Goal: Information Seeking & Learning: Learn about a topic

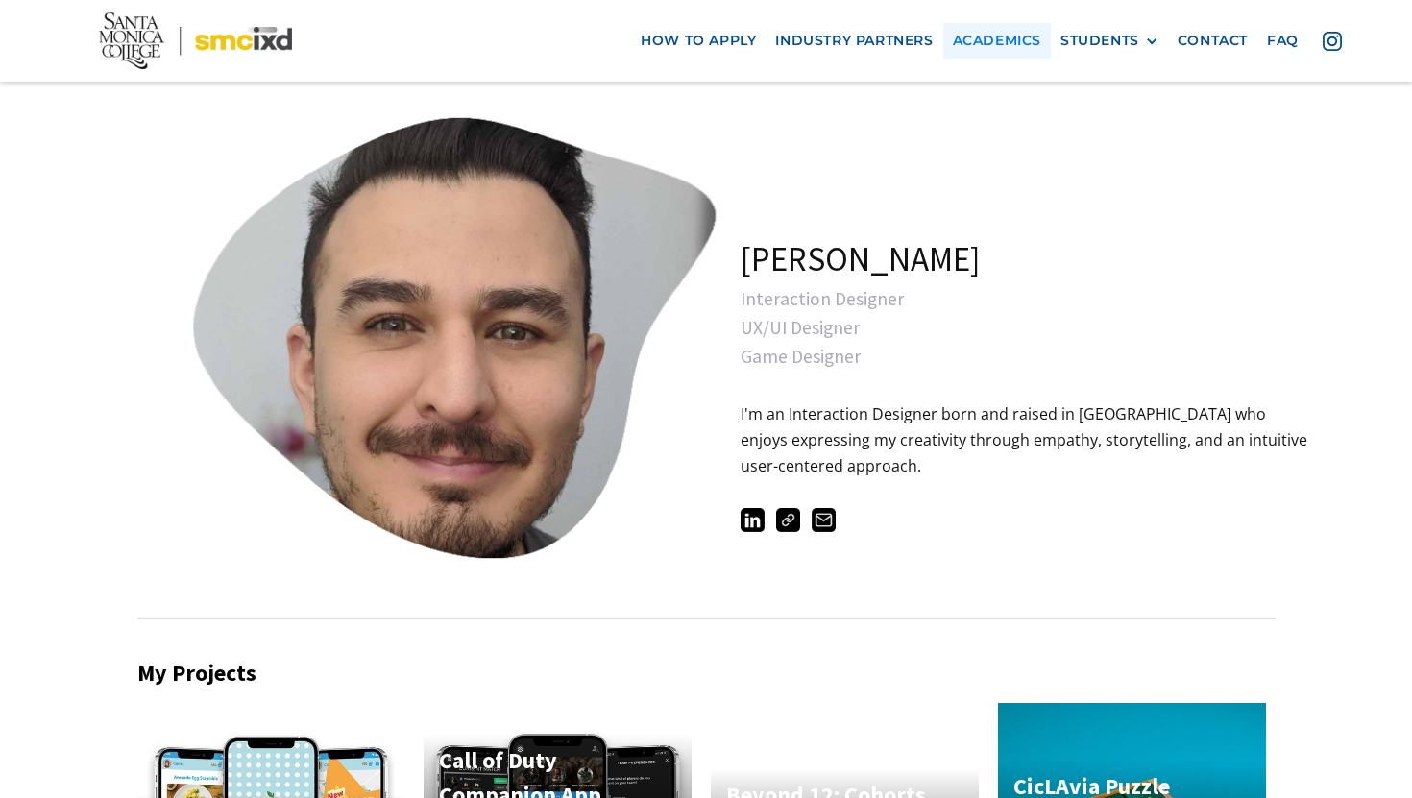
click at [1006, 51] on link "Academics" at bounding box center [997, 41] width 108 height 36
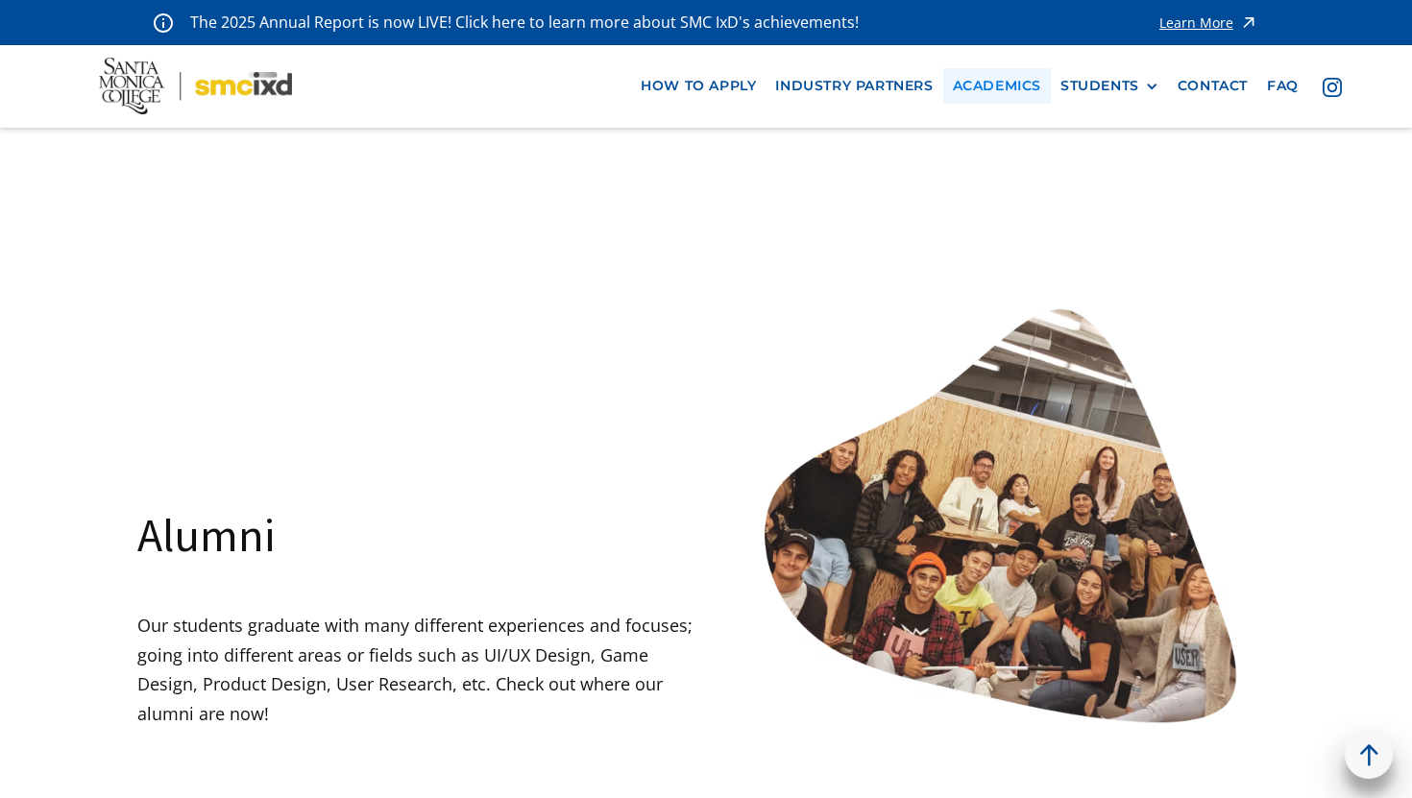
click at [1016, 69] on link "Academics" at bounding box center [997, 86] width 108 height 36
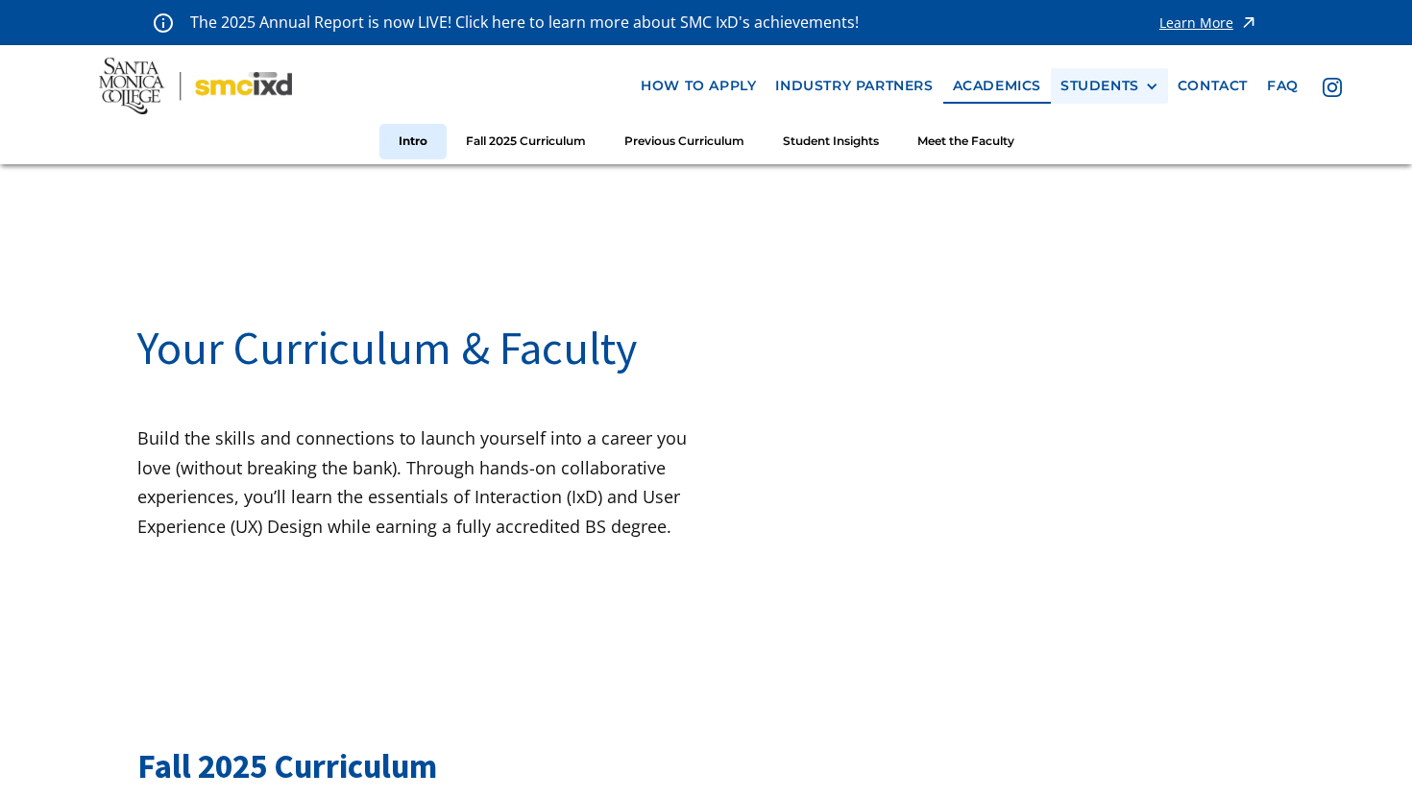
click at [1102, 94] on div "STUDENTS PROspective Students GRAD SHOW 2023 Current Students Alumni" at bounding box center [1109, 86] width 117 height 36
click at [1123, 93] on div "STUDENTS" at bounding box center [1099, 86] width 79 height 16
click at [1108, 190] on link "Alumni" at bounding box center [1146, 193] width 173 height 36
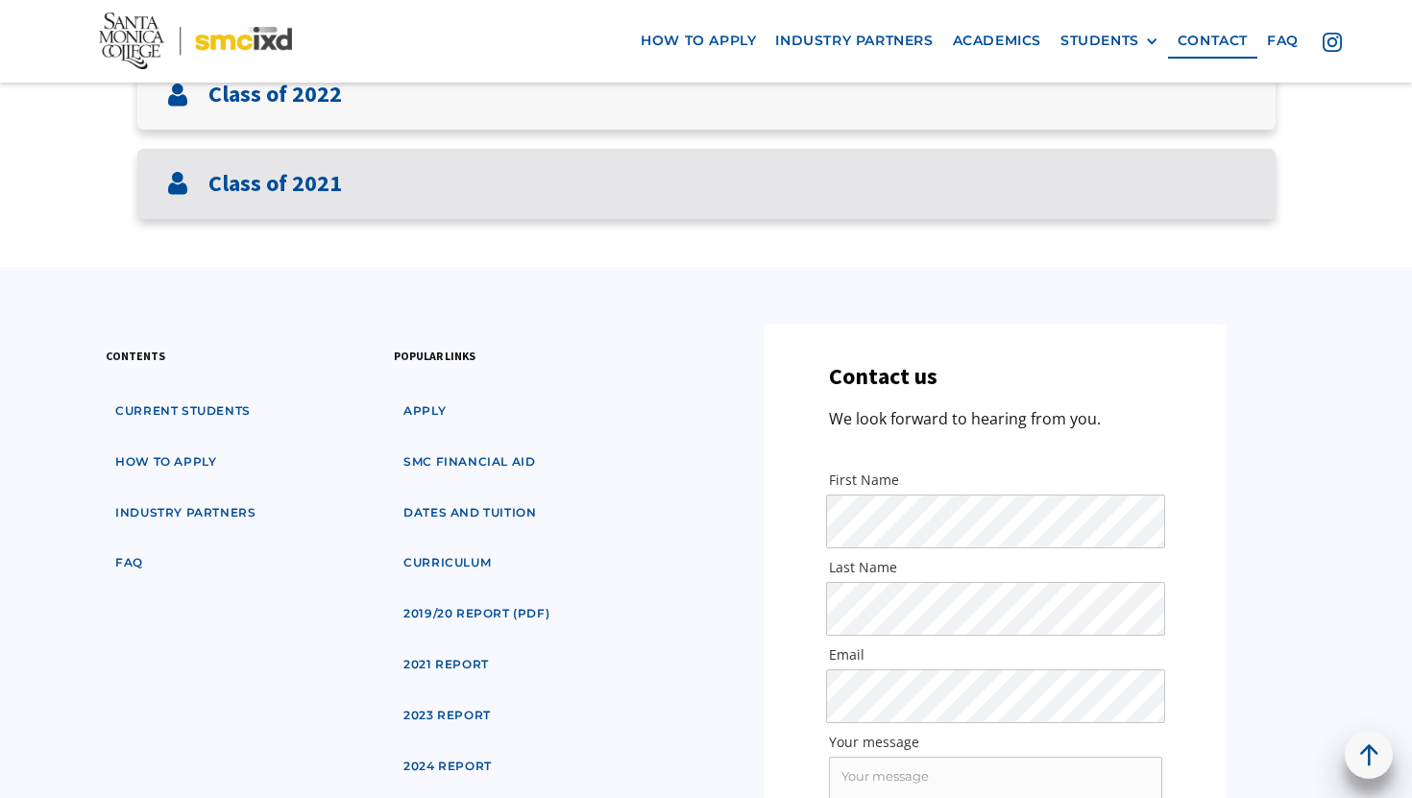
scroll to position [615, 0]
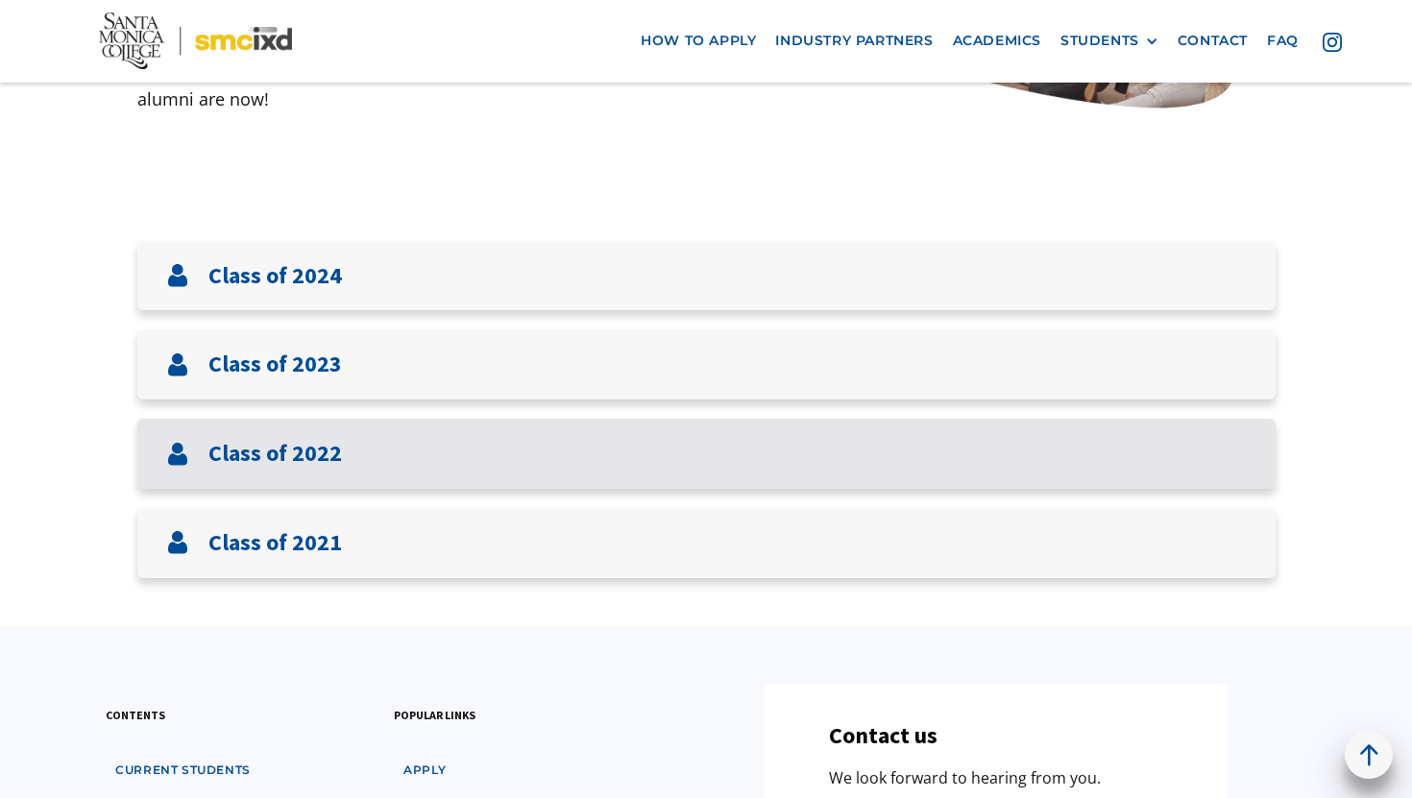
click at [406, 478] on div "Class of 2022" at bounding box center [706, 454] width 1138 height 70
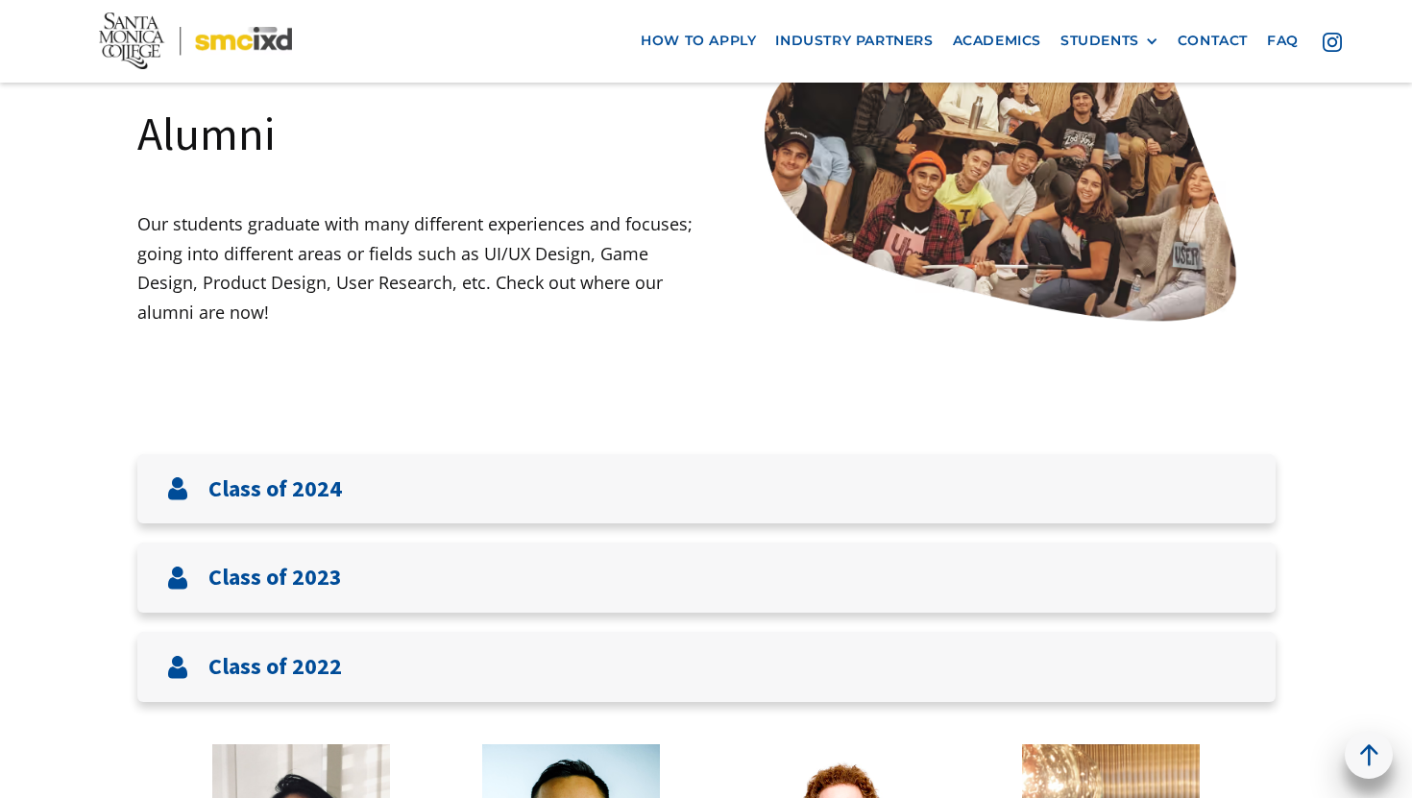
scroll to position [501, 0]
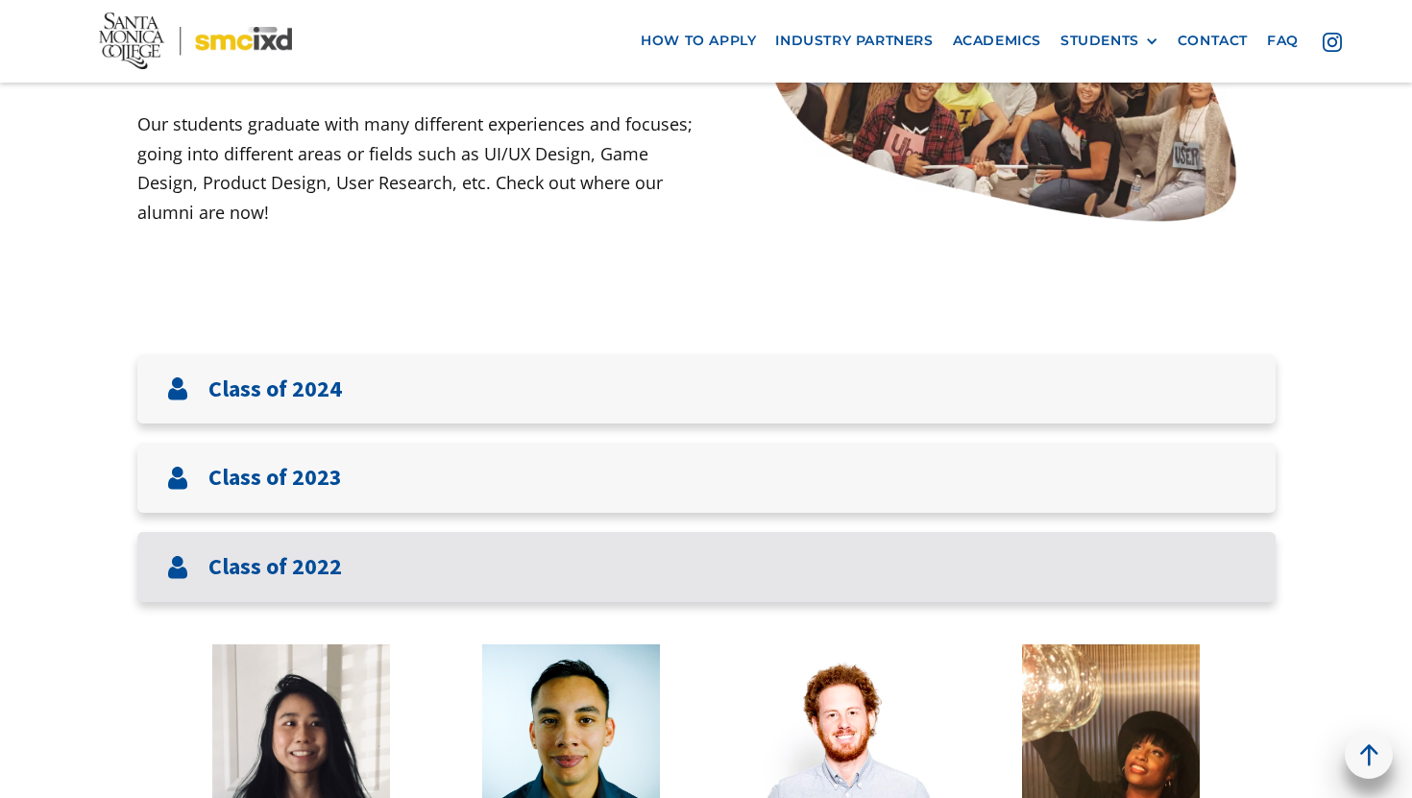
click at [386, 586] on div "Class of 2022" at bounding box center [706, 567] width 1138 height 70
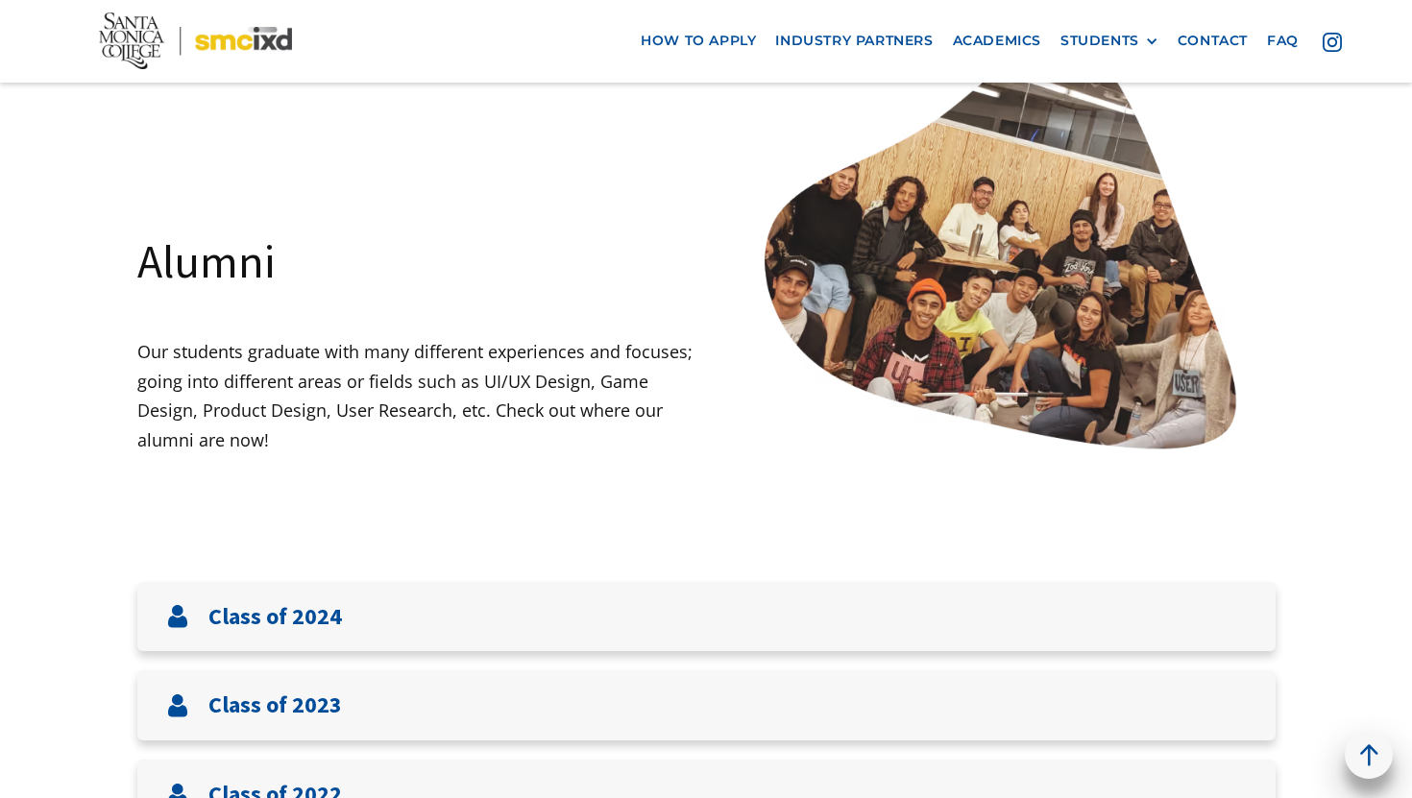
scroll to position [283, 0]
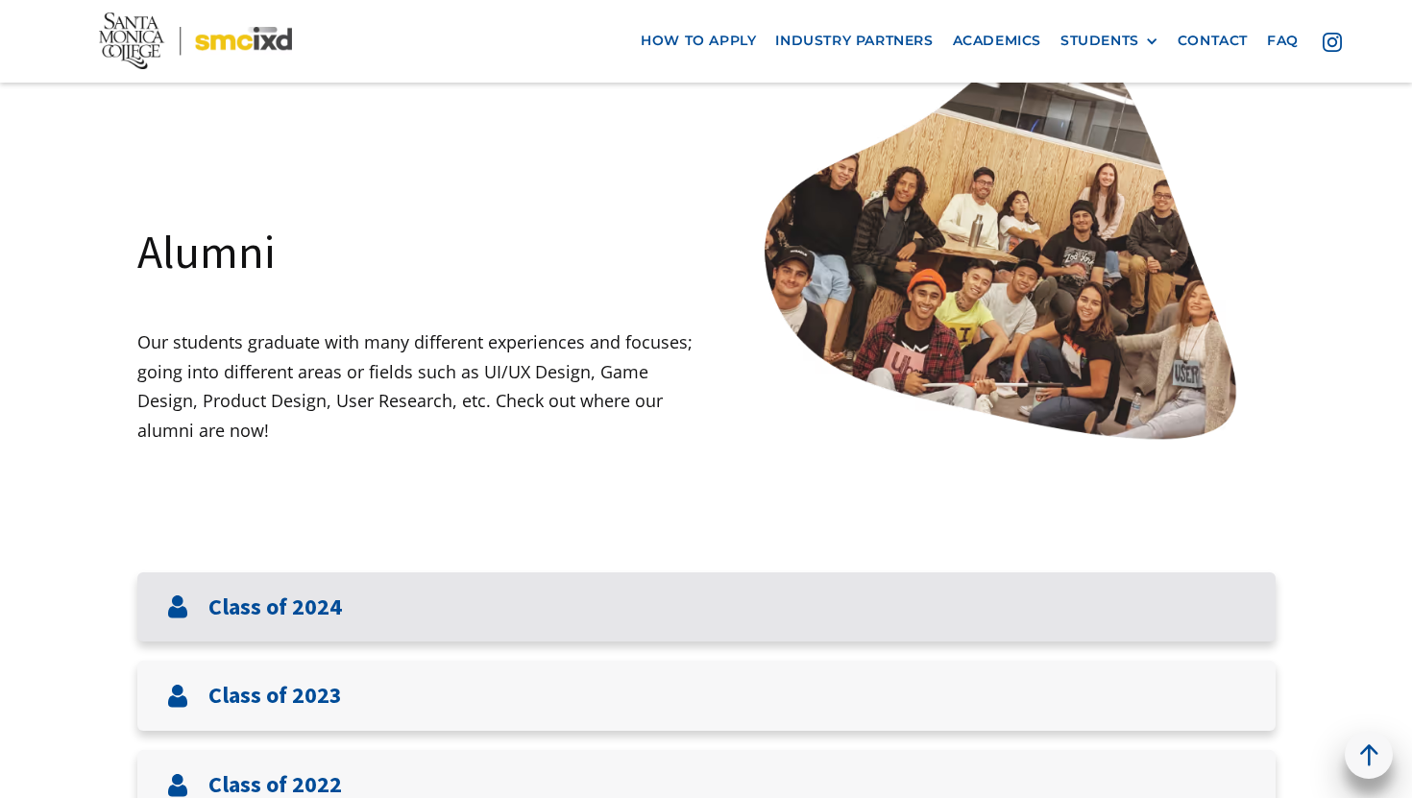
click at [350, 594] on div "Class of 2024" at bounding box center [706, 607] width 1138 height 70
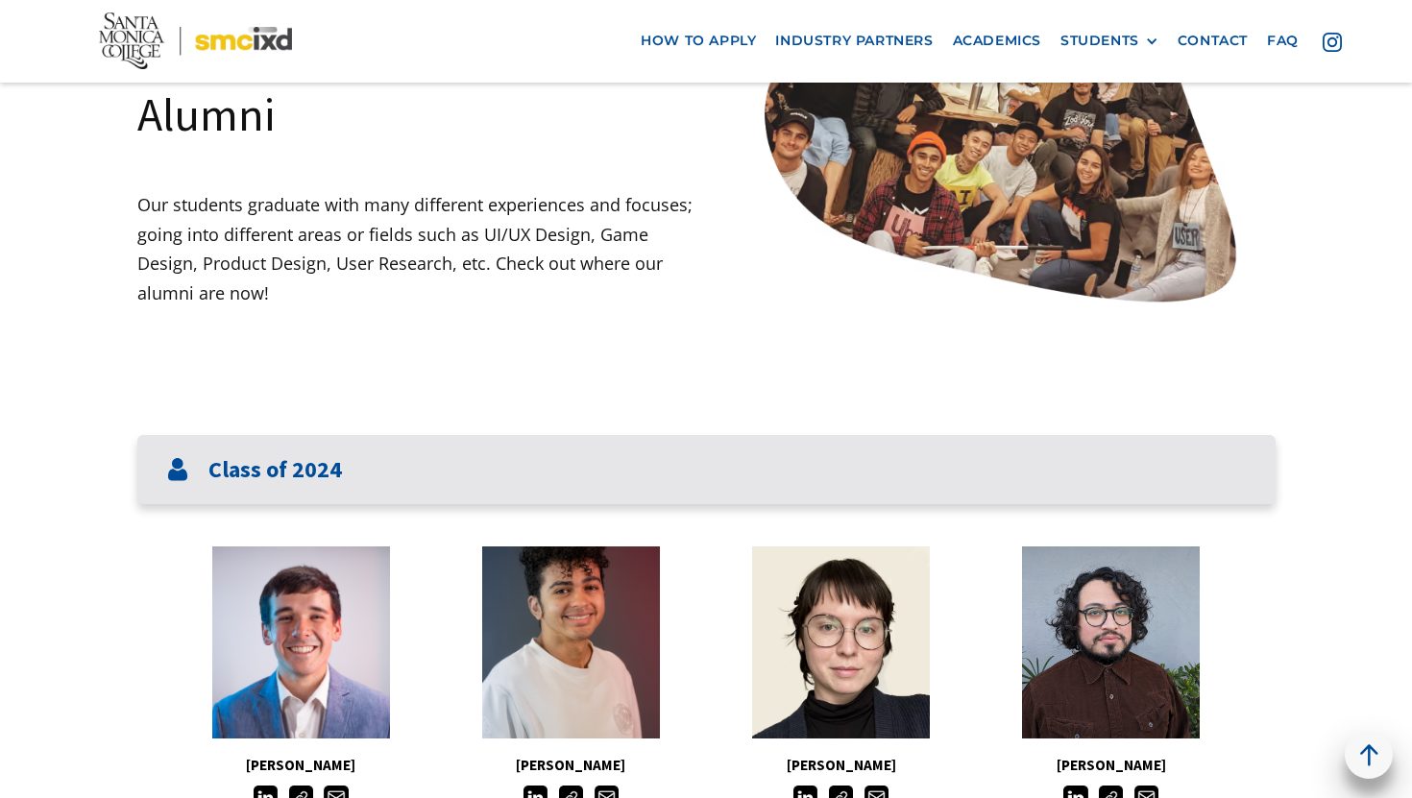
scroll to position [377, 0]
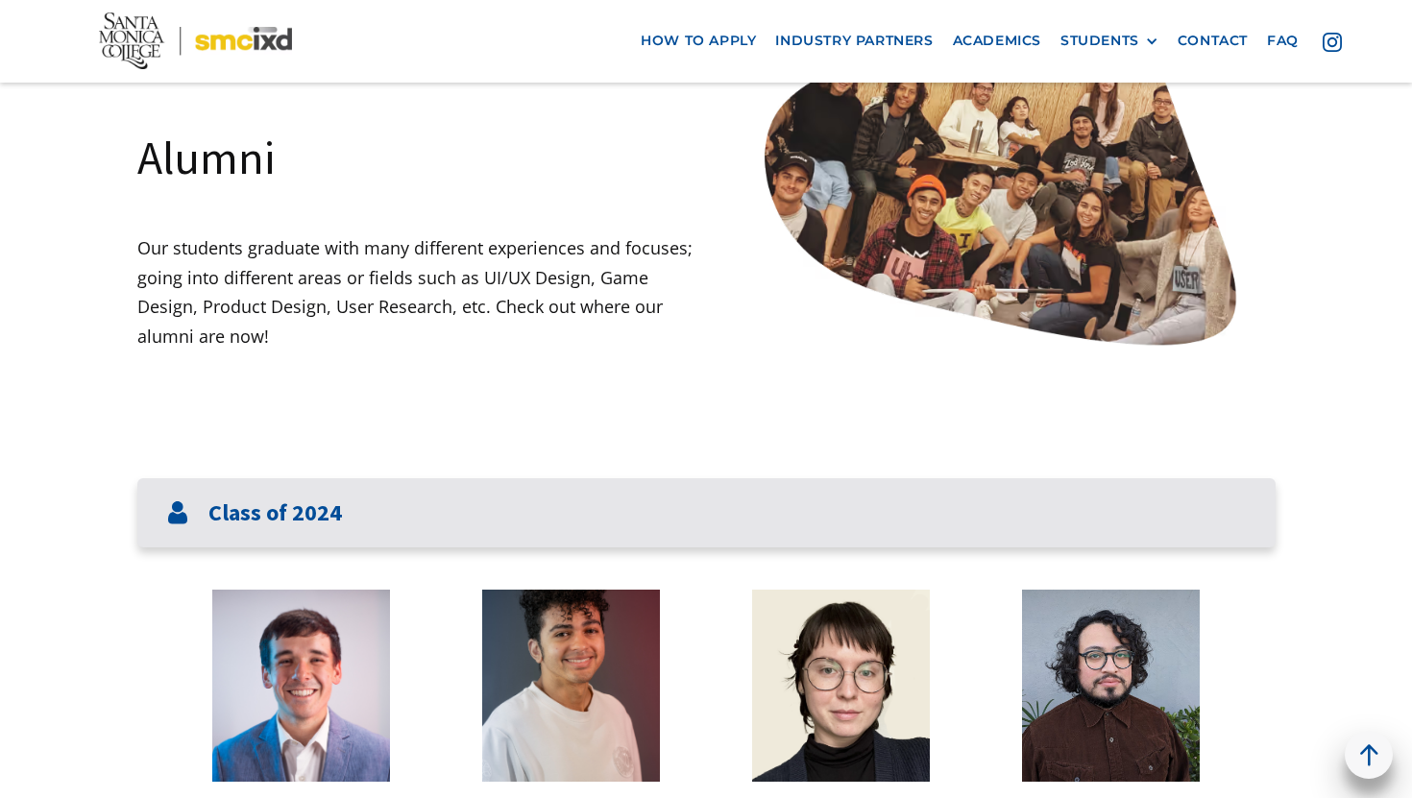
click at [352, 520] on div "Class of 2024" at bounding box center [706, 513] width 1138 height 70
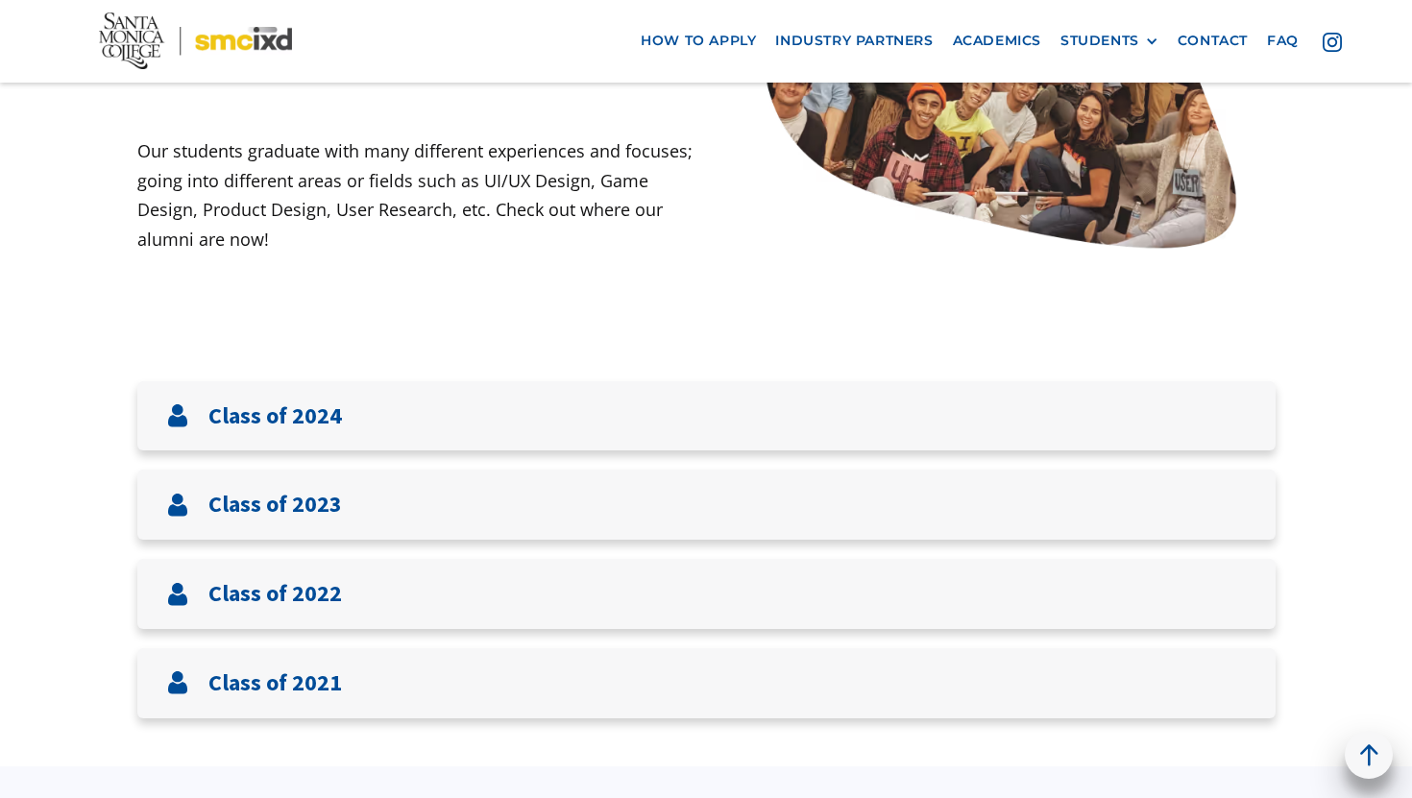
scroll to position [485, 0]
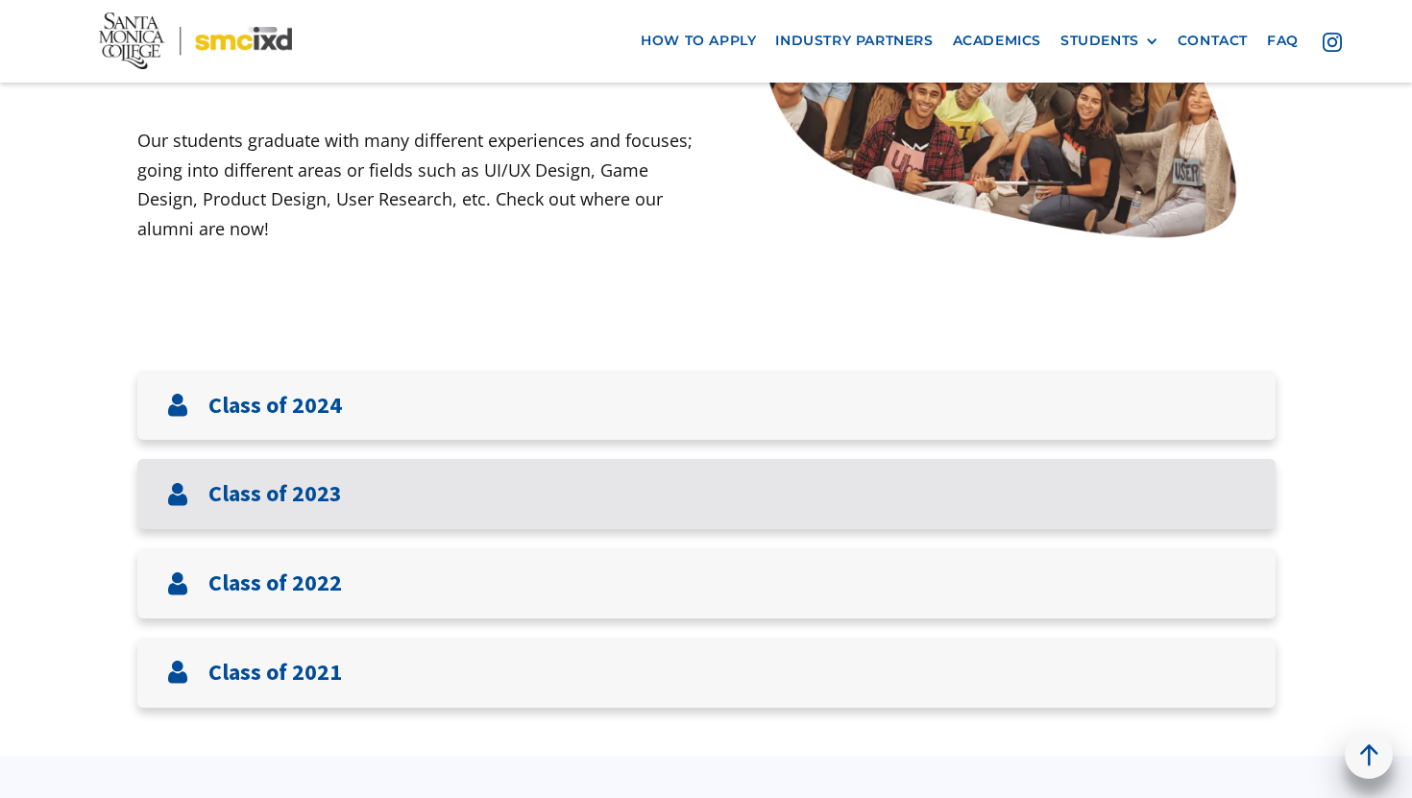
click at [397, 490] on div "Class of 2023" at bounding box center [706, 494] width 1138 height 70
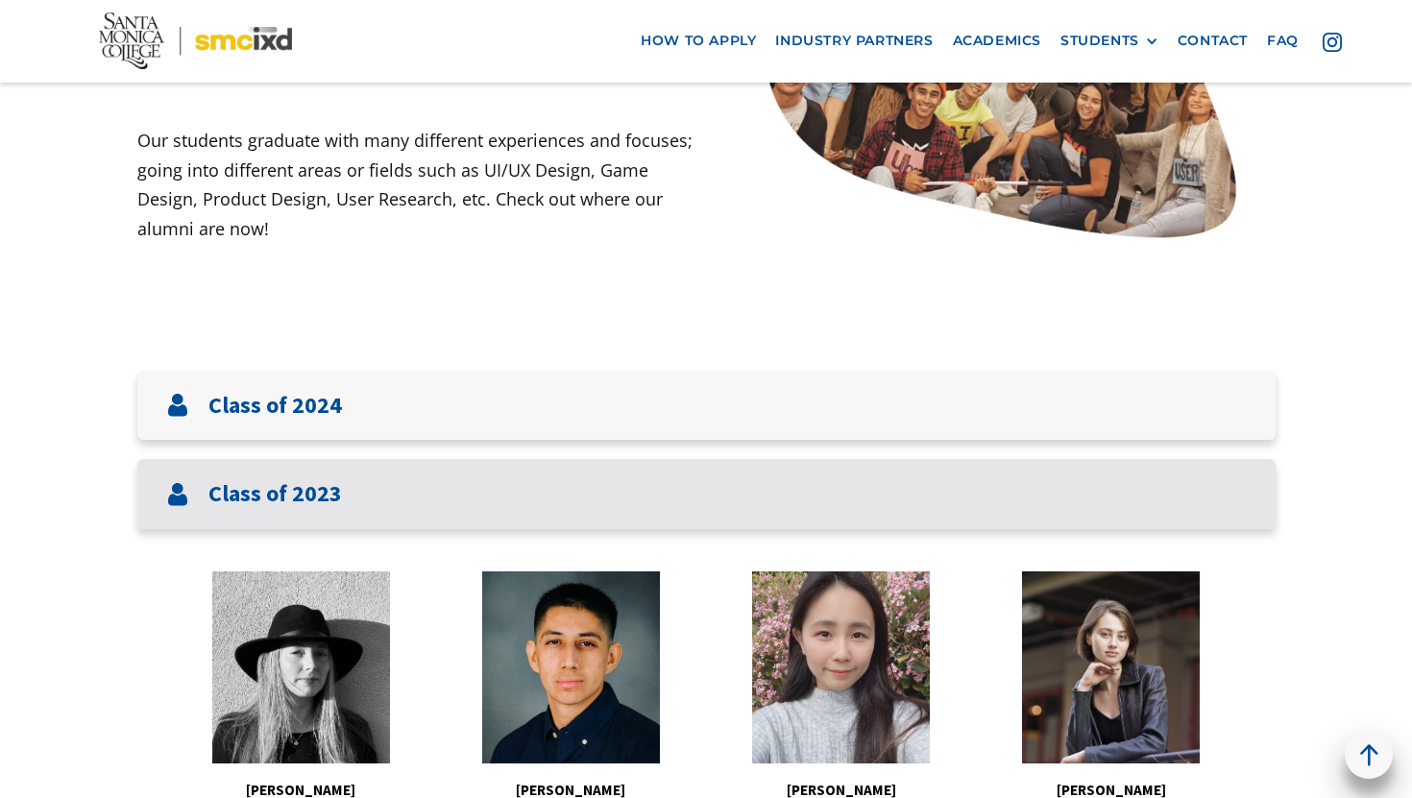
click at [397, 490] on div "Class of 2023" at bounding box center [706, 494] width 1138 height 70
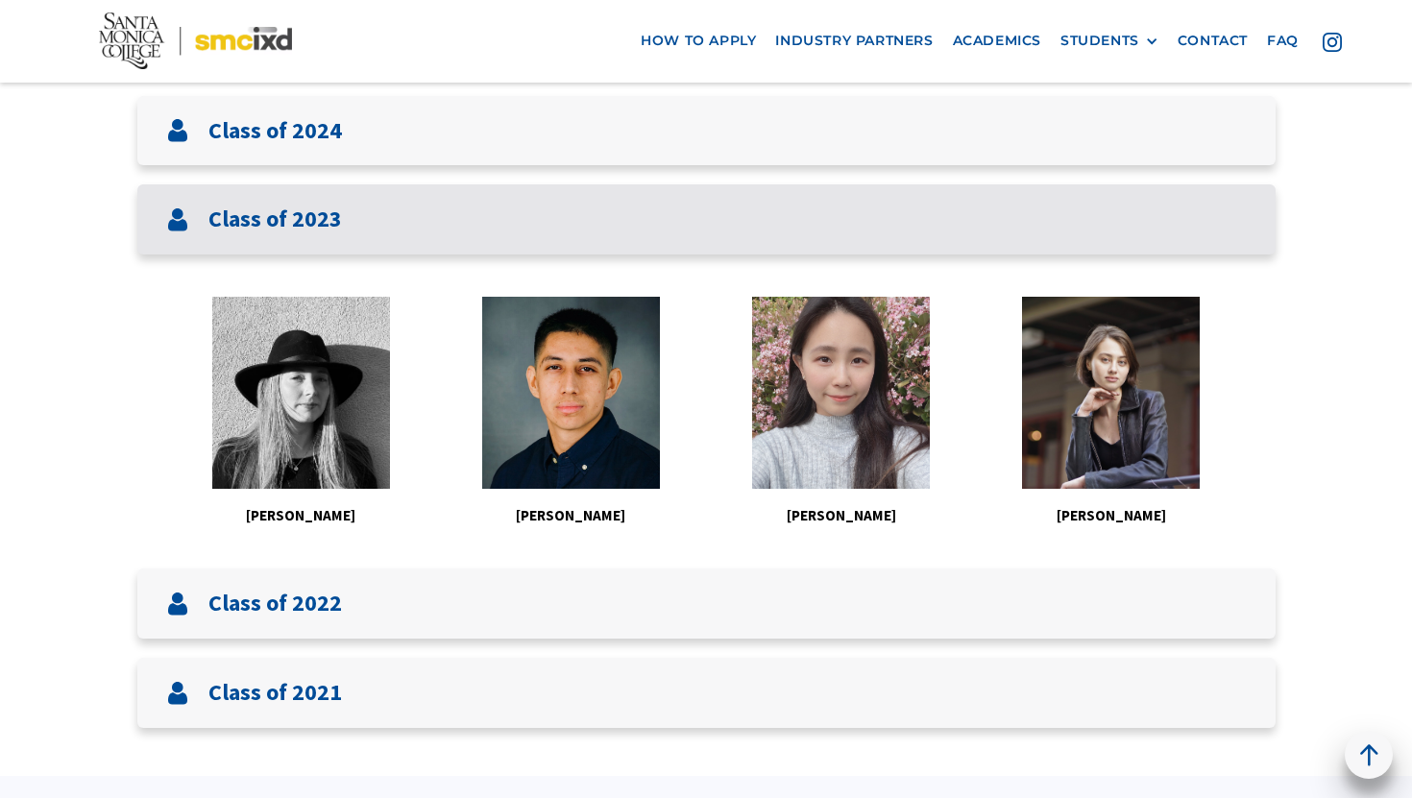
scroll to position [763, 0]
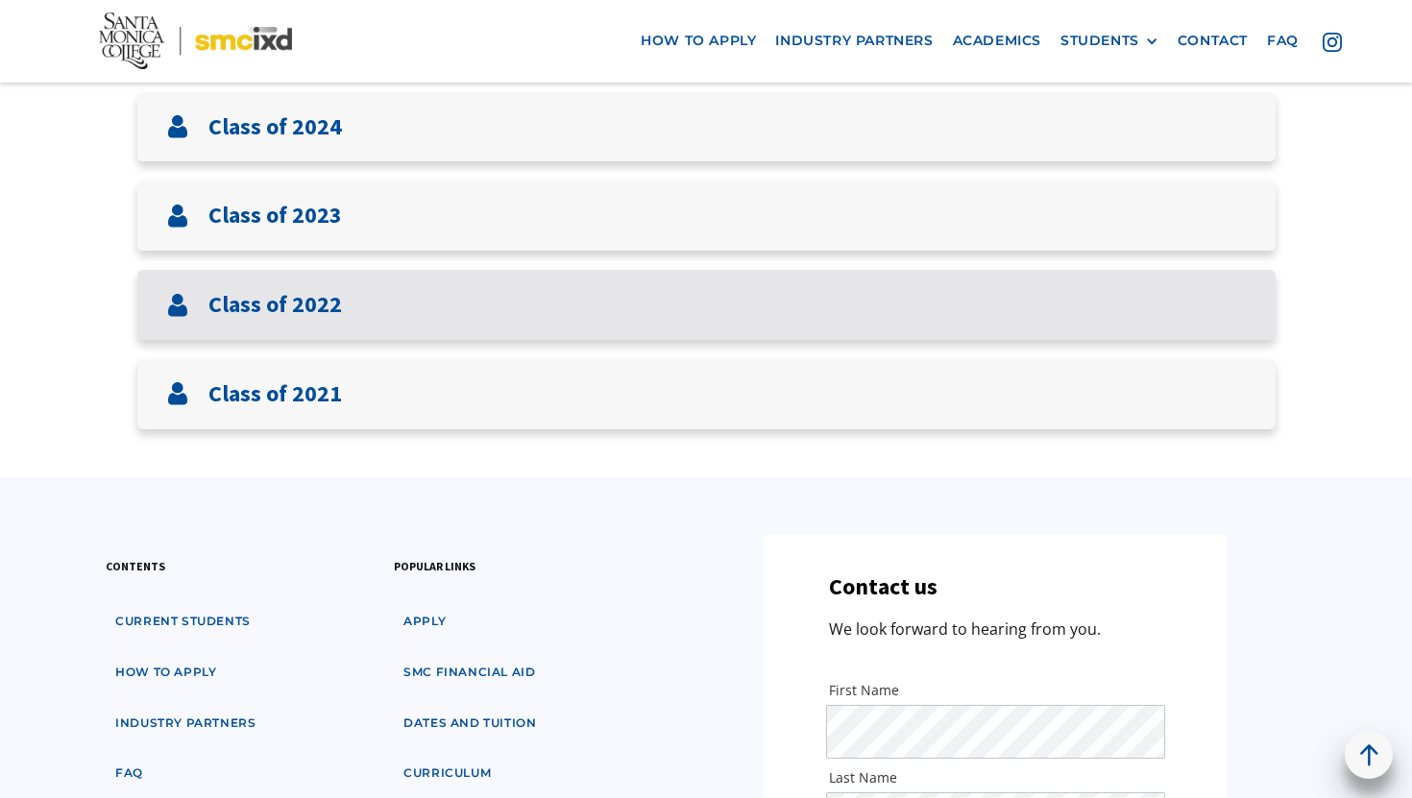
click at [375, 320] on div "Class of 2022" at bounding box center [706, 305] width 1138 height 70
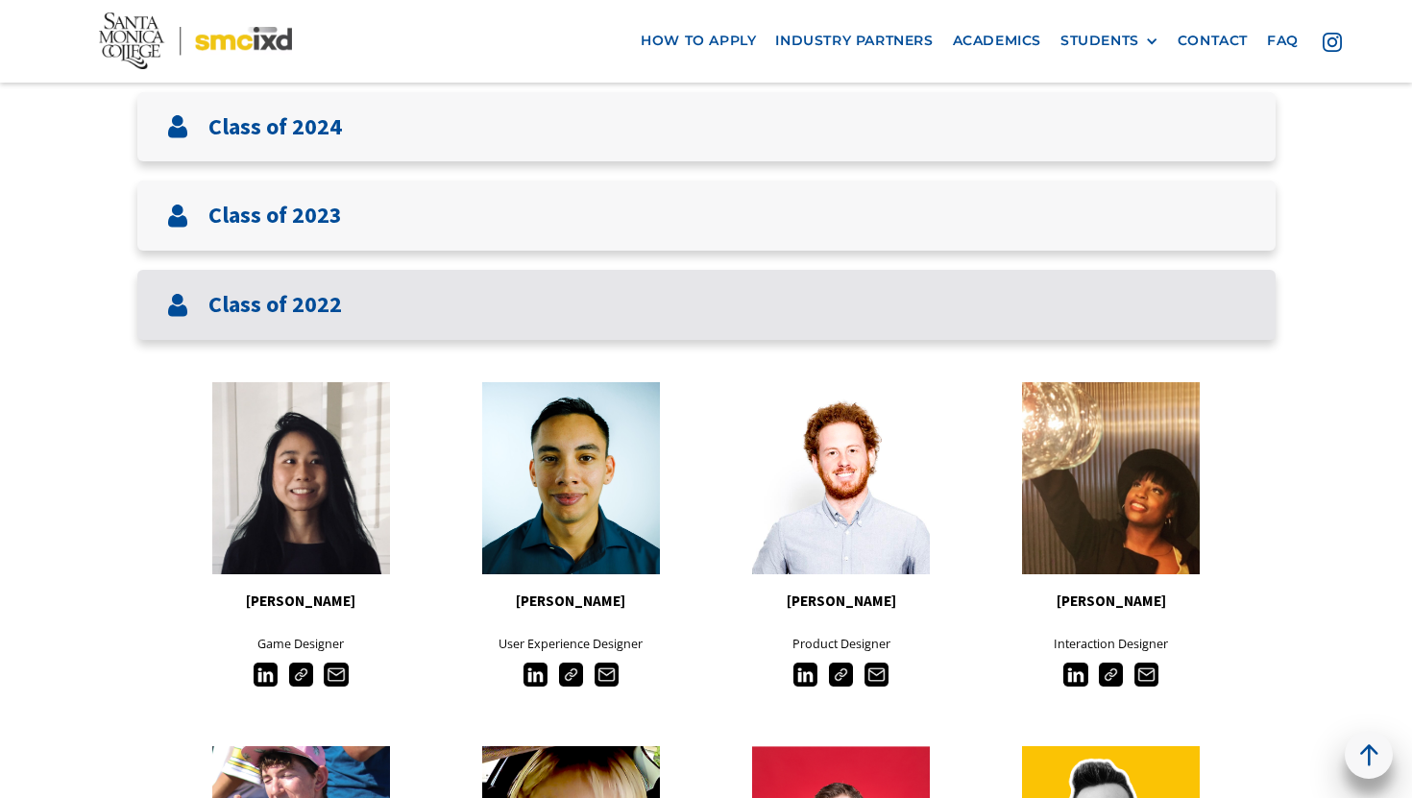
click at [375, 320] on div "Class of 2022" at bounding box center [706, 305] width 1138 height 70
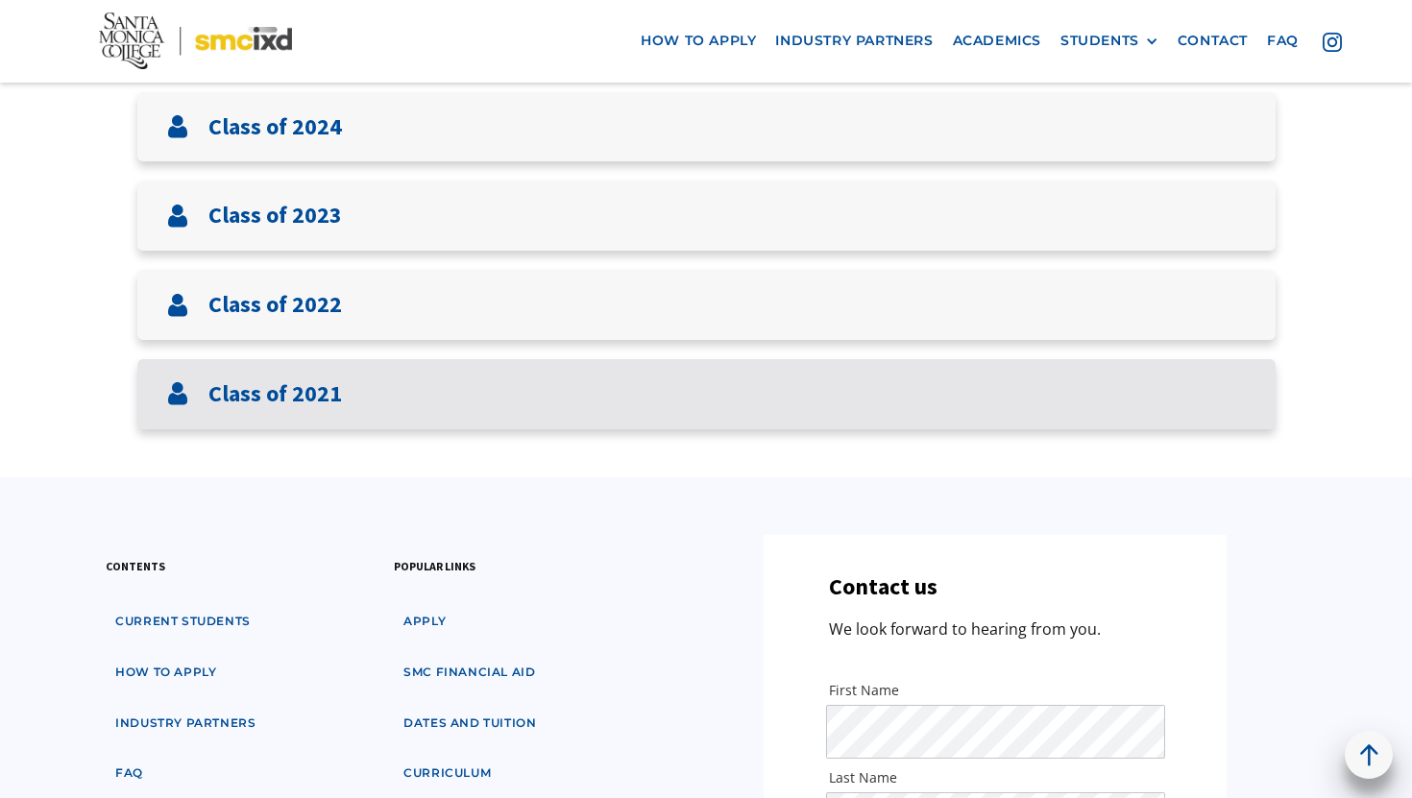
click at [361, 416] on div "Class of 2021" at bounding box center [706, 394] width 1138 height 70
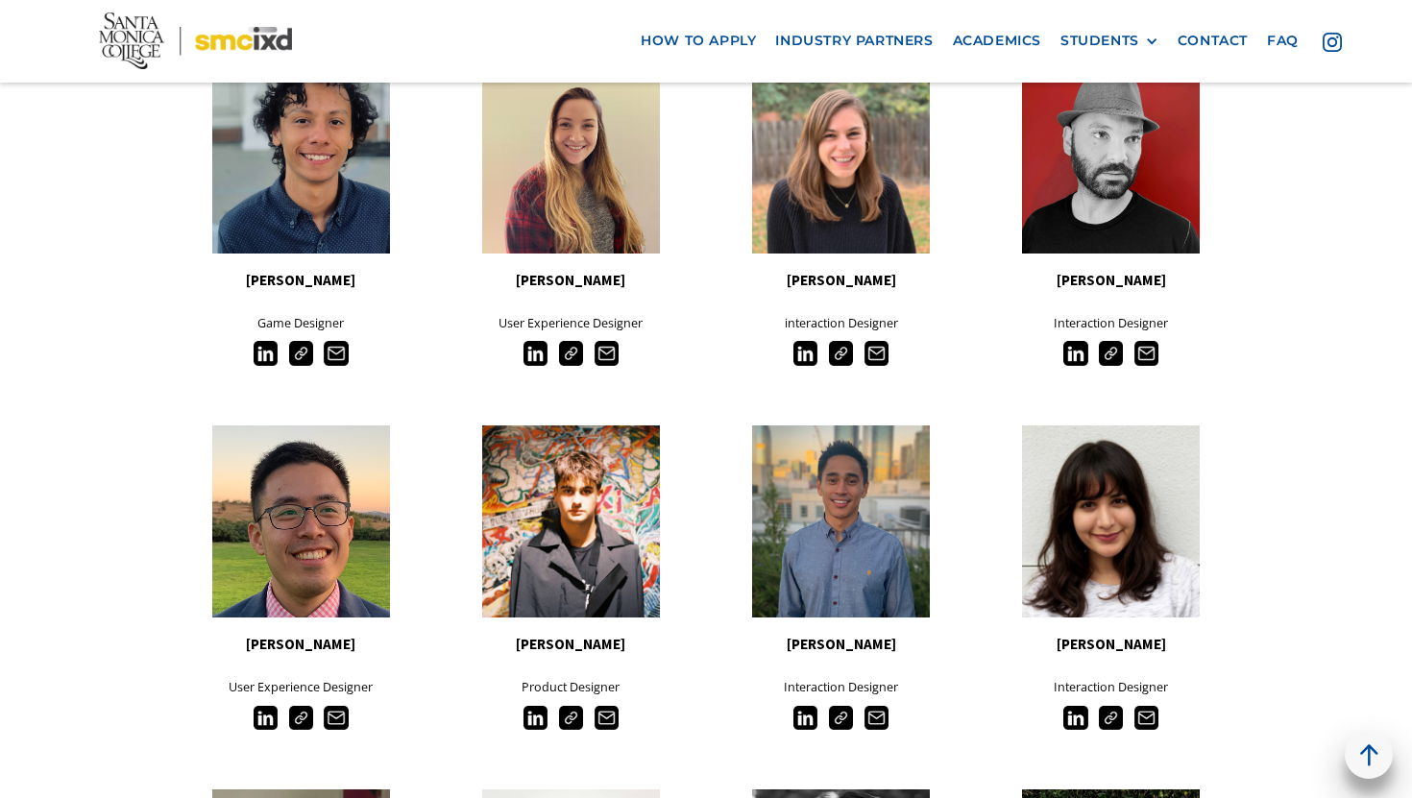
scroll to position [850, 0]
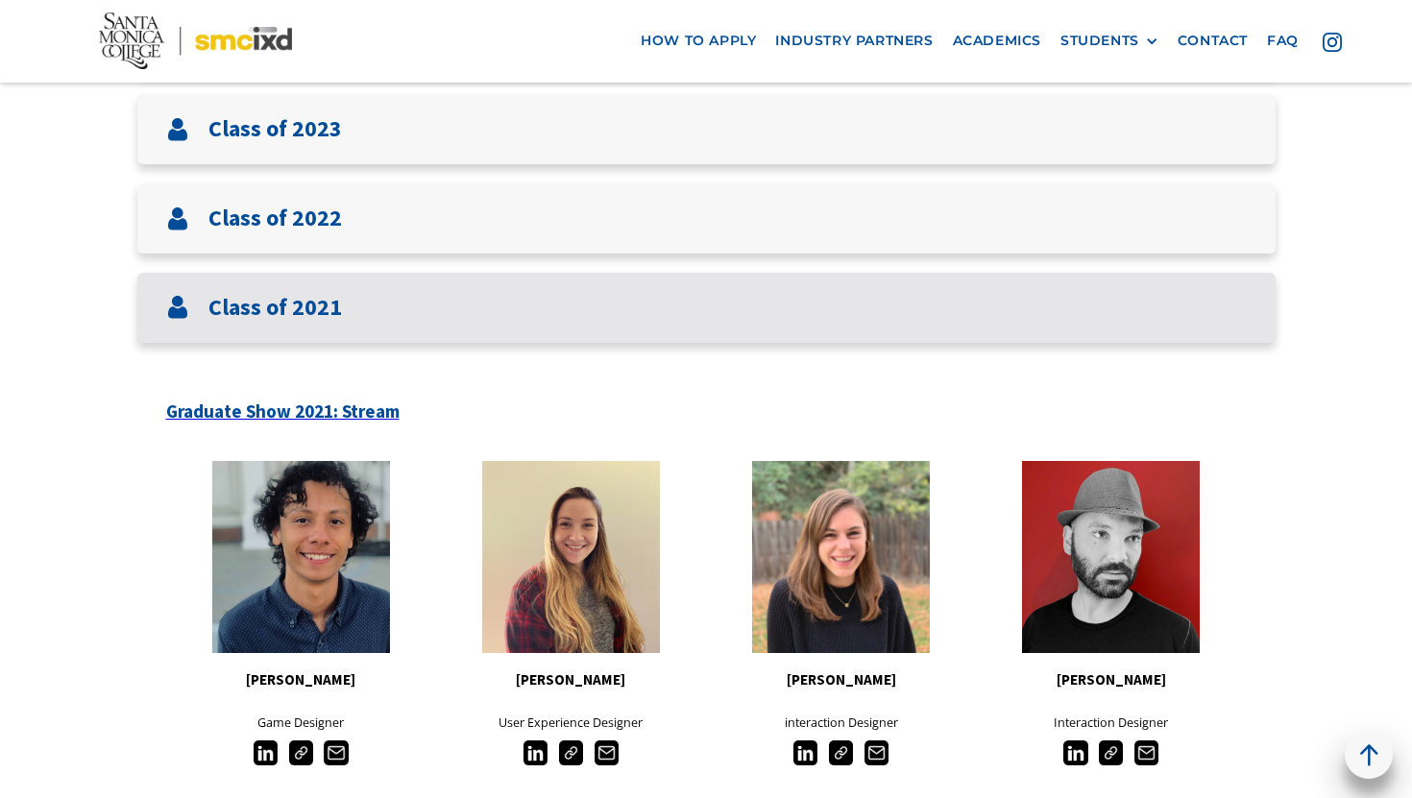
click at [346, 301] on div "Class of 2021" at bounding box center [706, 308] width 1138 height 70
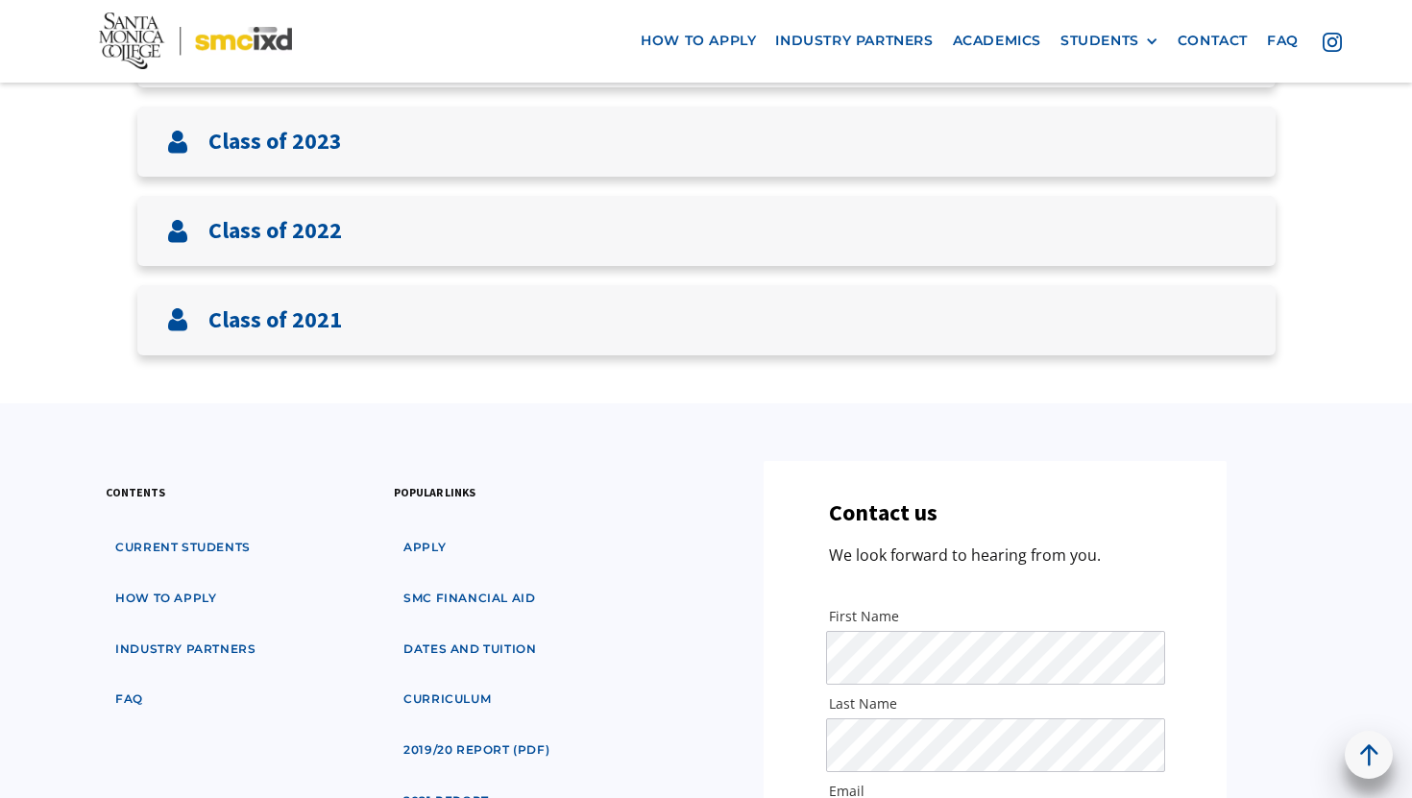
scroll to position [646, 0]
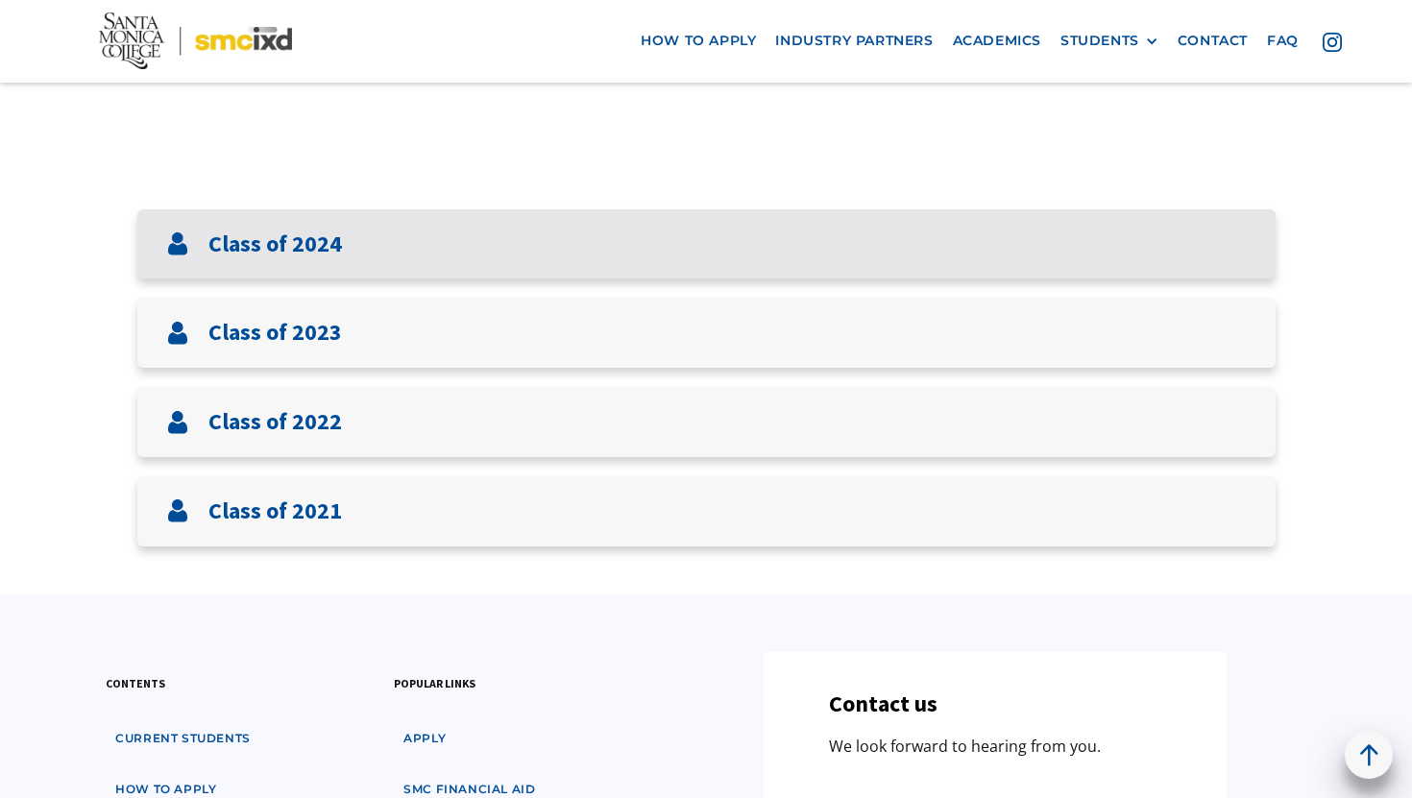
click at [579, 248] on div "Class of 2024" at bounding box center [706, 244] width 1138 height 70
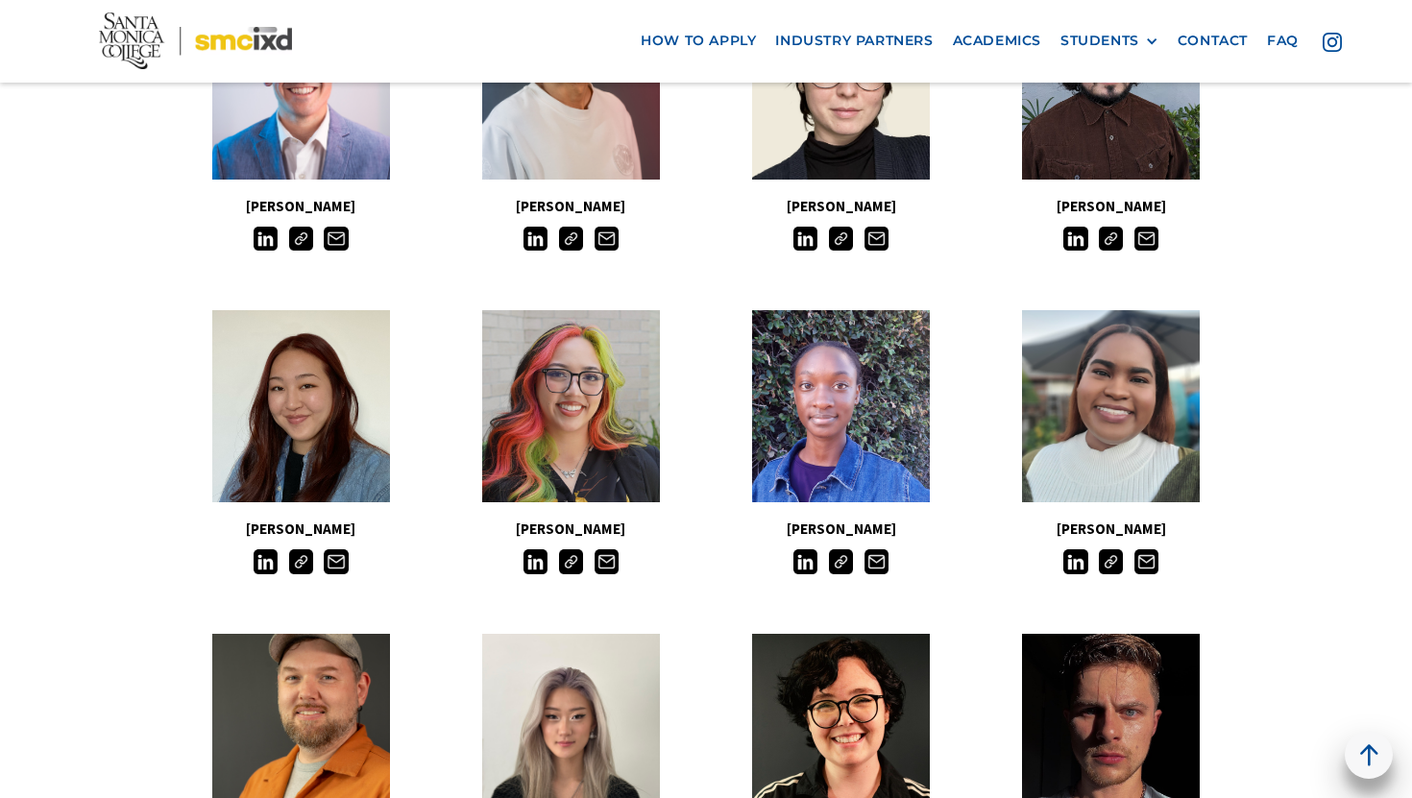
scroll to position [980, 0]
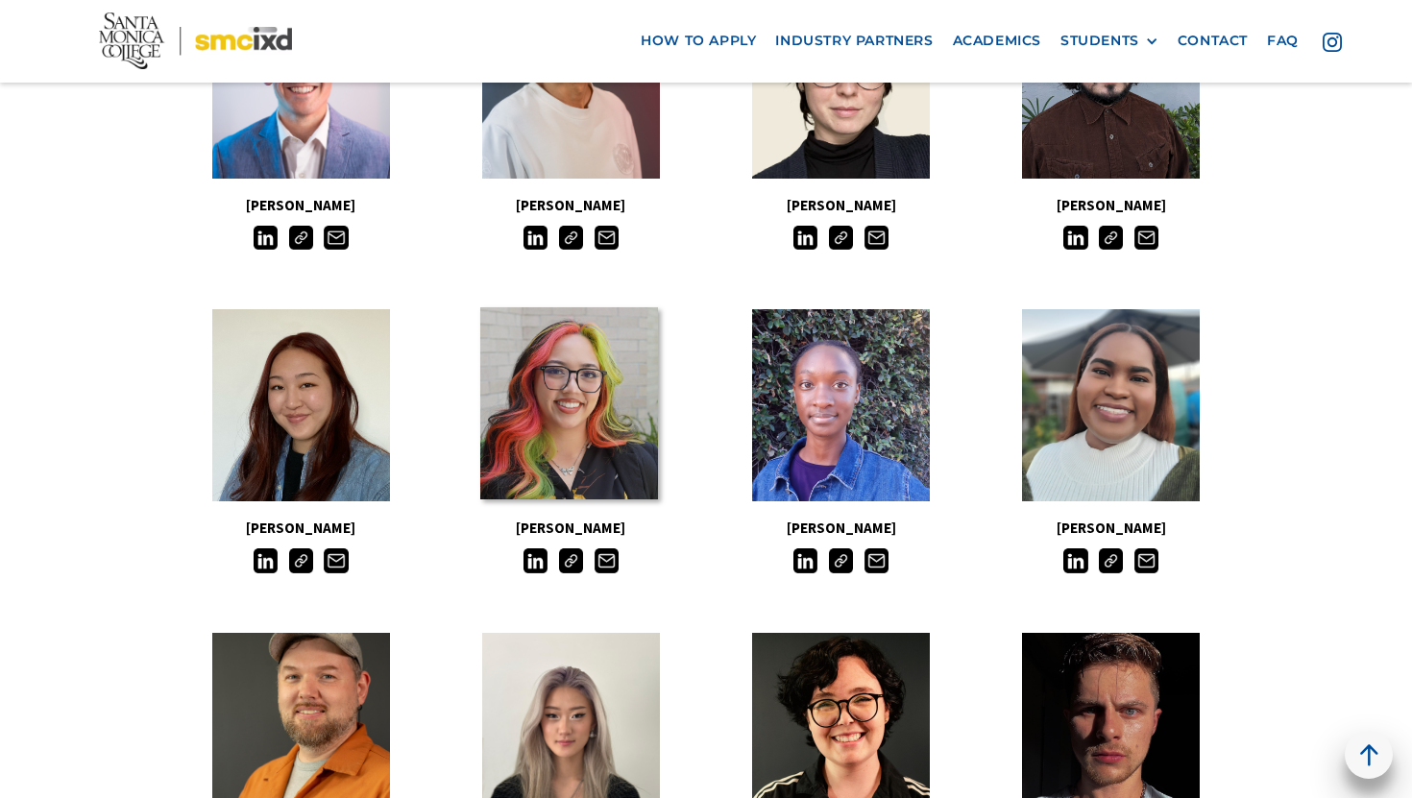
click at [582, 432] on link at bounding box center [569, 403] width 178 height 192
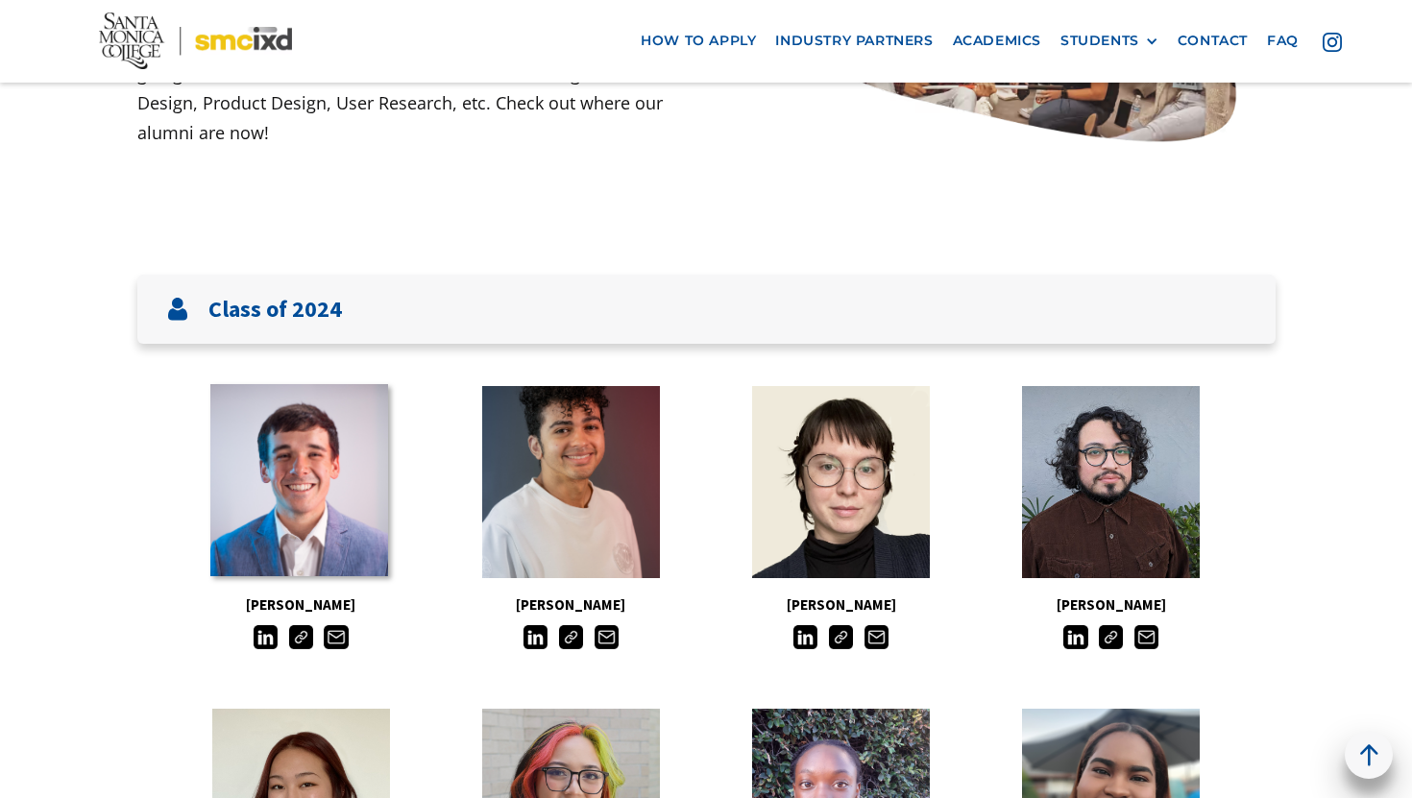
scroll to position [670, 0]
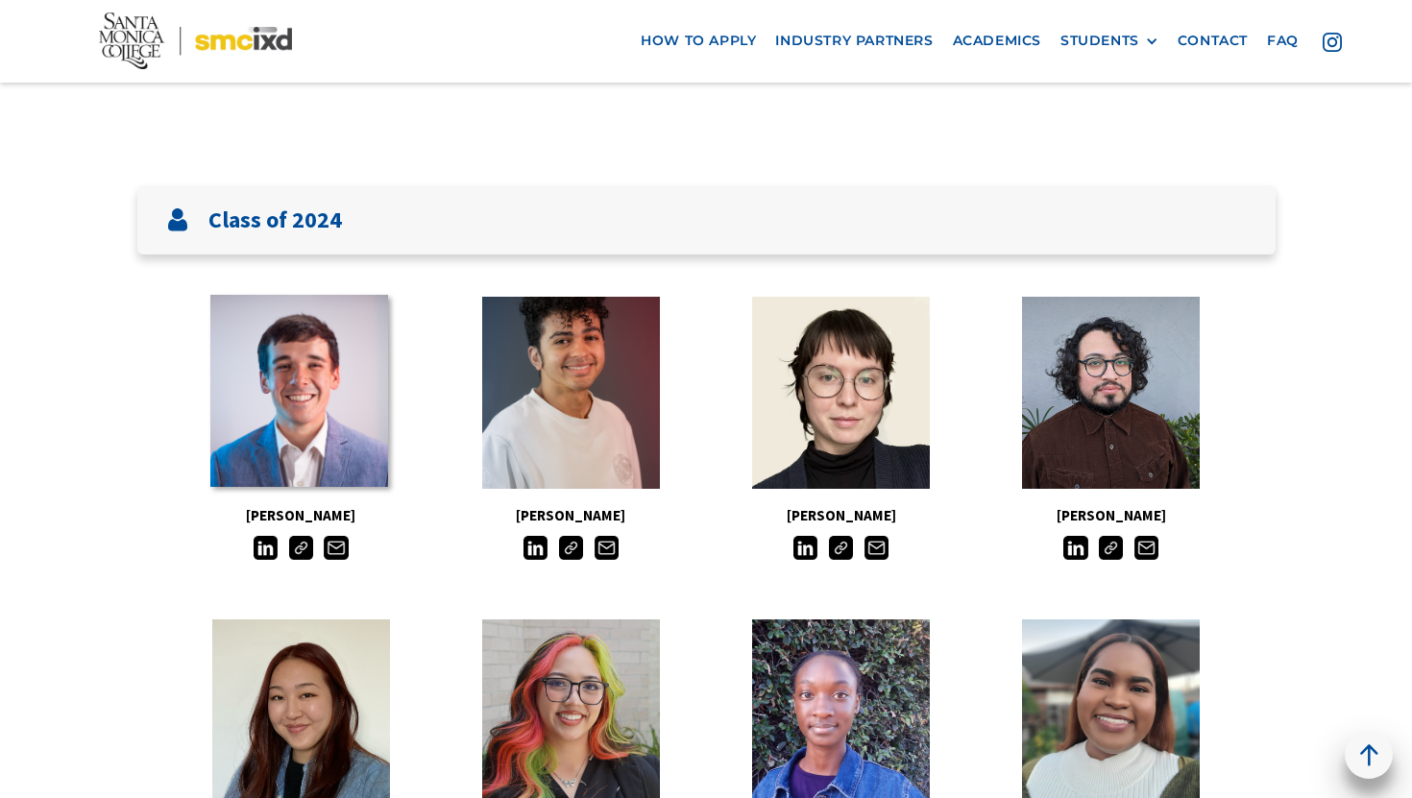
click at [330, 416] on link at bounding box center [299, 391] width 178 height 192
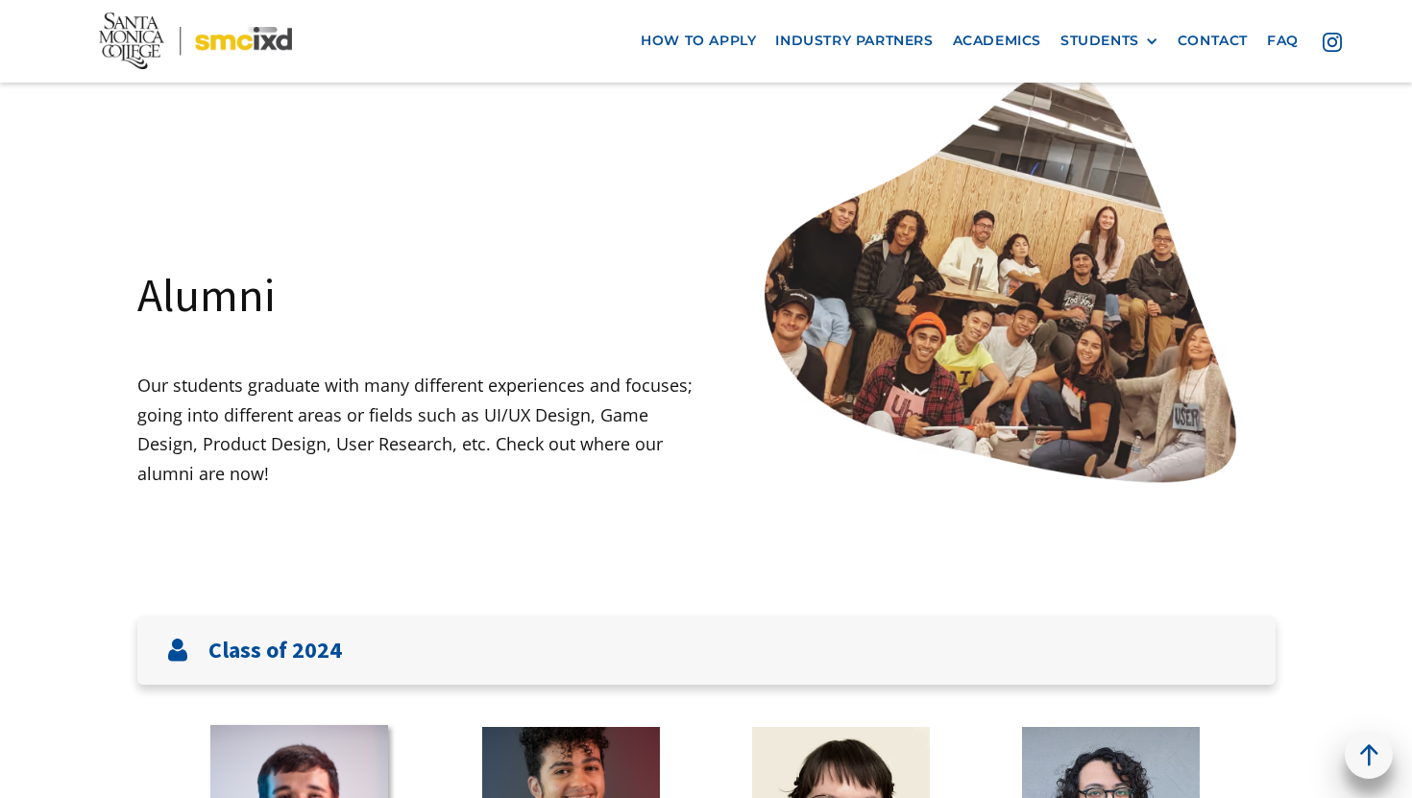
scroll to position [0, 0]
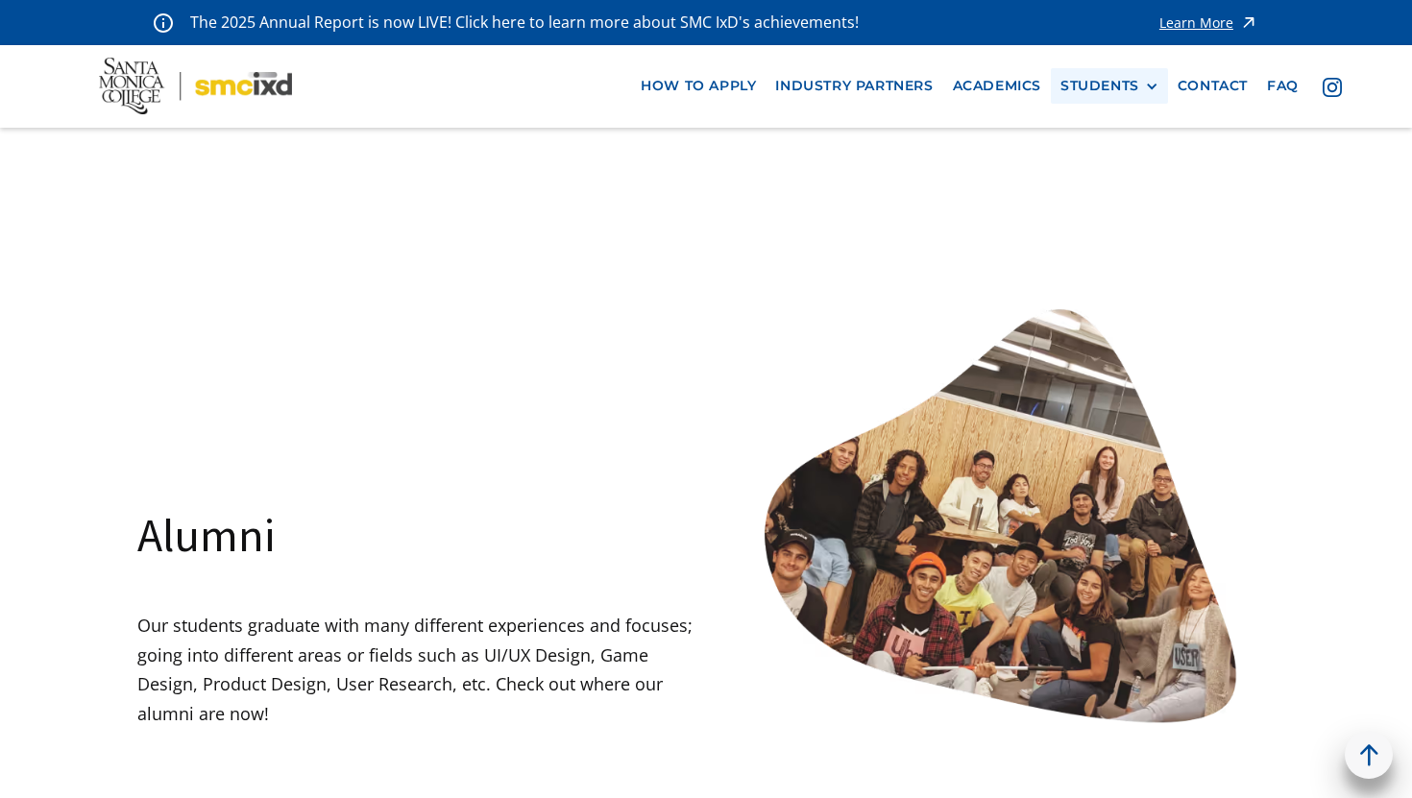
click at [1116, 96] on div "STUDENTS PROspective Students GRAD SHOW 2025 Current Students Alumni" at bounding box center [1109, 86] width 117 height 36
click at [1121, 80] on div "STUDENTS" at bounding box center [1099, 86] width 79 height 16
click at [1124, 169] on link "Current Students" at bounding box center [1146, 157] width 173 height 36
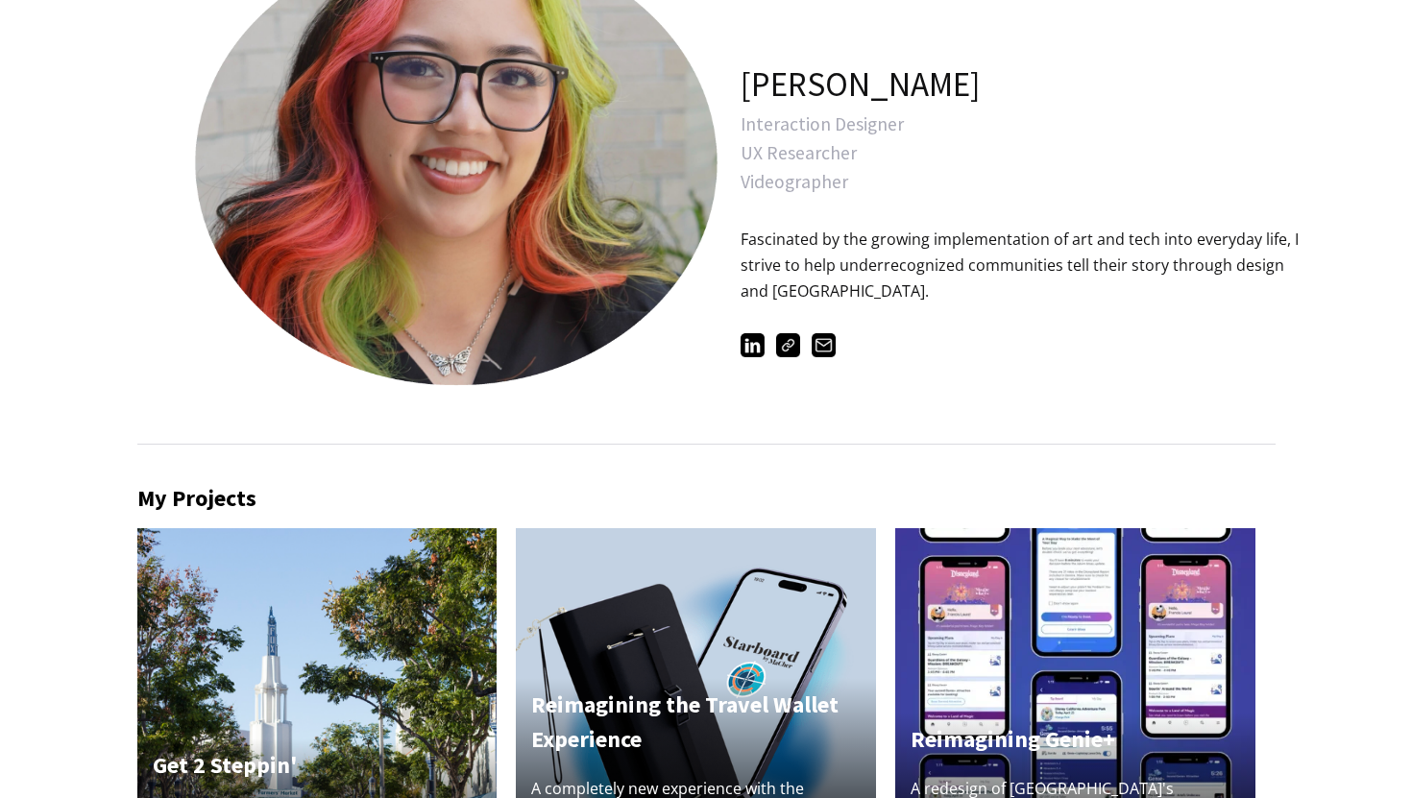
scroll to position [653, 0]
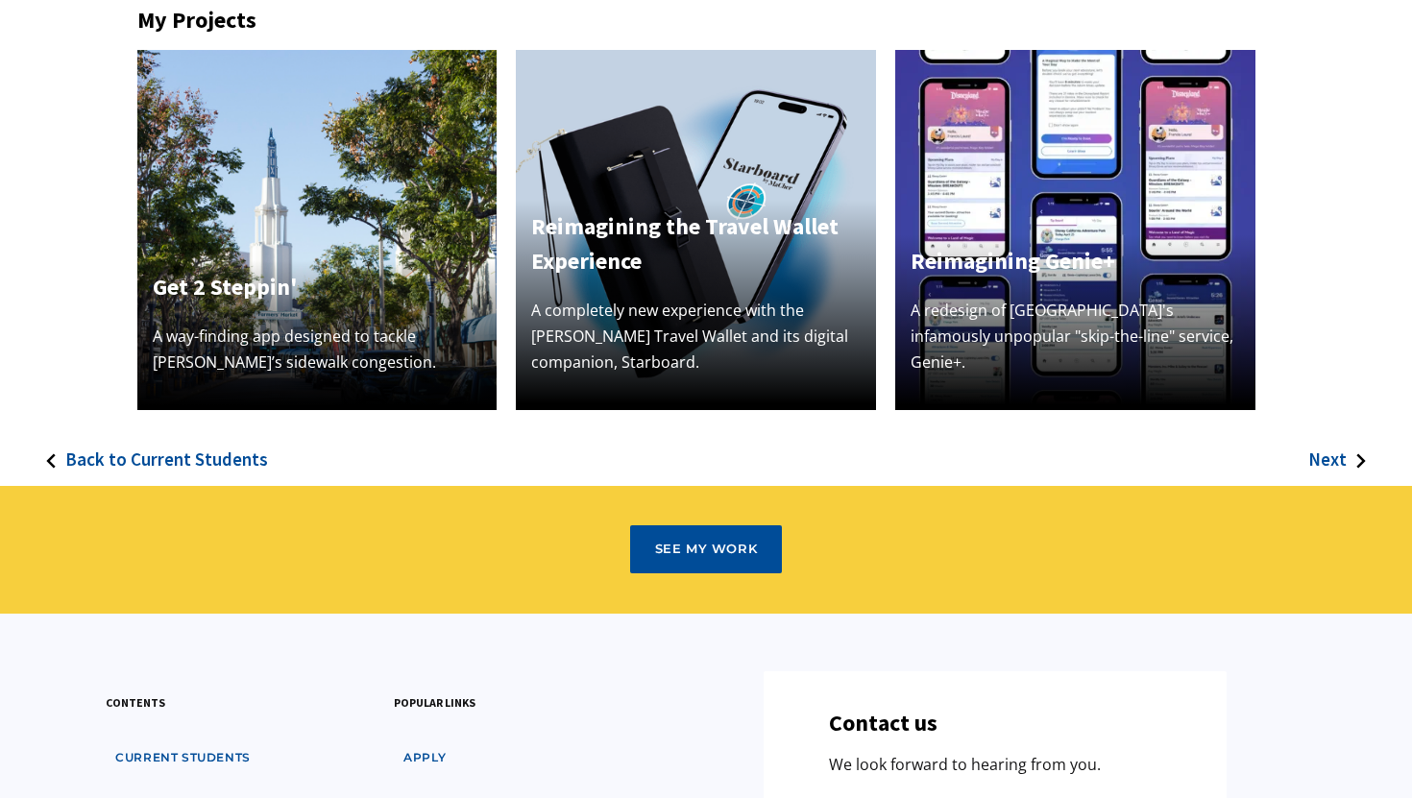
click at [298, 278] on h4 "Get 2 Steppin'" at bounding box center [317, 287] width 329 height 35
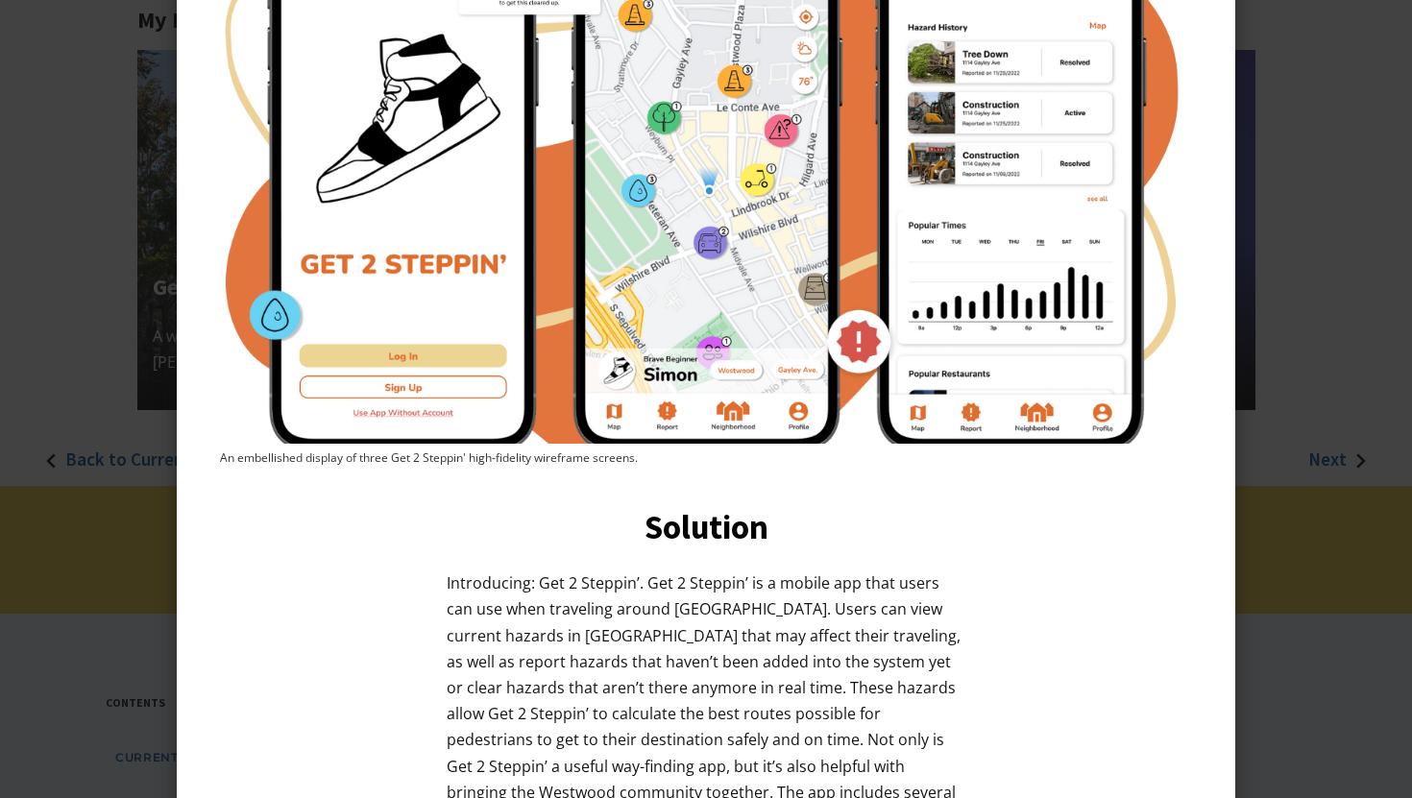
scroll to position [1953, 0]
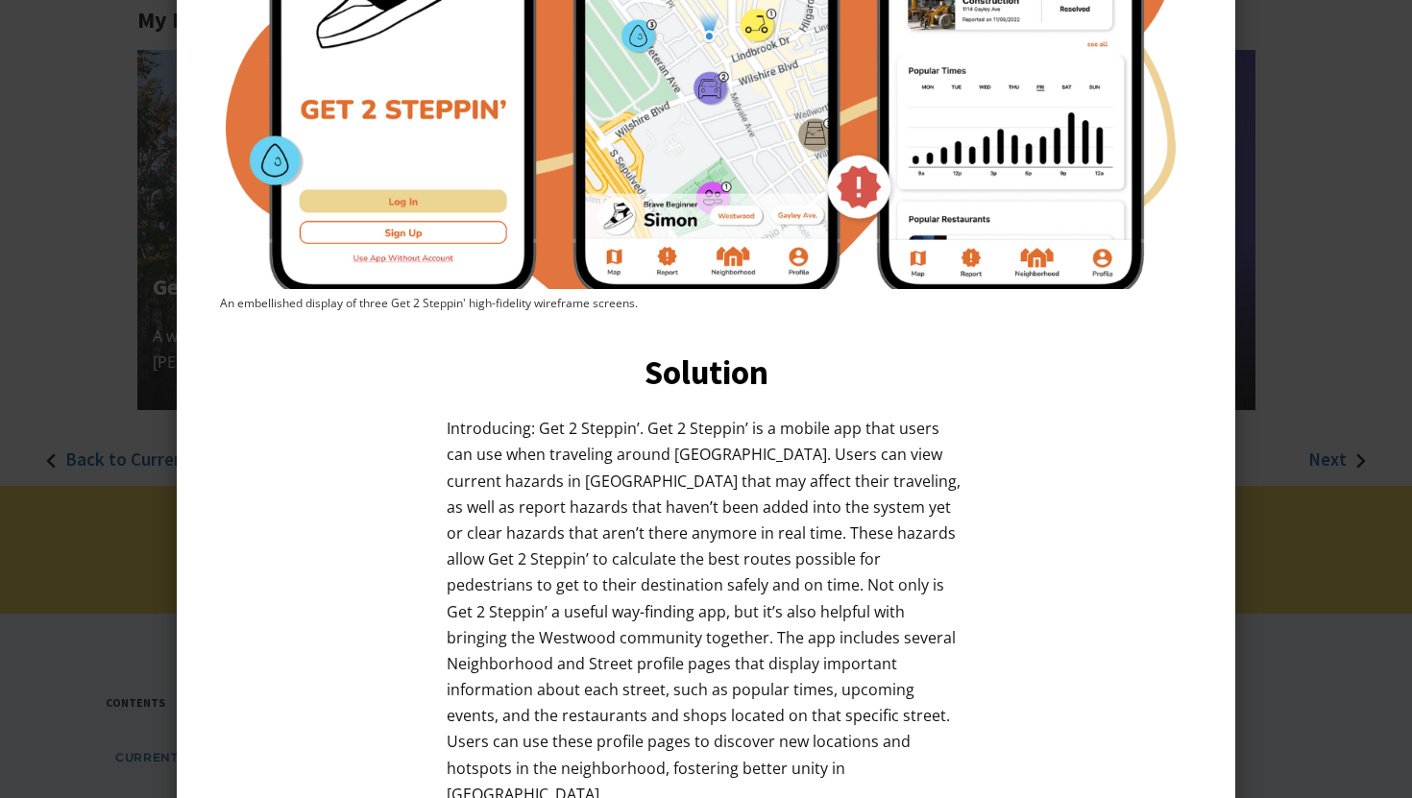
click at [28, 169] on div at bounding box center [706, 399] width 1412 height 798
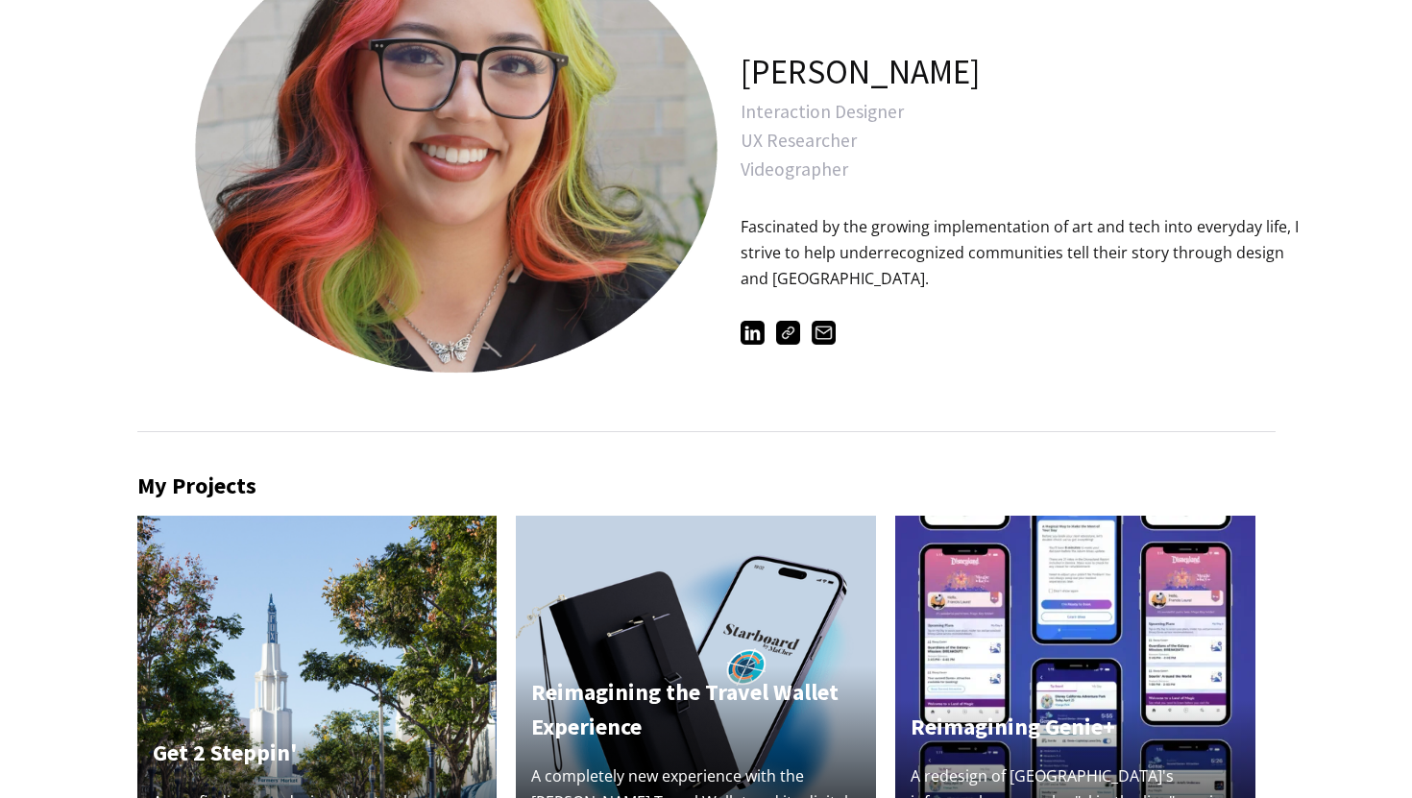
scroll to position [0, 0]
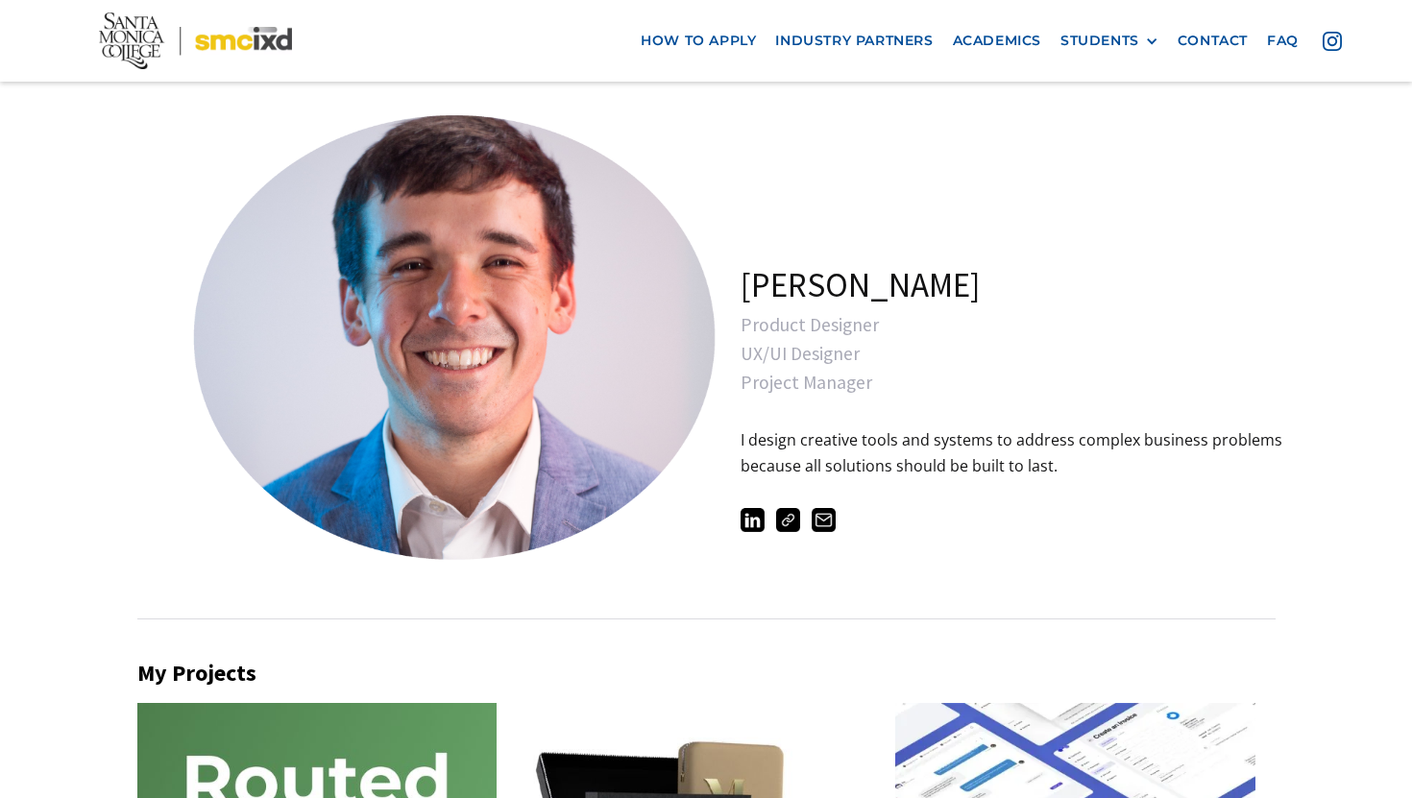
click at [792, 510] on img at bounding box center [788, 520] width 24 height 24
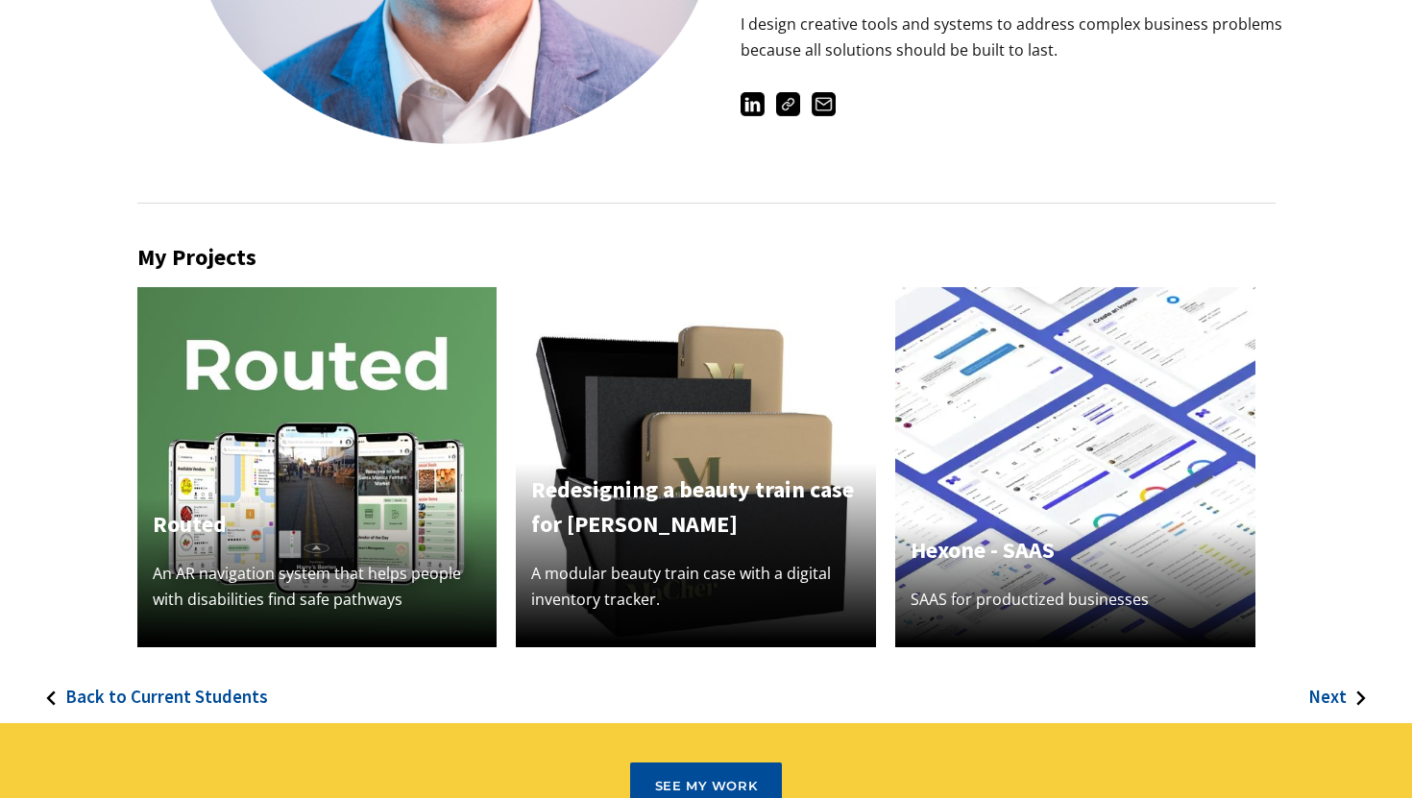
scroll to position [434, 0]
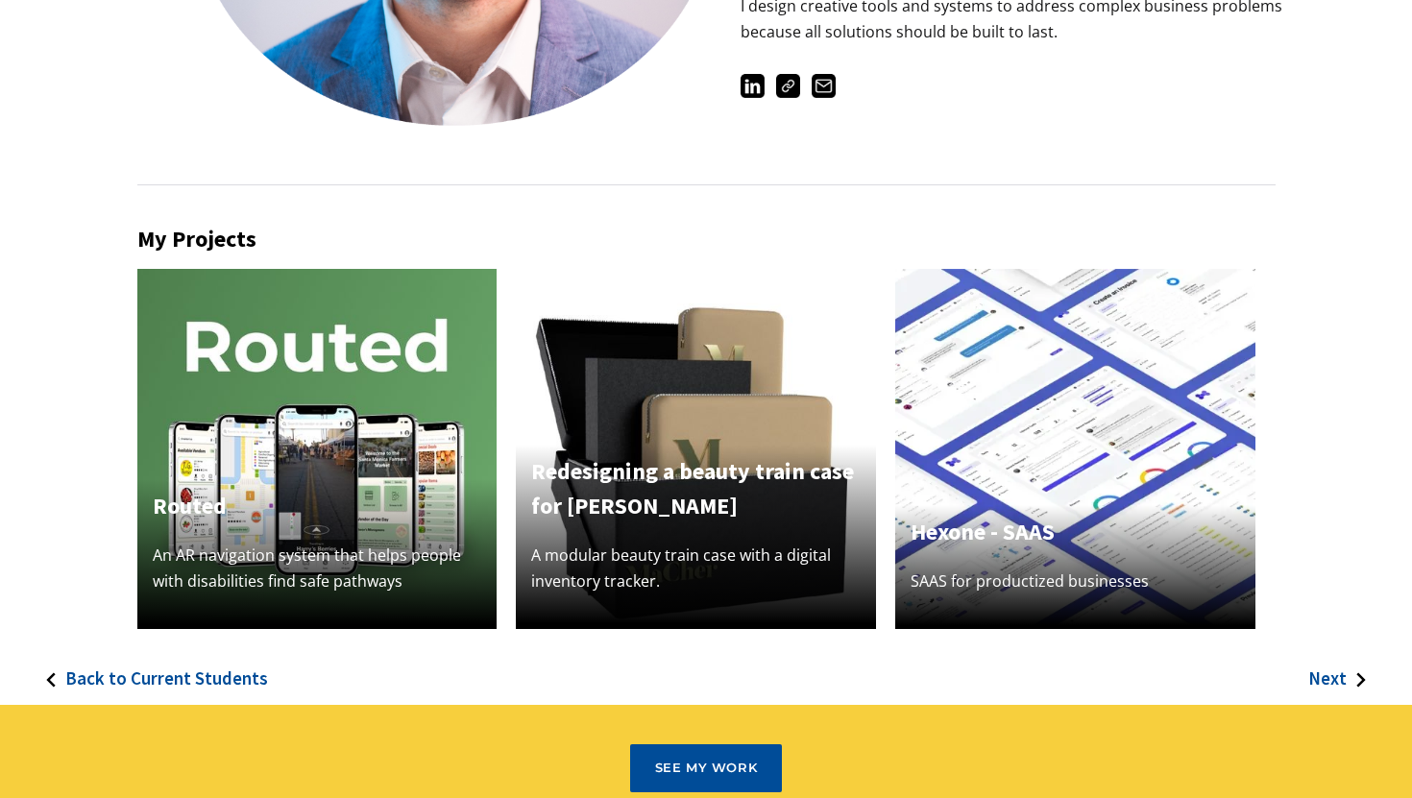
click at [352, 451] on img at bounding box center [317, 449] width 360 height 360
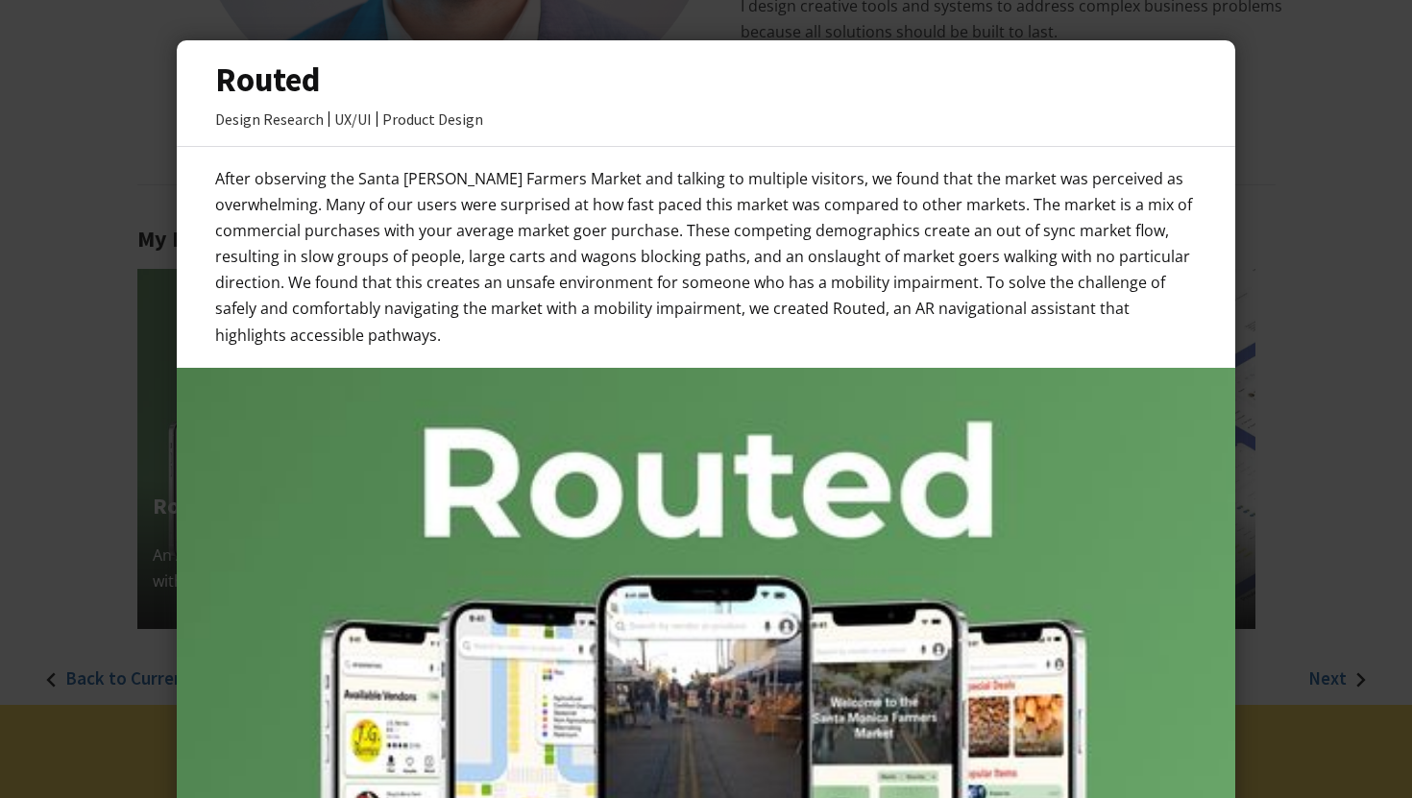
click at [1328, 326] on div at bounding box center [706, 399] width 1412 height 798
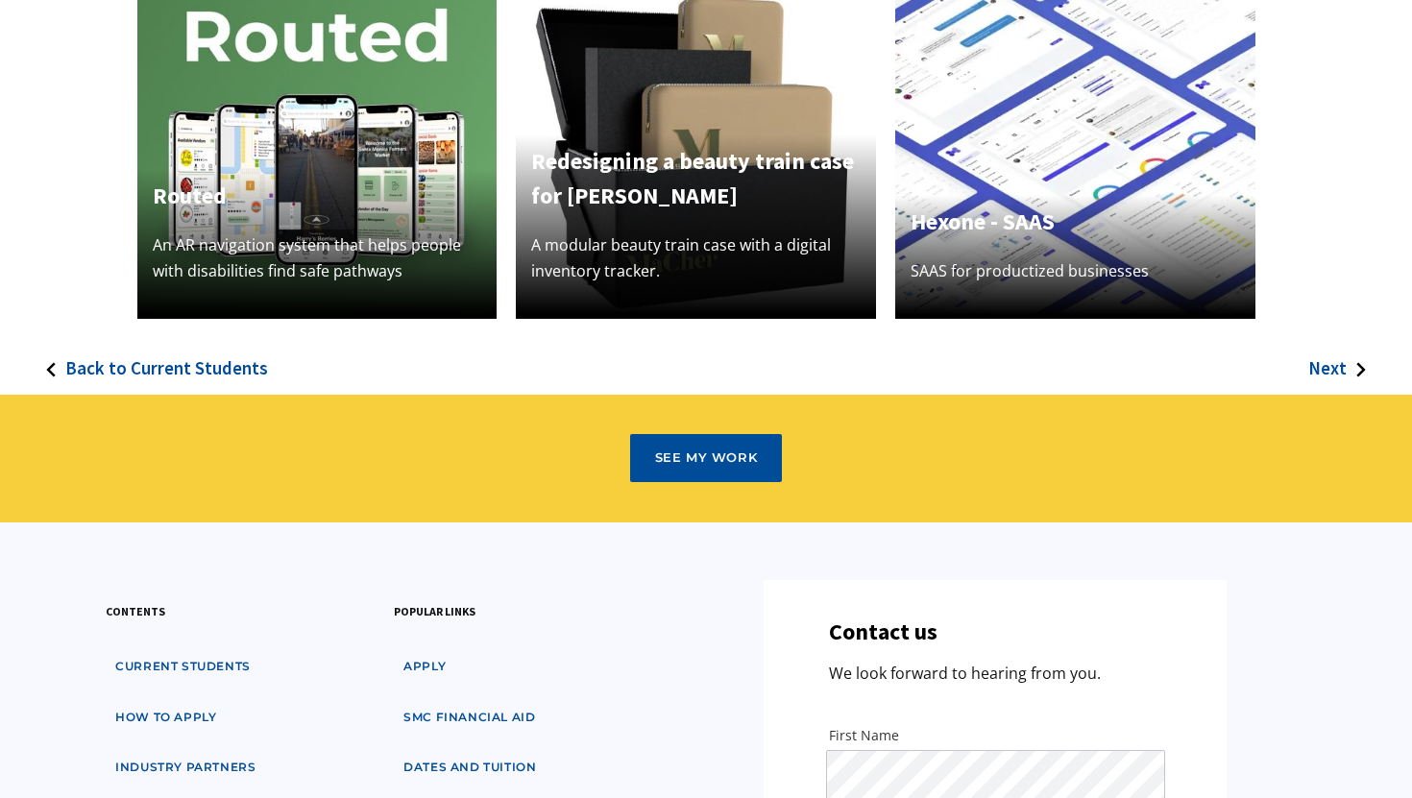
scroll to position [0, 0]
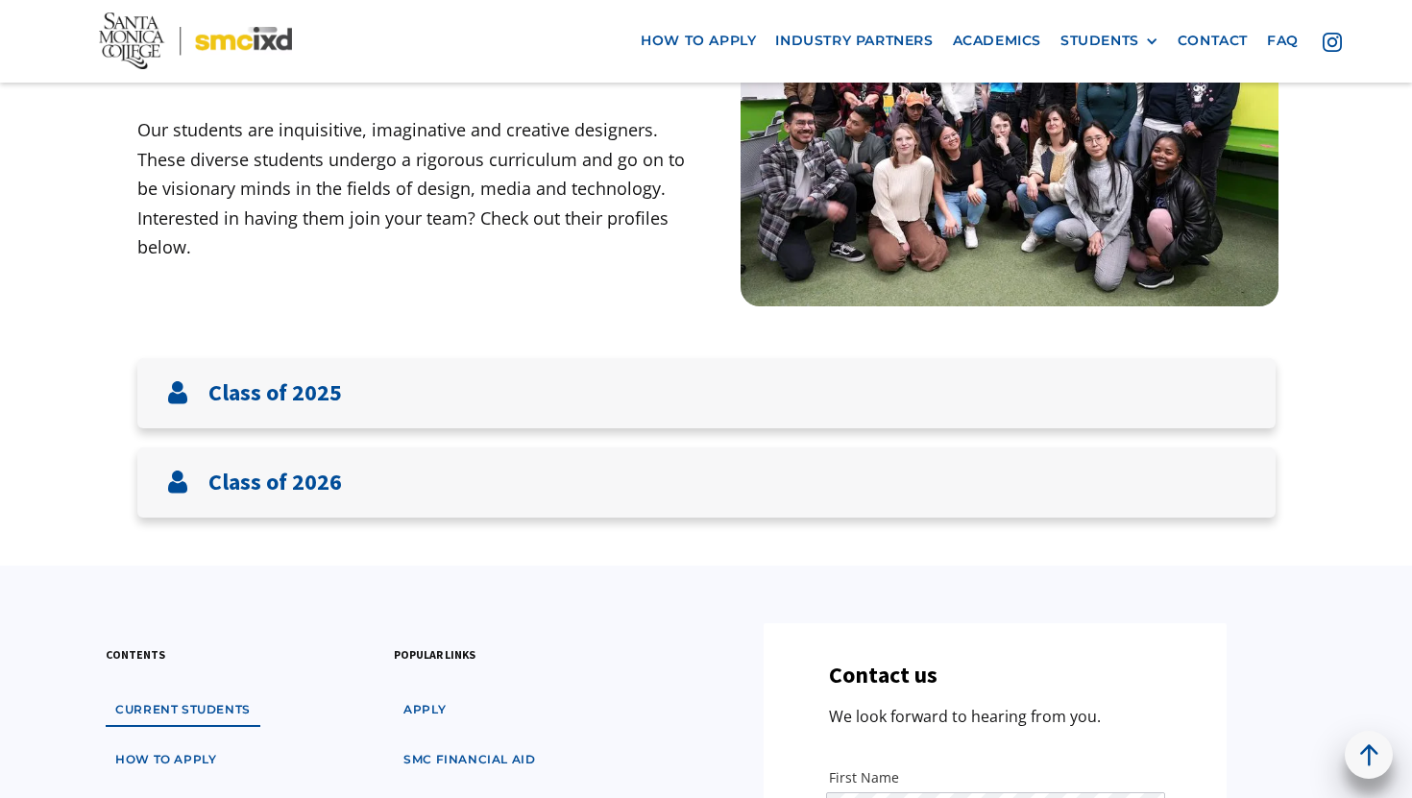
scroll to position [218, 0]
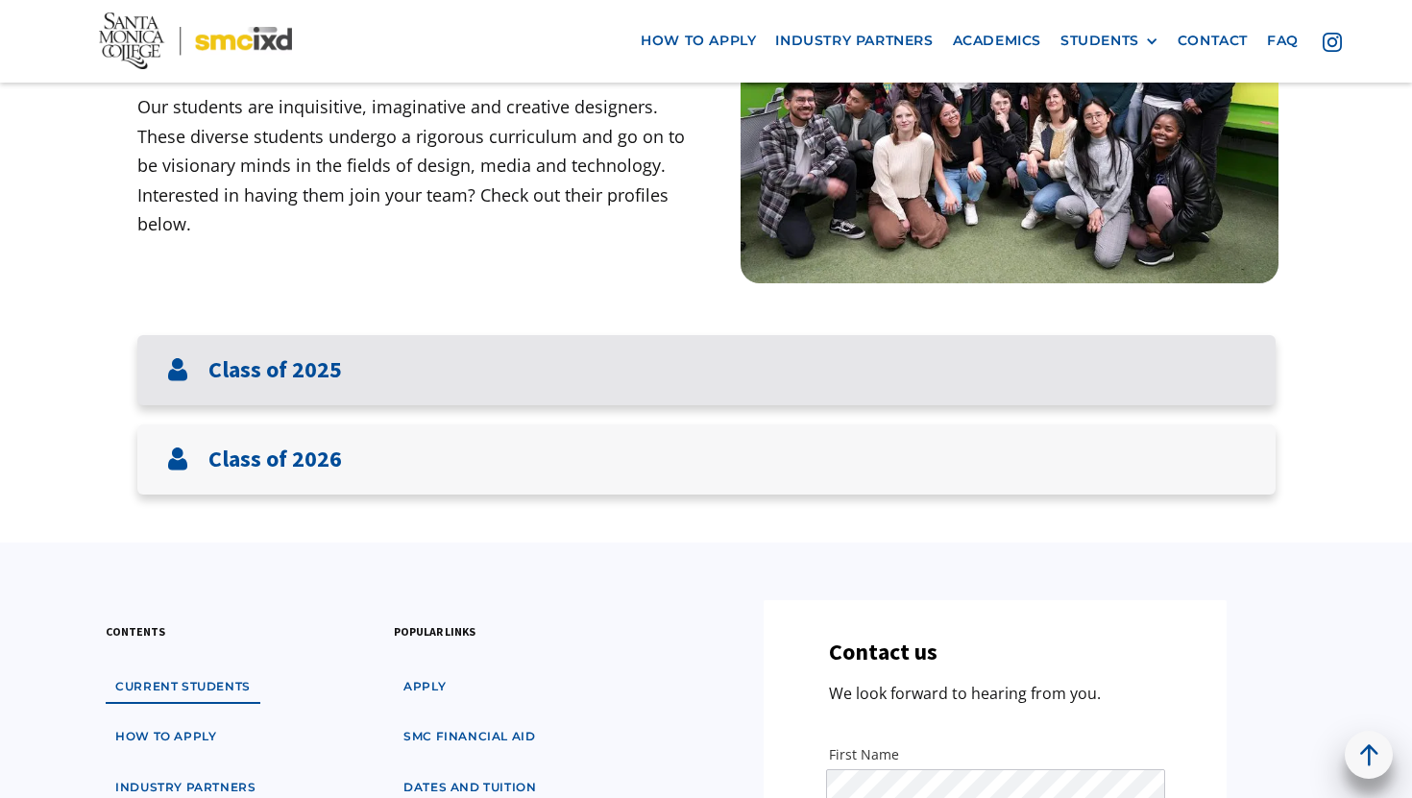
click at [418, 371] on div "Class of 2025" at bounding box center [706, 370] width 1138 height 70
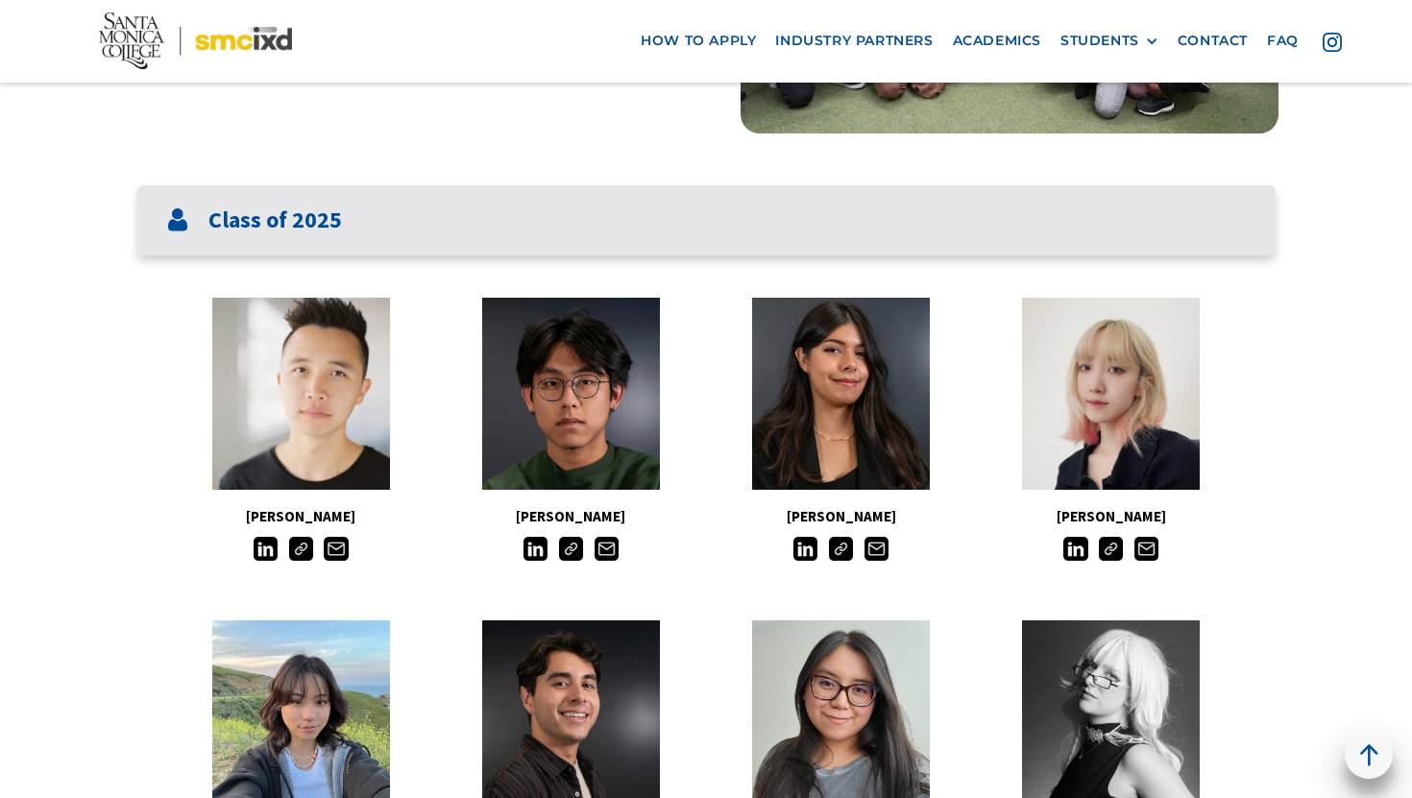
scroll to position [402, 0]
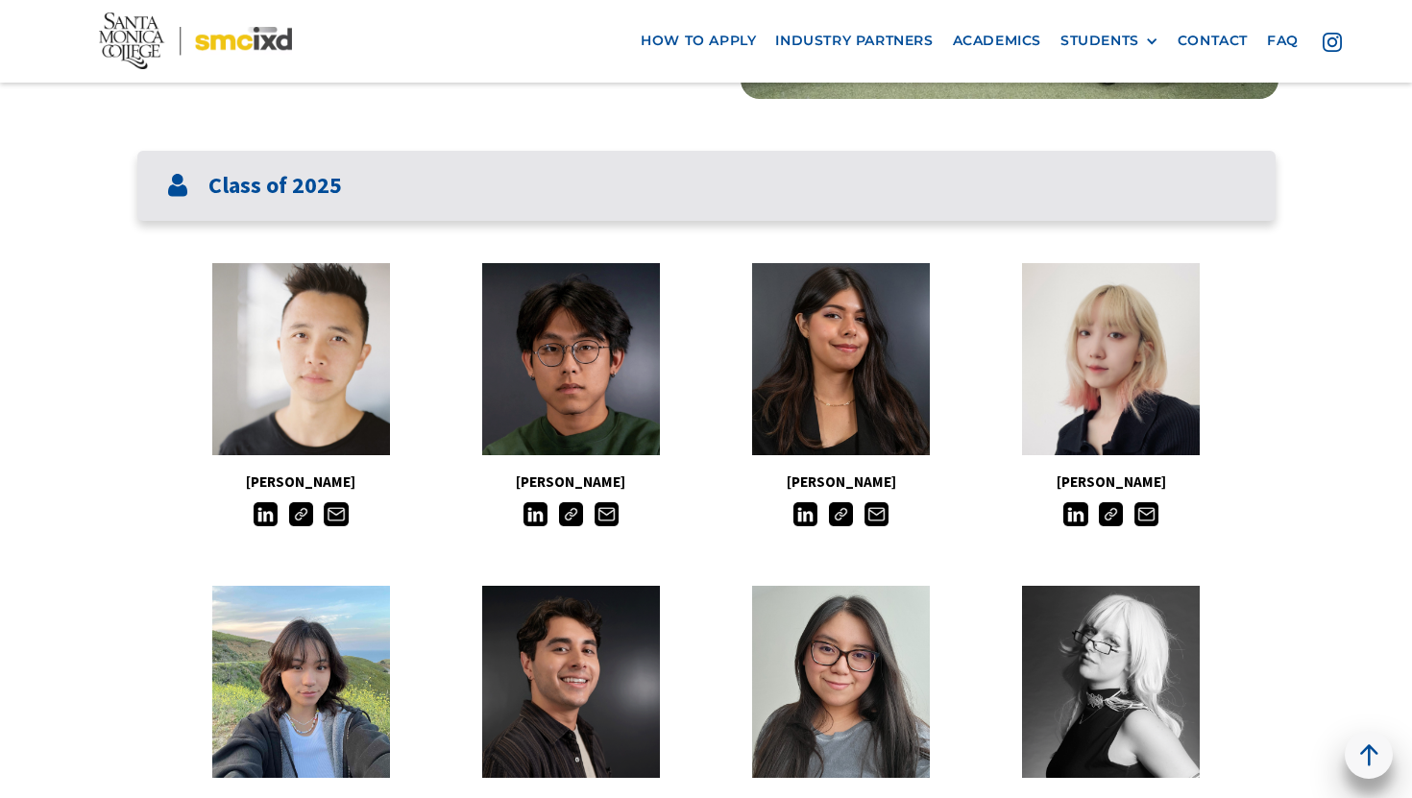
click at [414, 182] on div "Class of 2025" at bounding box center [706, 186] width 1138 height 70
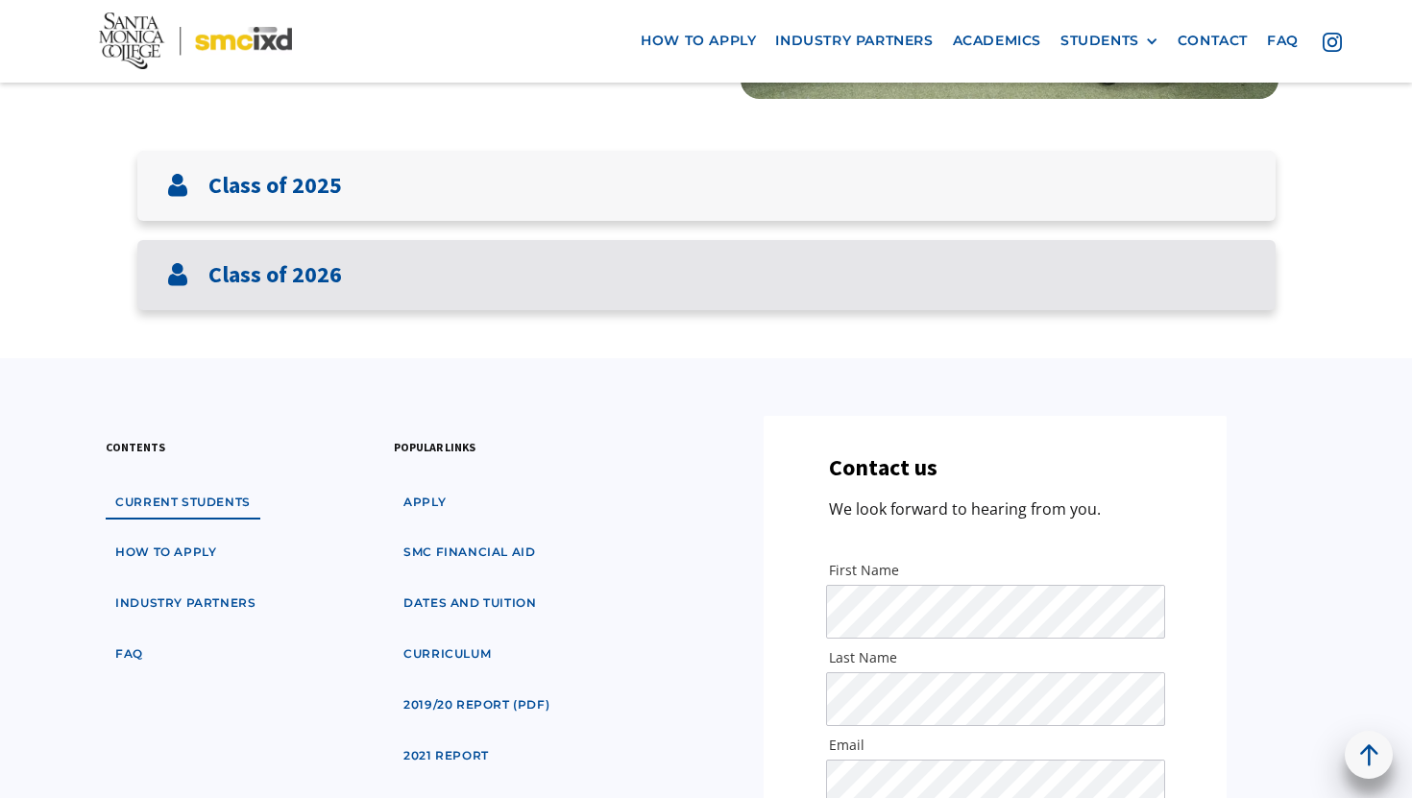
click at [346, 270] on div "Class of 2026" at bounding box center [706, 275] width 1138 height 70
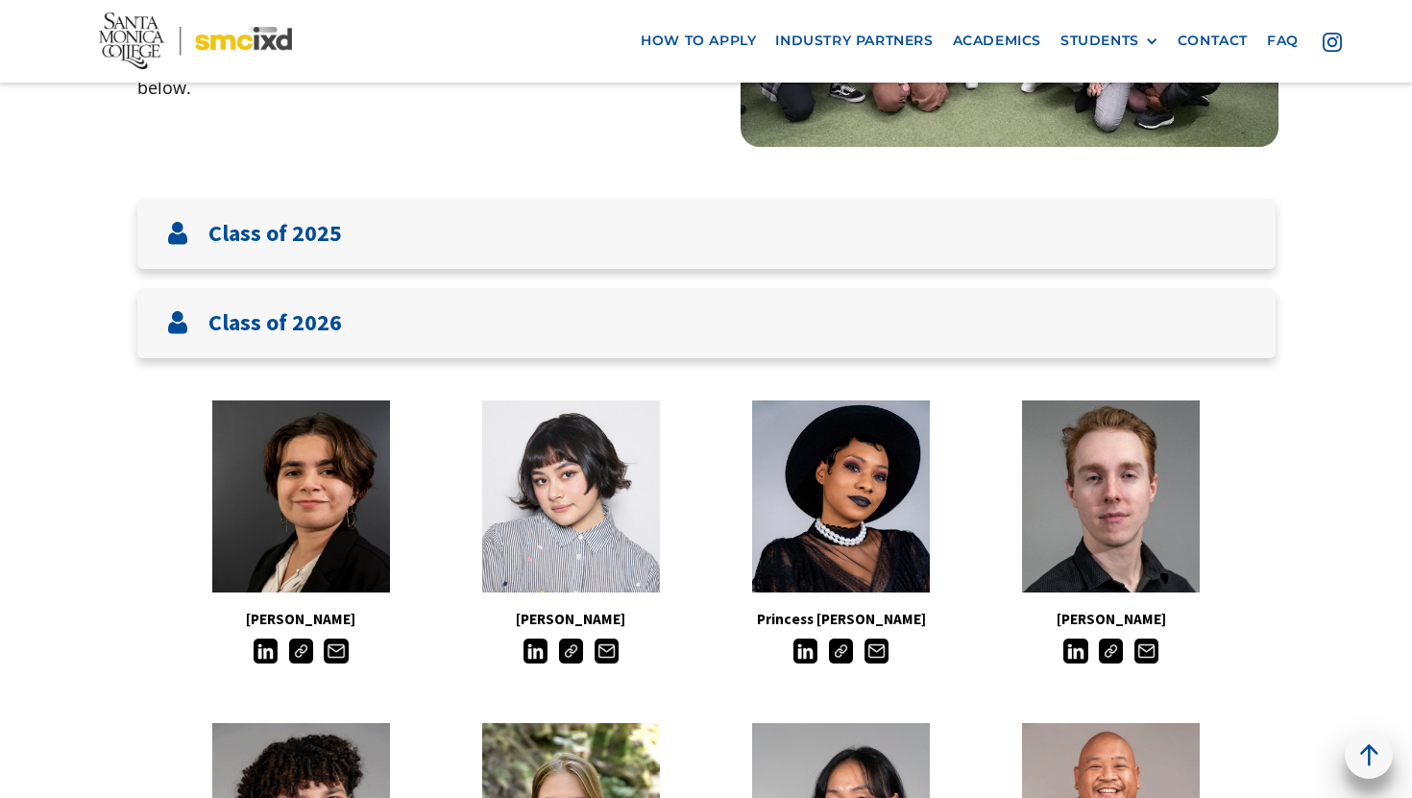
scroll to position [0, 0]
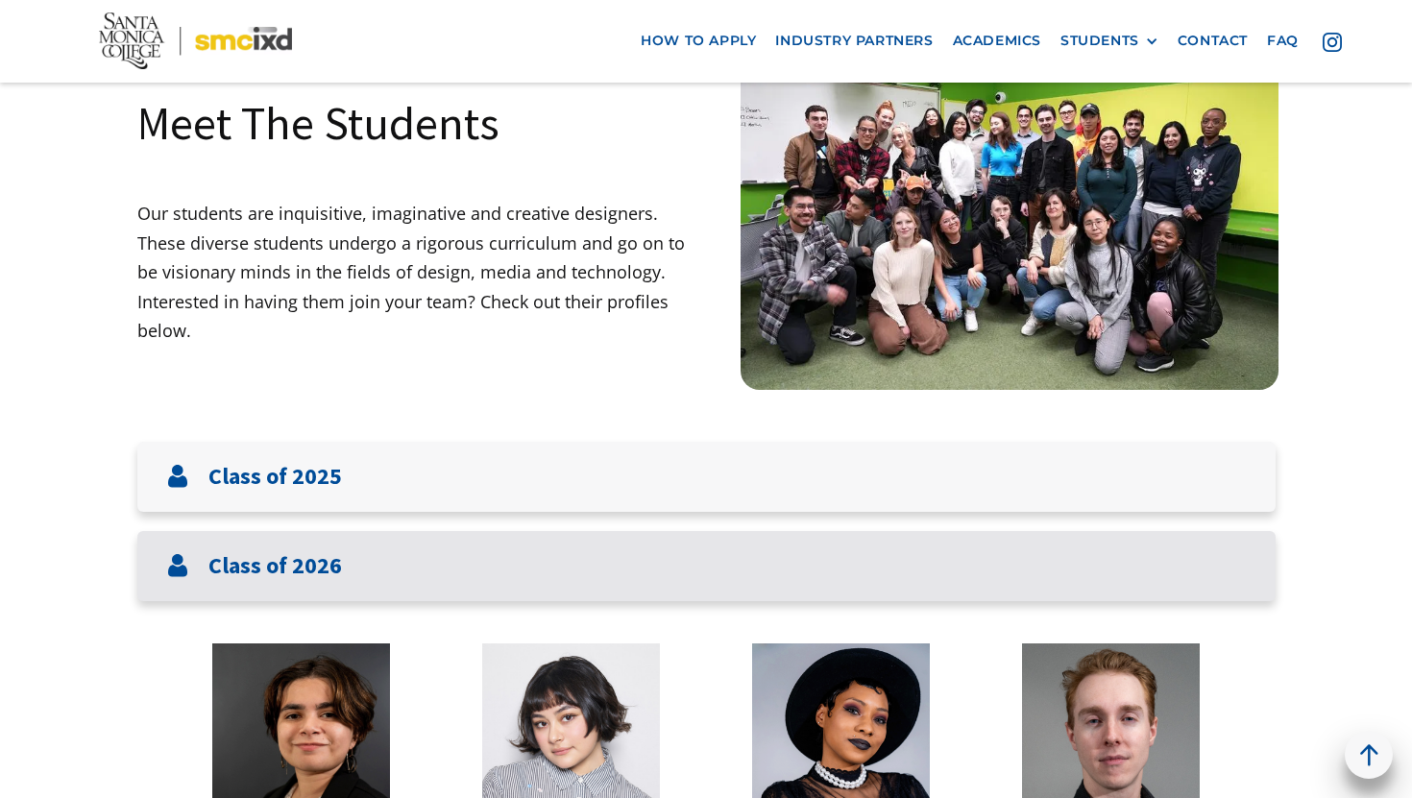
click at [354, 573] on div "Class of 2026" at bounding box center [706, 566] width 1138 height 70
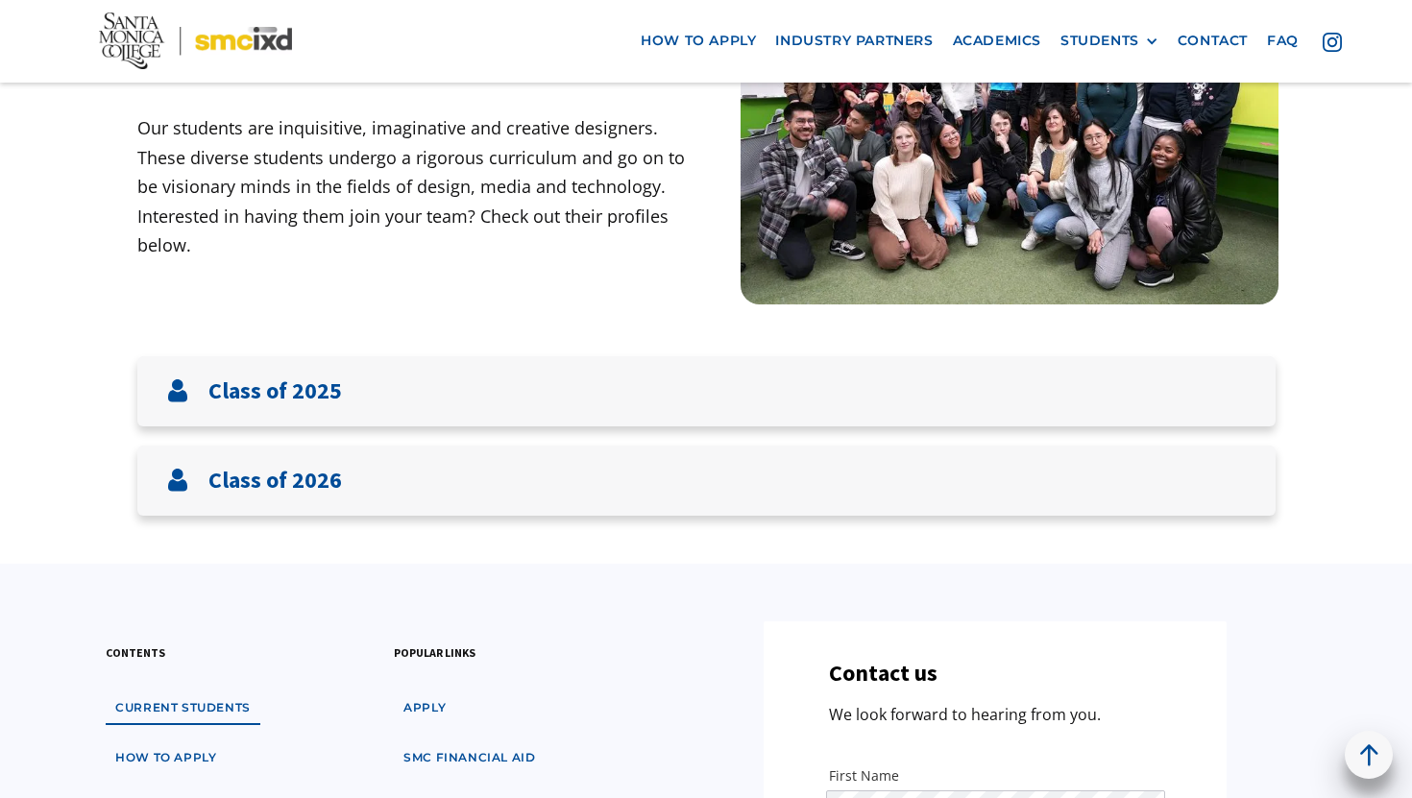
scroll to position [169, 0]
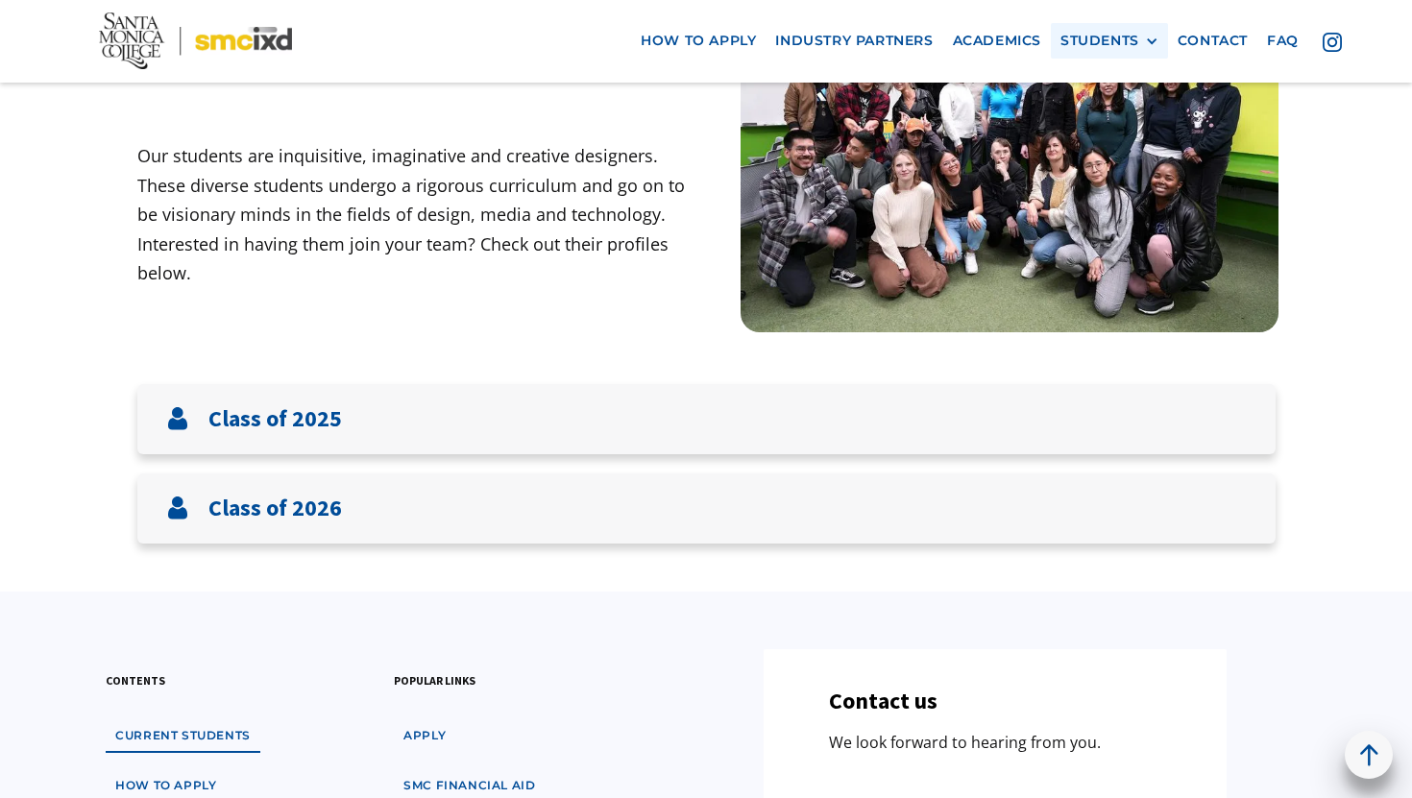
click at [1152, 38] on div at bounding box center [1151, 41] width 13 height 13
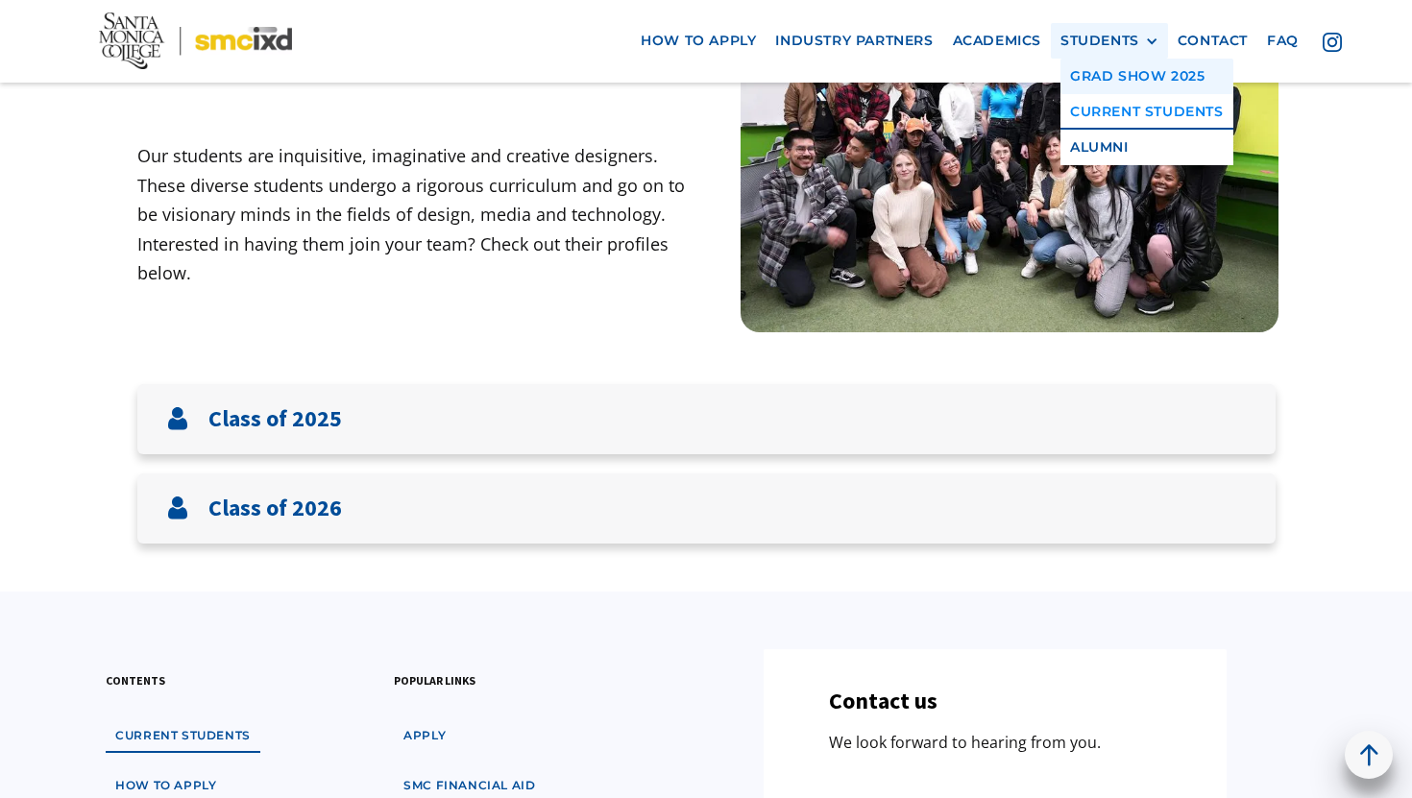
click at [1136, 83] on link "GRAD SHOW 2025" at bounding box center [1146, 77] width 173 height 36
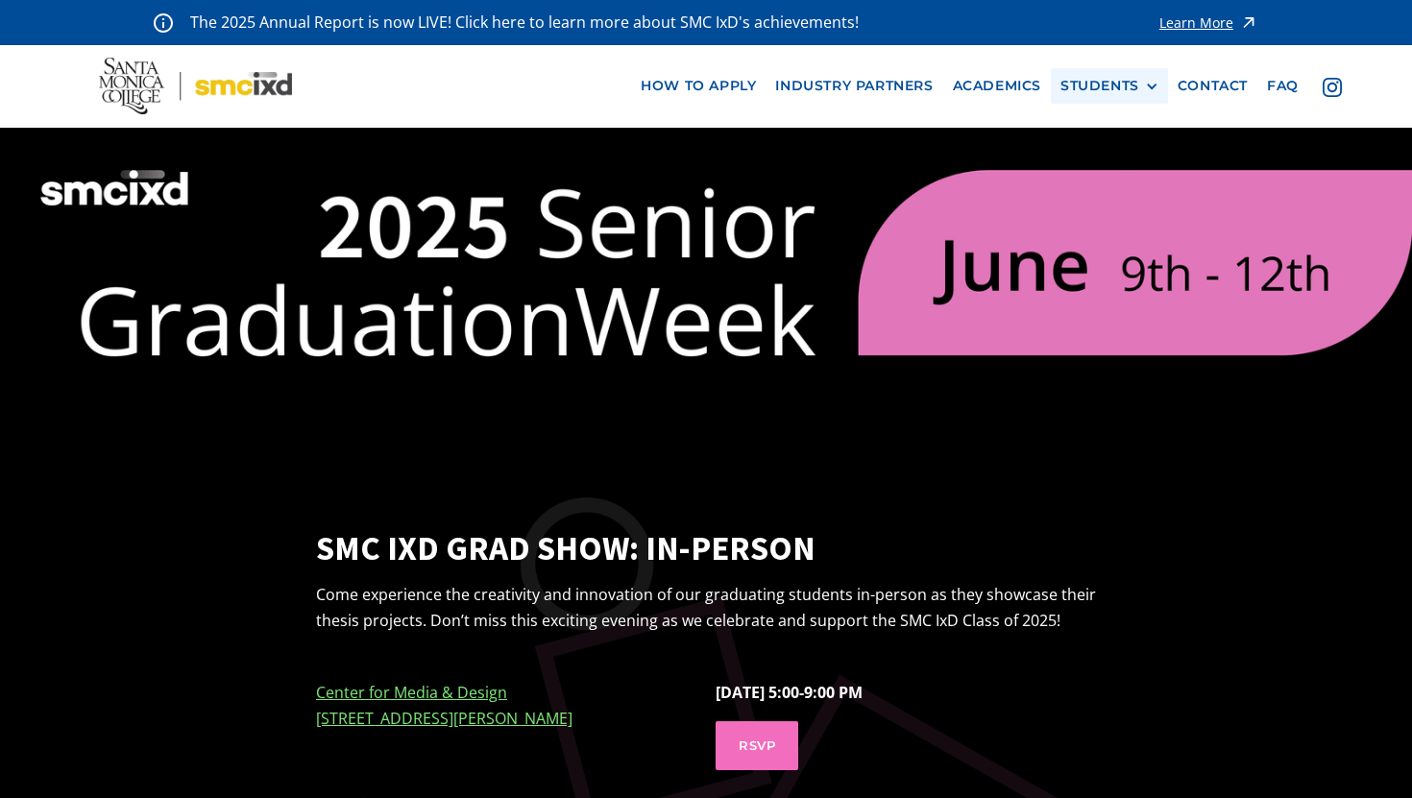
click at [1107, 92] on div "STUDENTS" at bounding box center [1099, 86] width 79 height 16
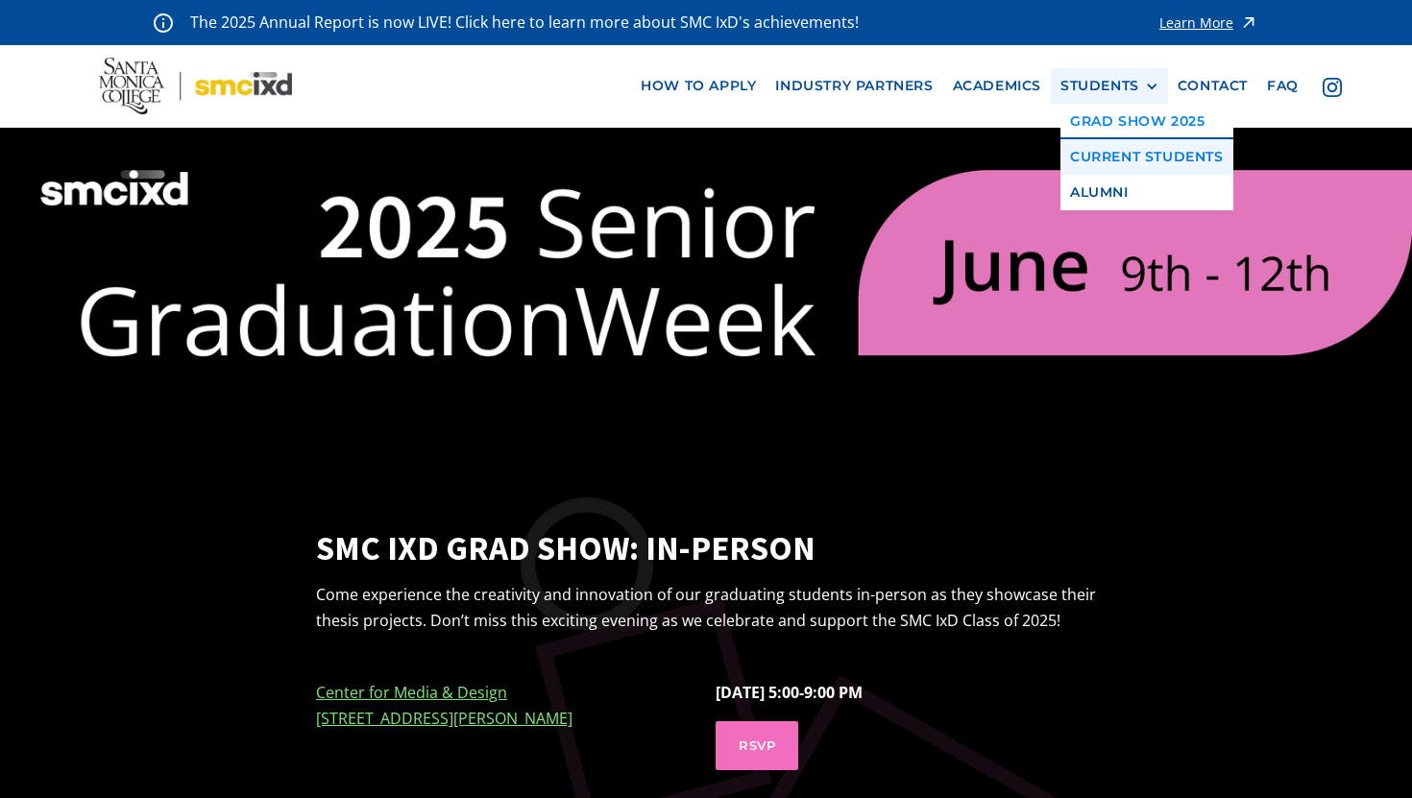
click at [1100, 174] on link "Current Students" at bounding box center [1146, 157] width 173 height 36
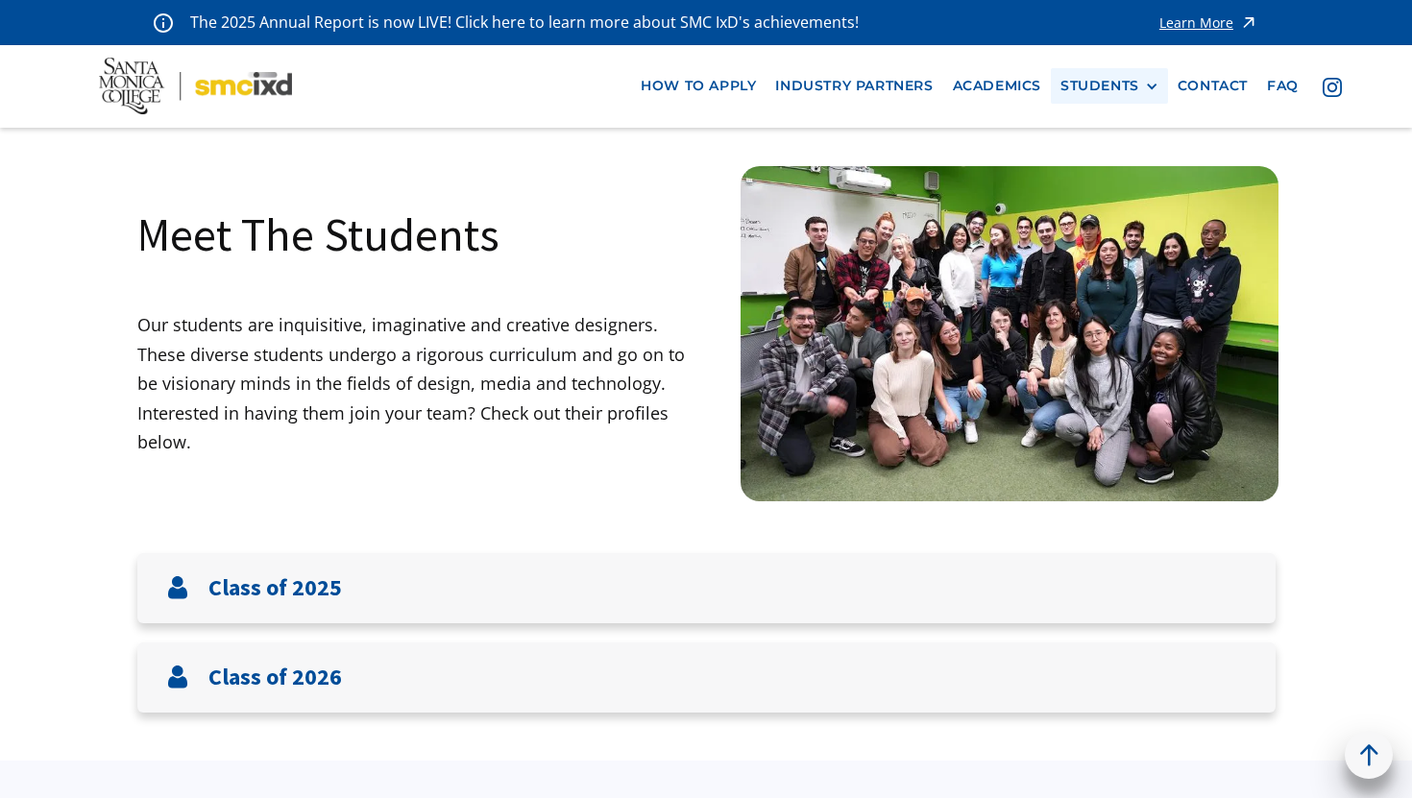
click at [1118, 99] on div "STUDENTS PROspective Students GRAD SHOW 2025 Current Students Alumni" at bounding box center [1109, 86] width 117 height 36
click at [1118, 86] on div "STUDENTS" at bounding box center [1099, 86] width 79 height 16
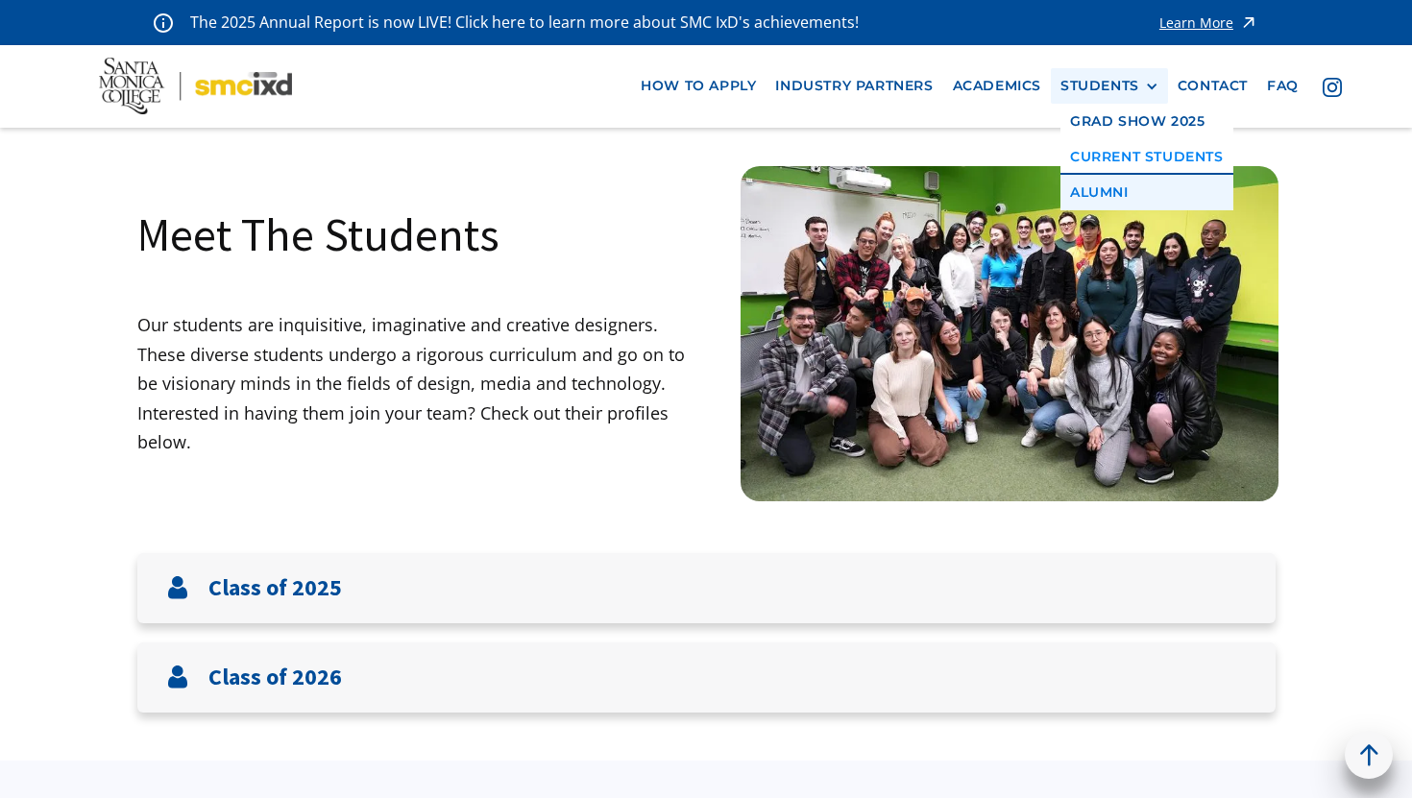
click at [1118, 183] on link "Alumni" at bounding box center [1146, 193] width 173 height 36
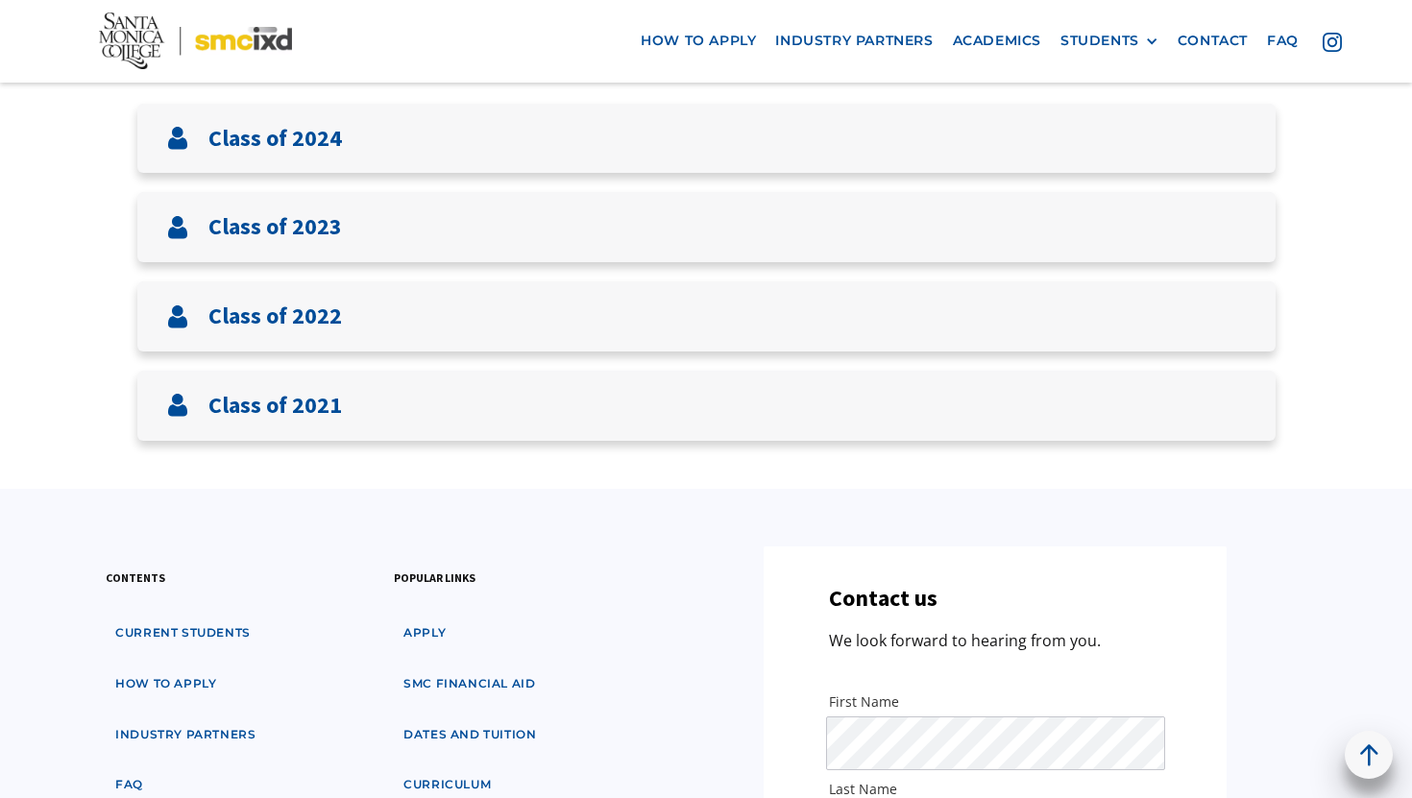
scroll to position [755, 0]
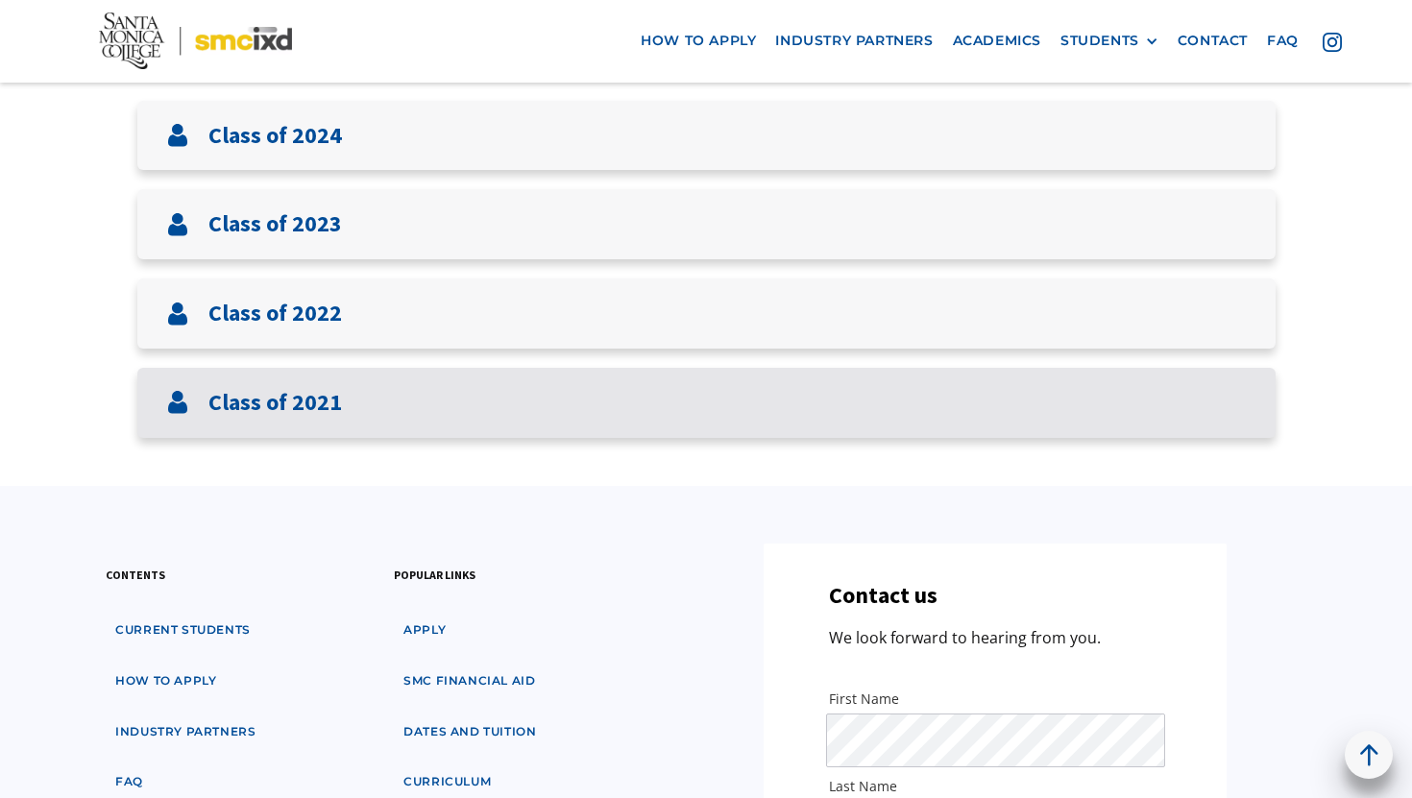
click at [400, 398] on div "Class of 2021" at bounding box center [706, 403] width 1138 height 70
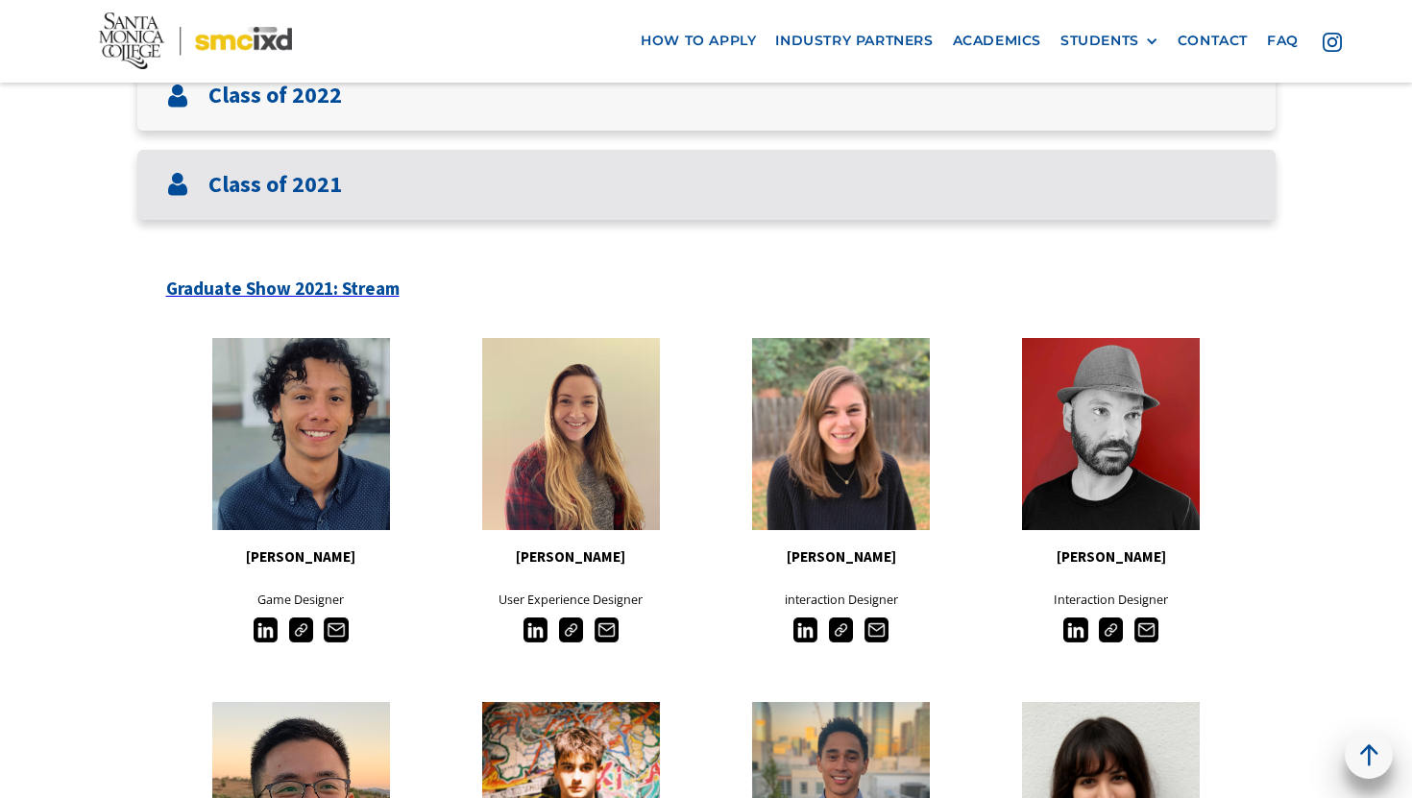
scroll to position [797, 0]
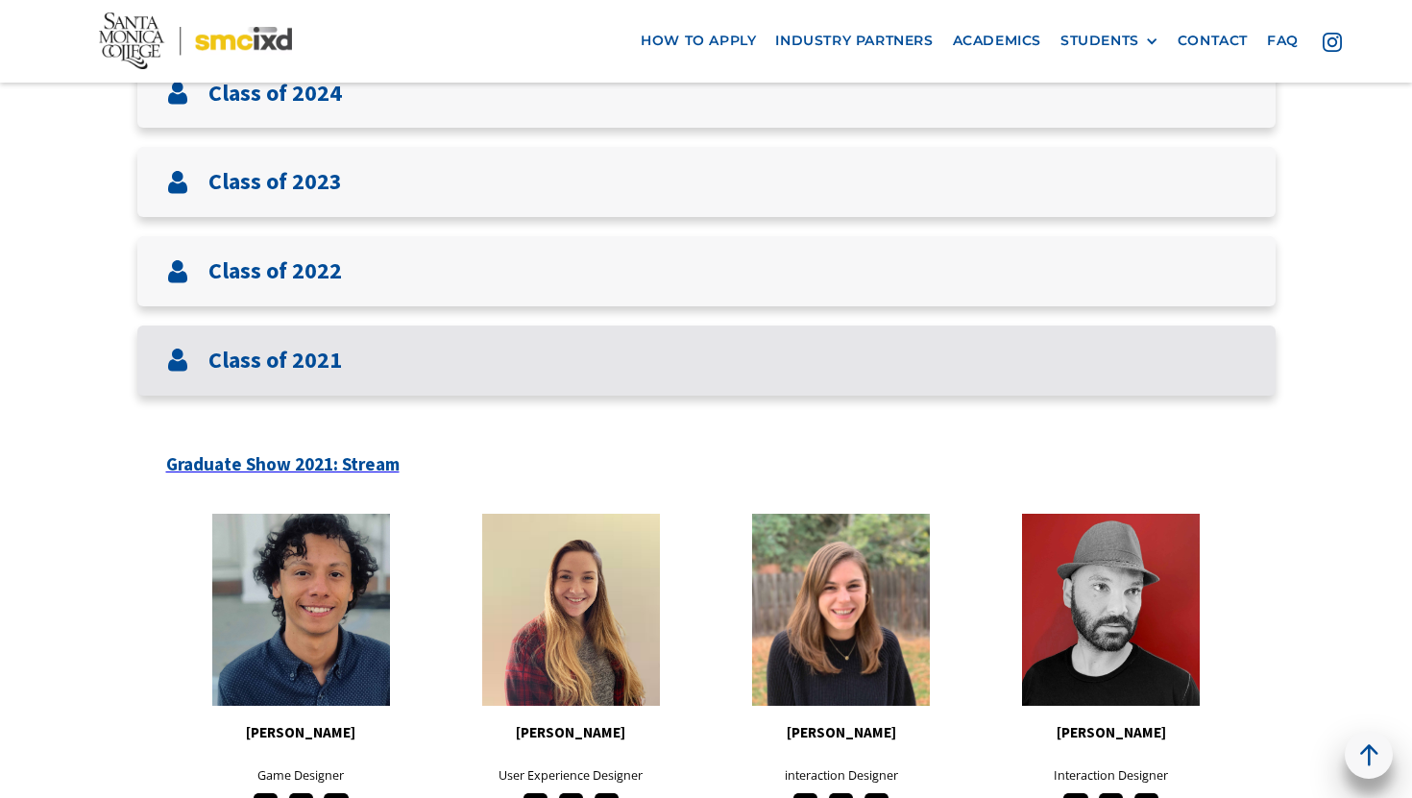
click at [366, 371] on div "Class of 2021" at bounding box center [706, 361] width 1138 height 70
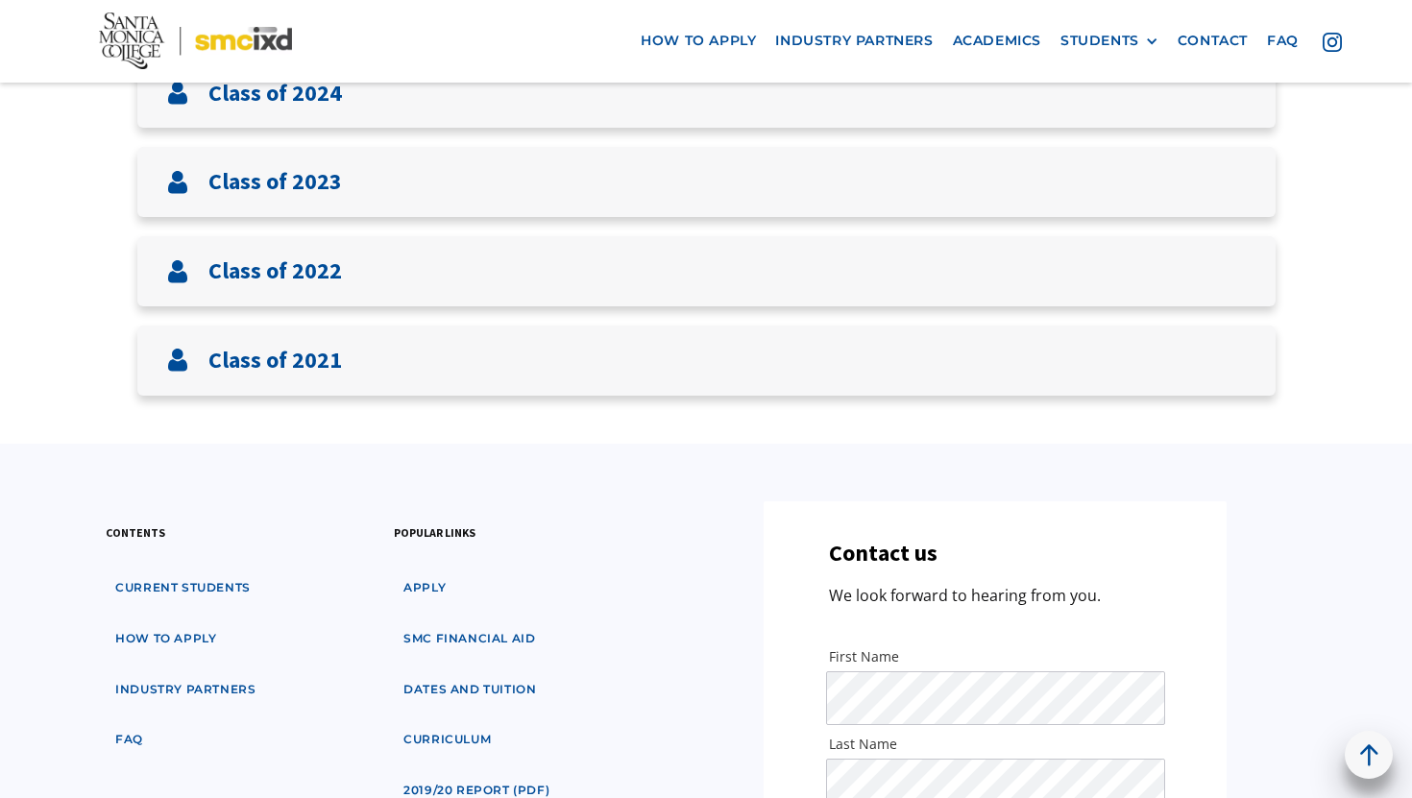
scroll to position [530, 0]
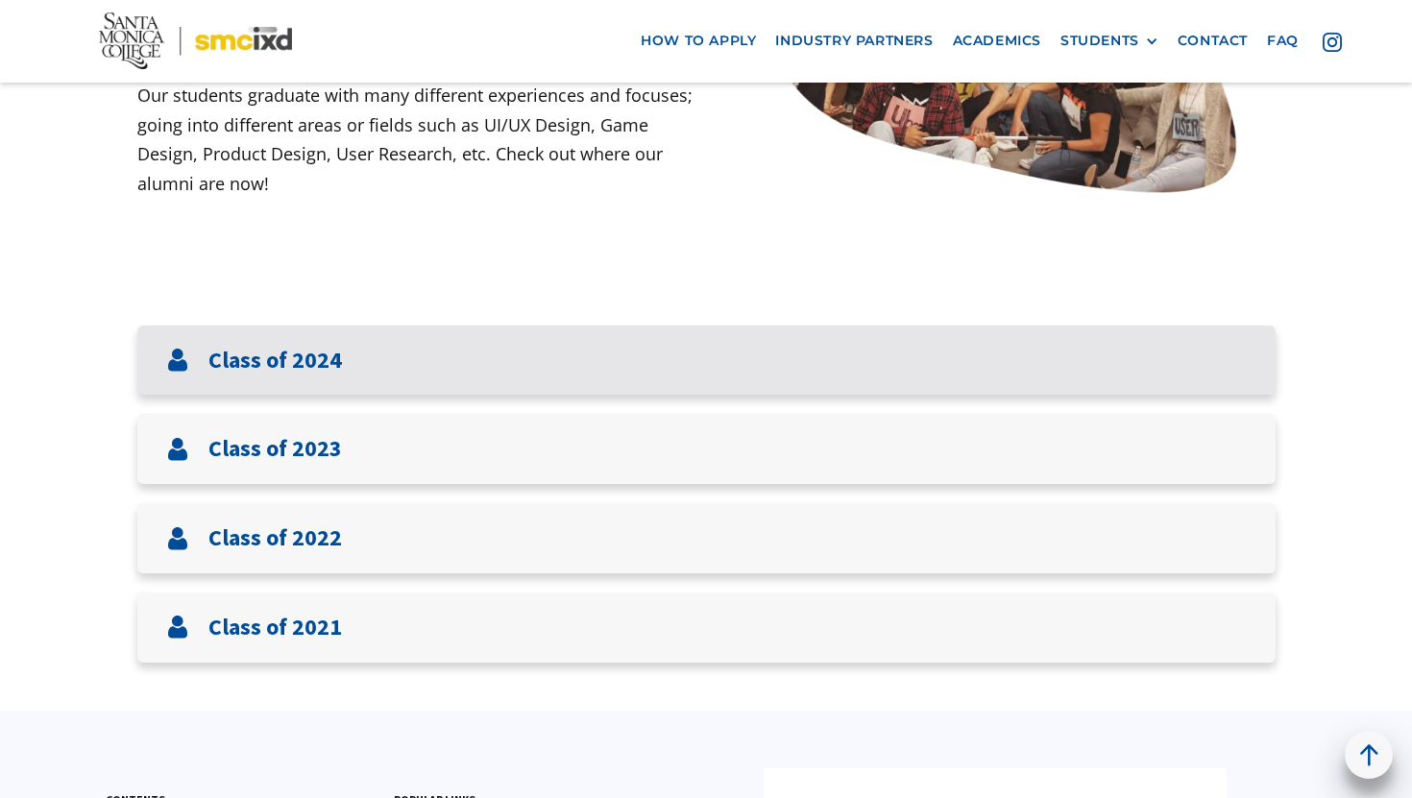
click at [399, 352] on div "Class of 2024" at bounding box center [706, 361] width 1138 height 70
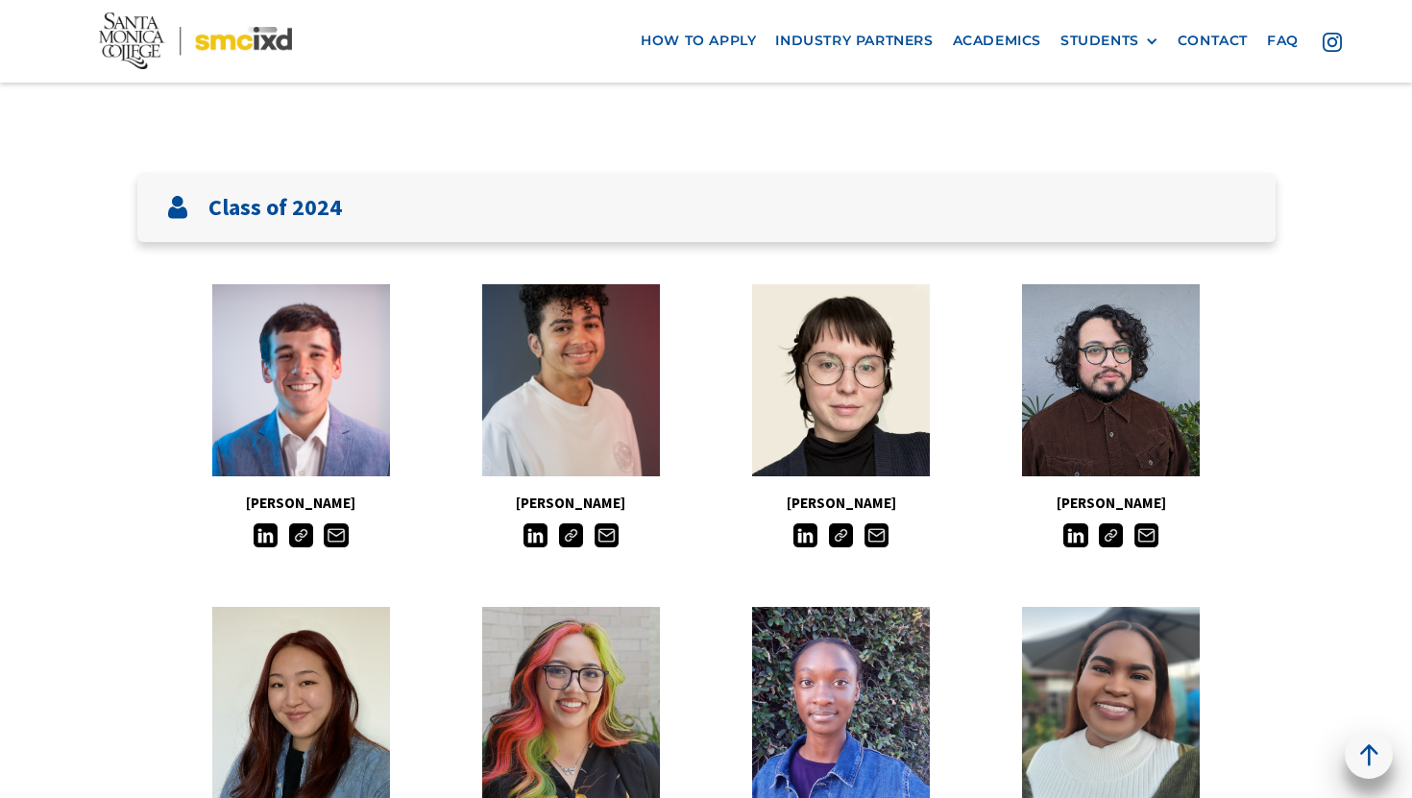
scroll to position [746, 0]
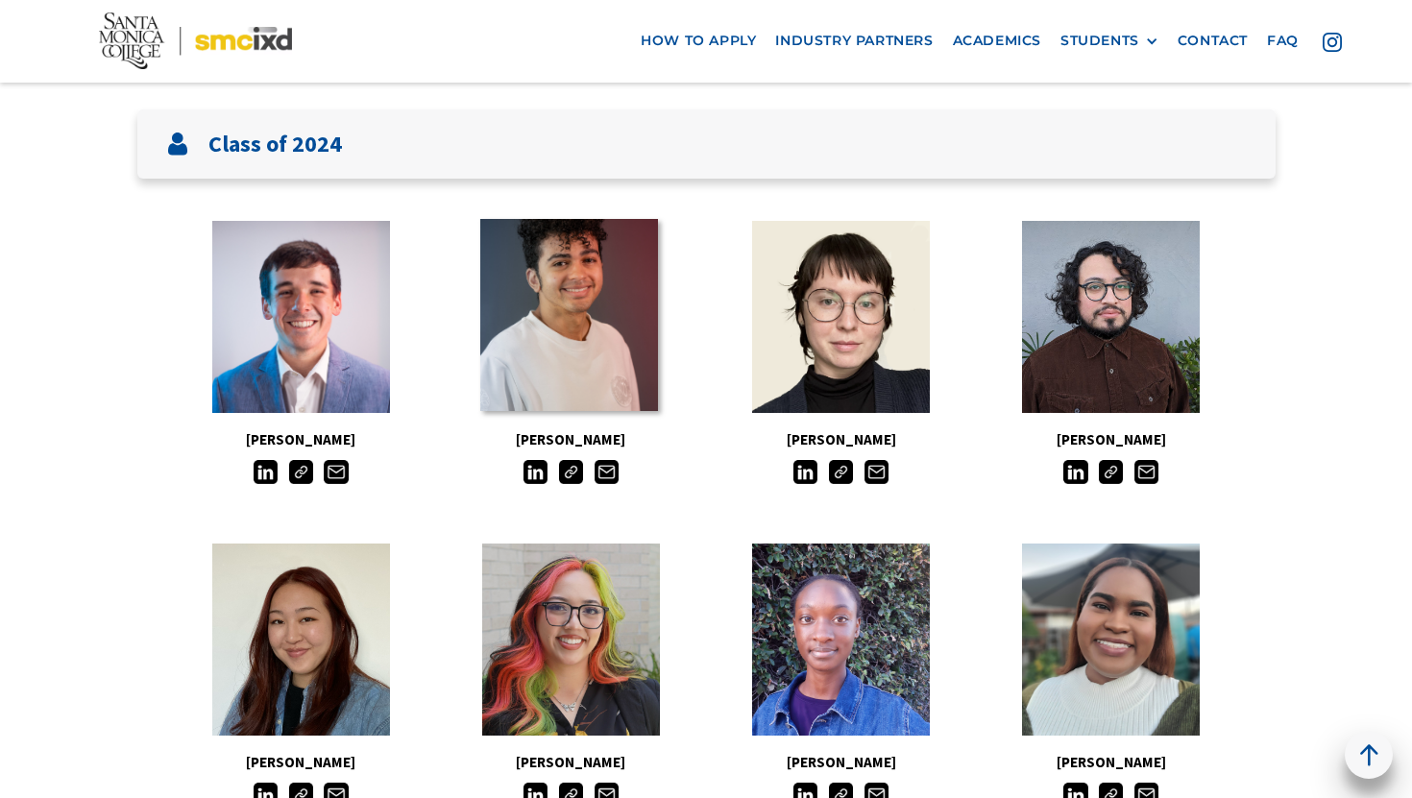
click at [540, 363] on link at bounding box center [569, 315] width 178 height 192
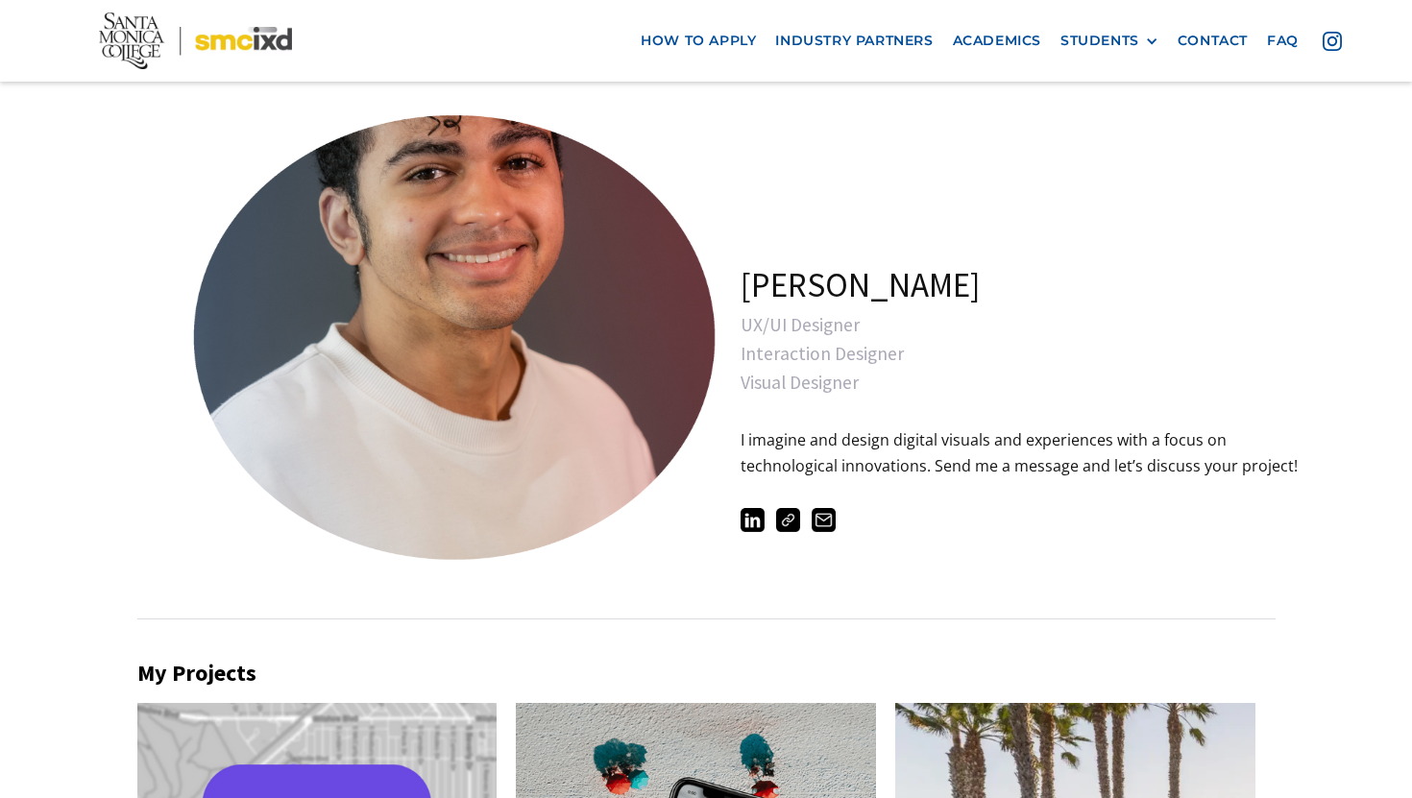
scroll to position [618, 0]
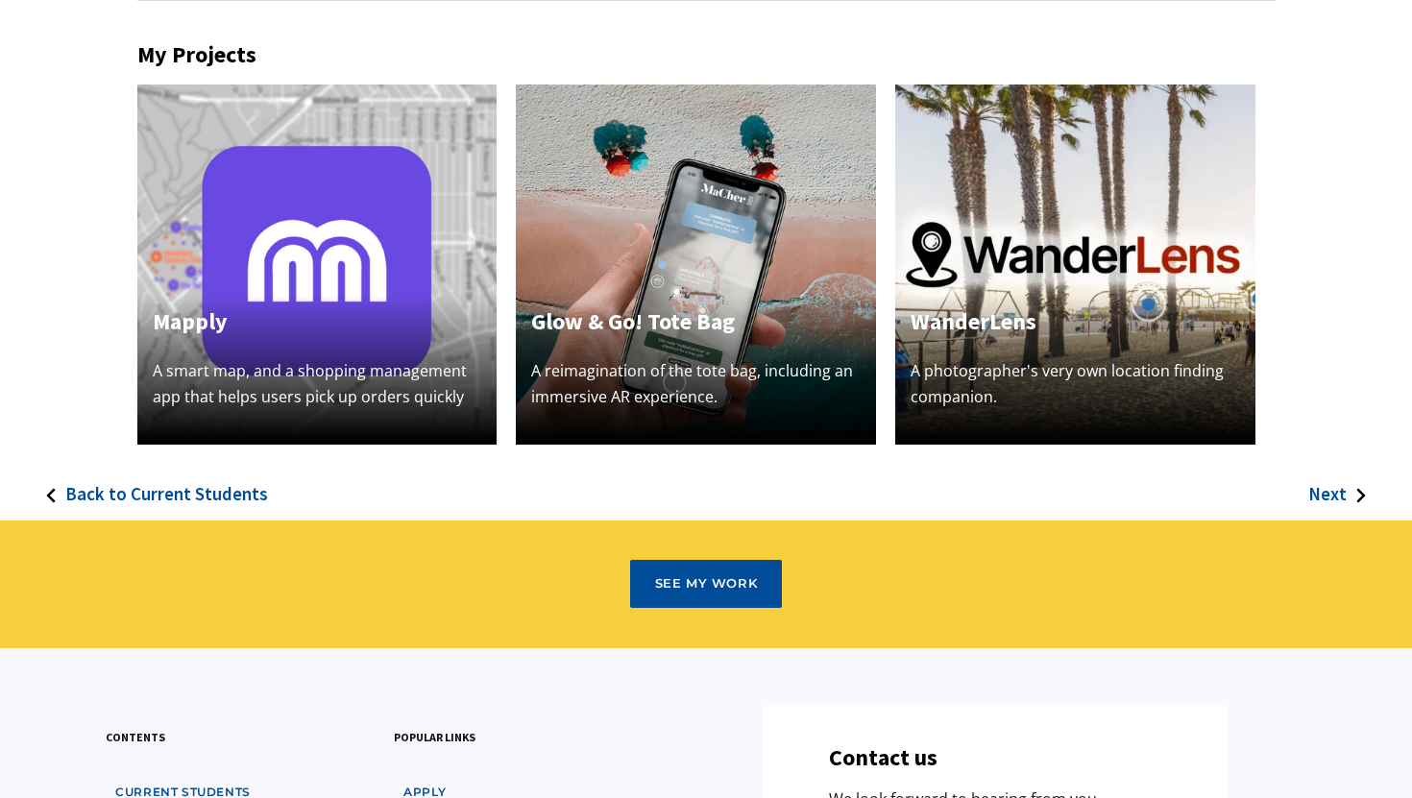
click at [396, 244] on img at bounding box center [317, 265] width 360 height 360
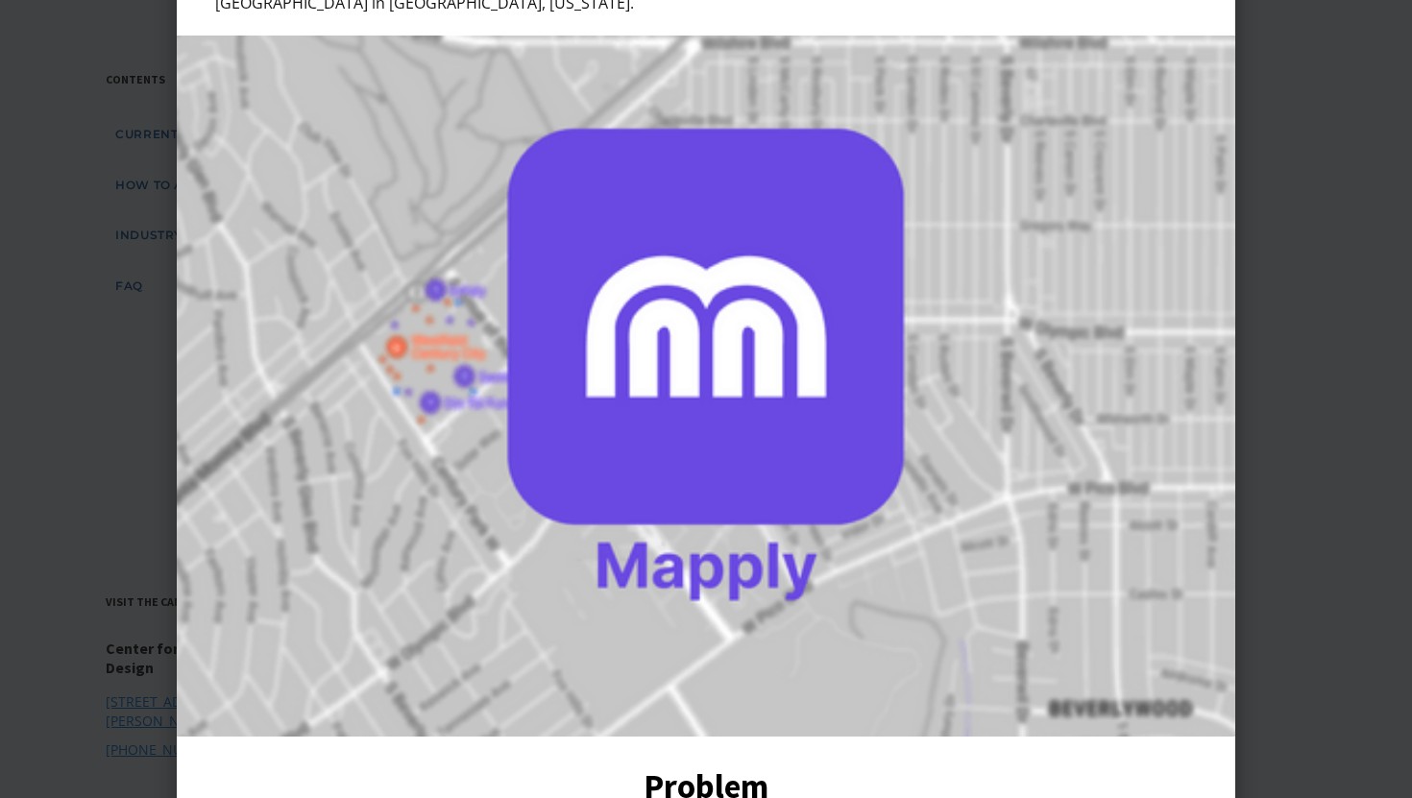
scroll to position [0, 0]
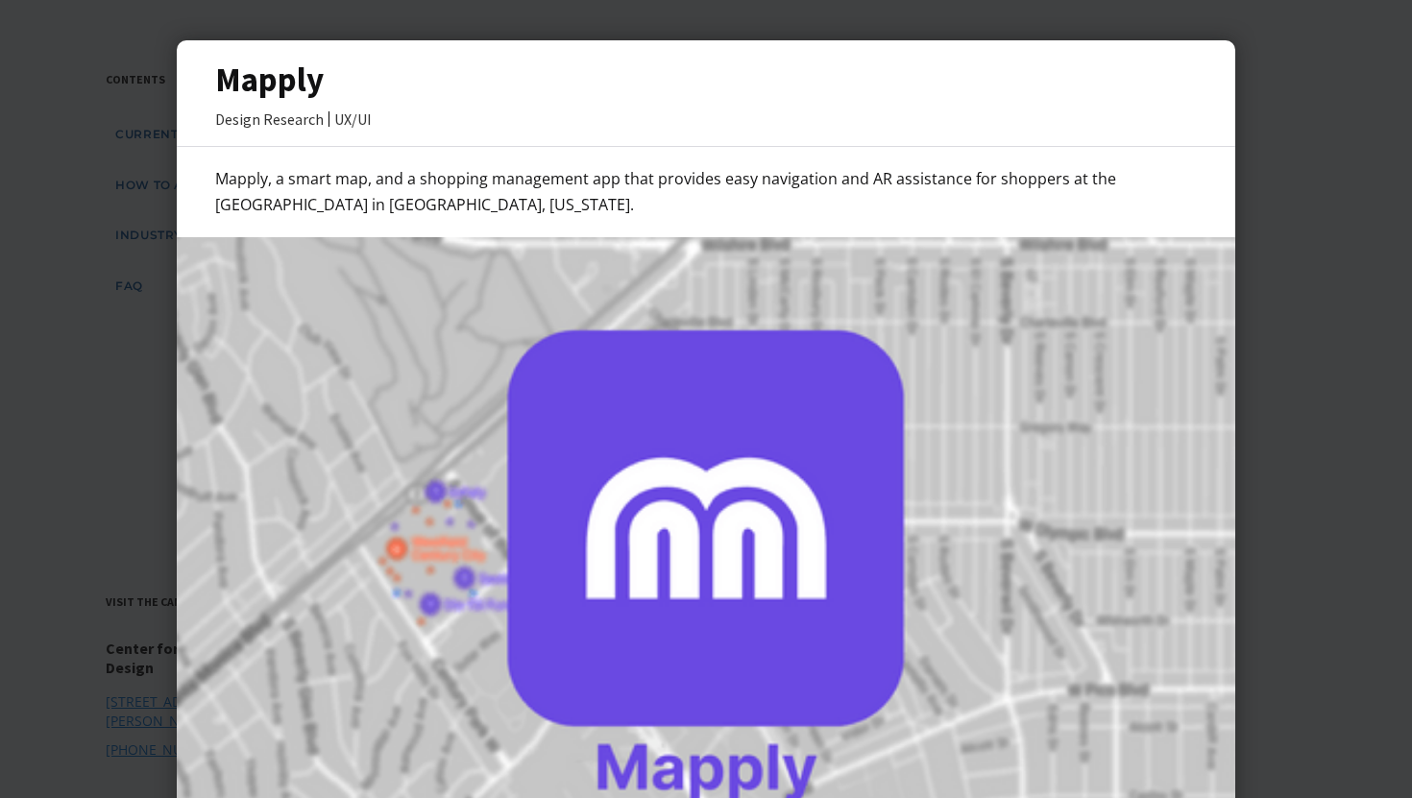
click at [108, 281] on div at bounding box center [706, 399] width 1412 height 798
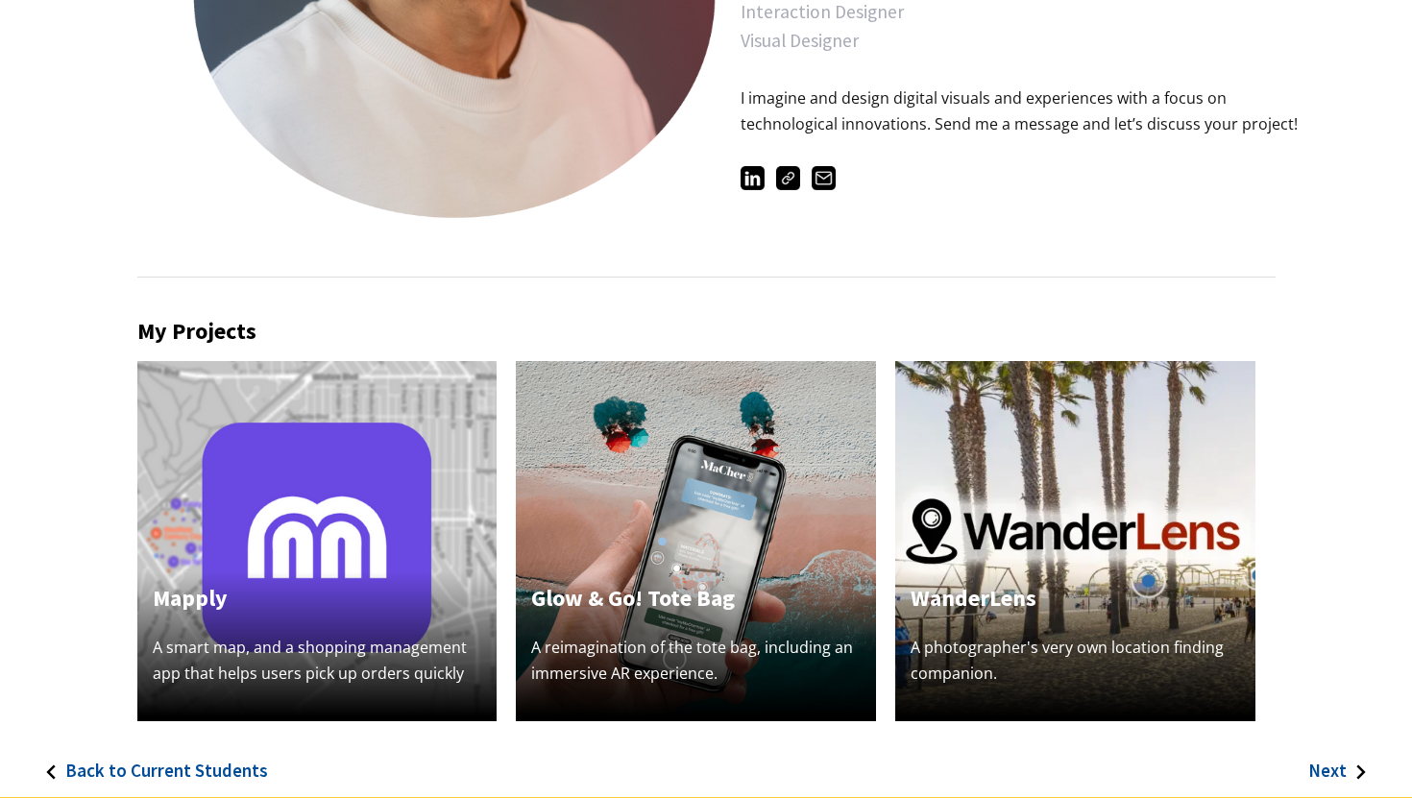
scroll to position [441, 0]
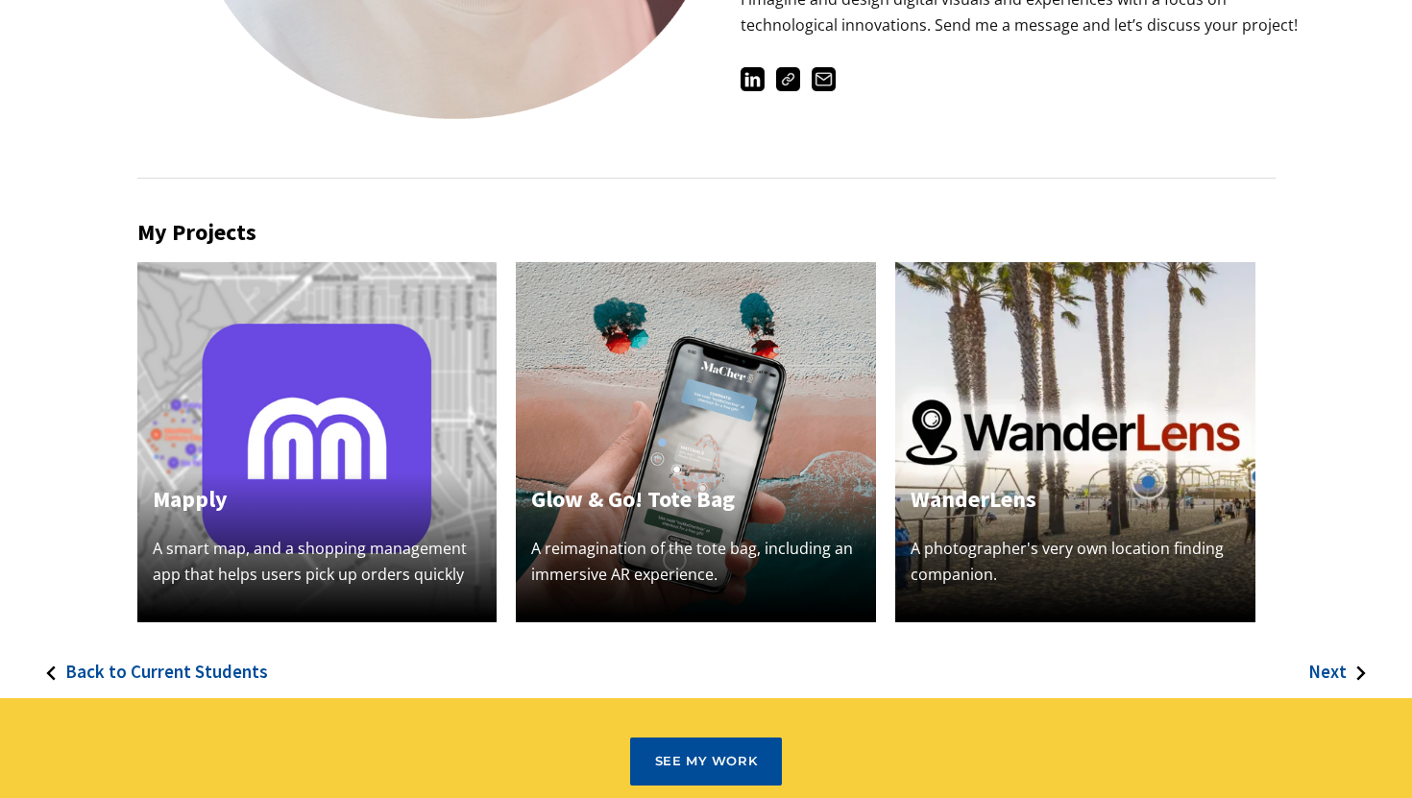
click at [621, 381] on img at bounding box center [696, 442] width 360 height 360
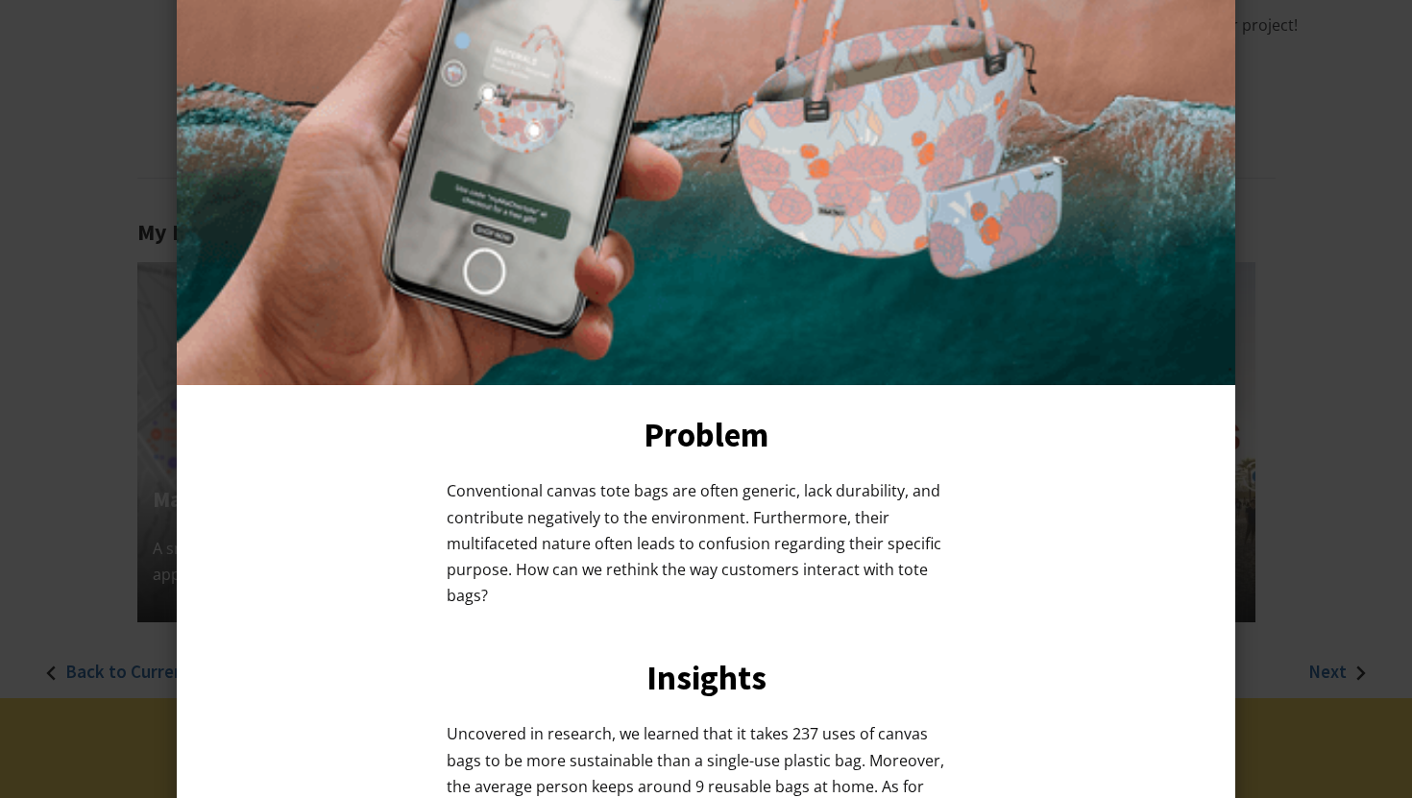
scroll to position [0, 0]
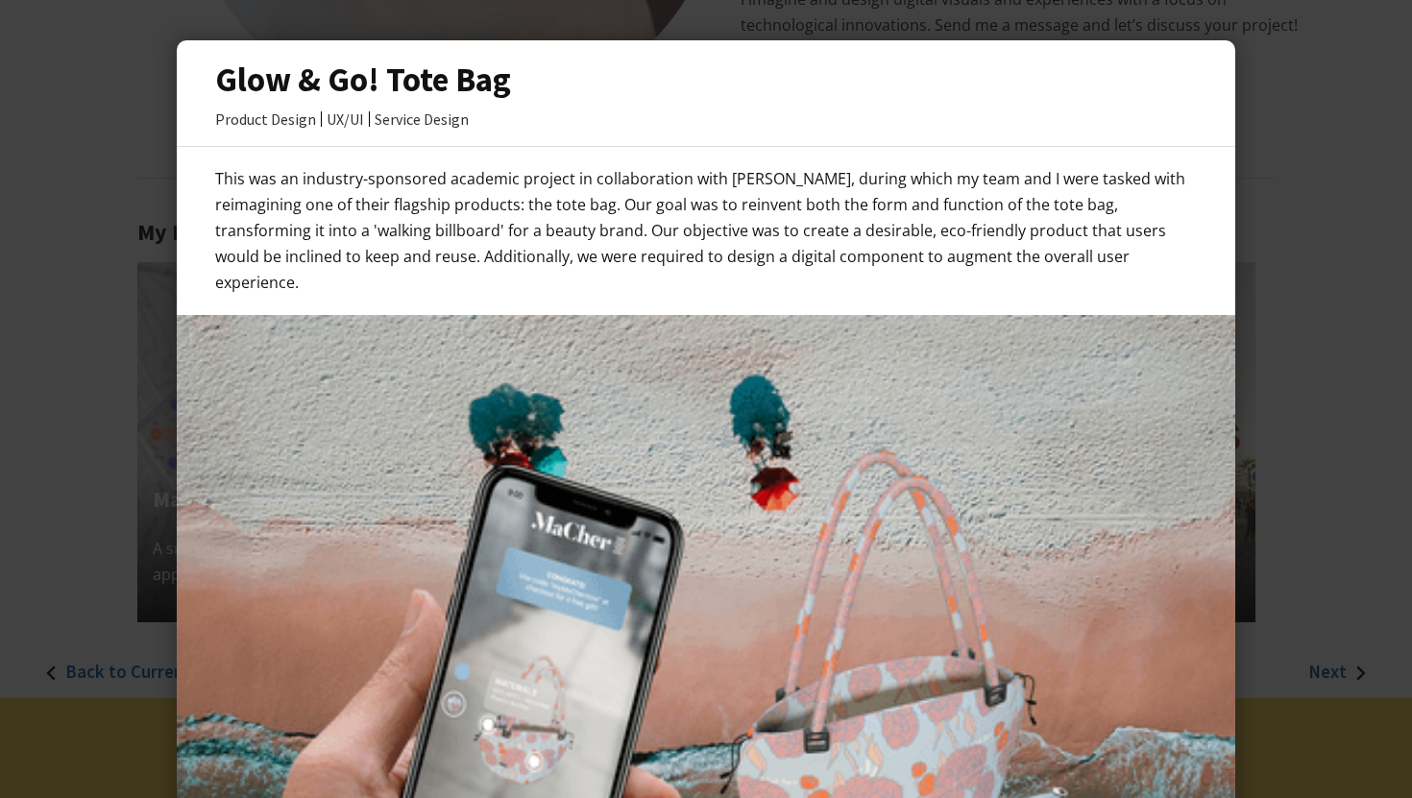
click at [139, 86] on div at bounding box center [706, 399] width 1412 height 798
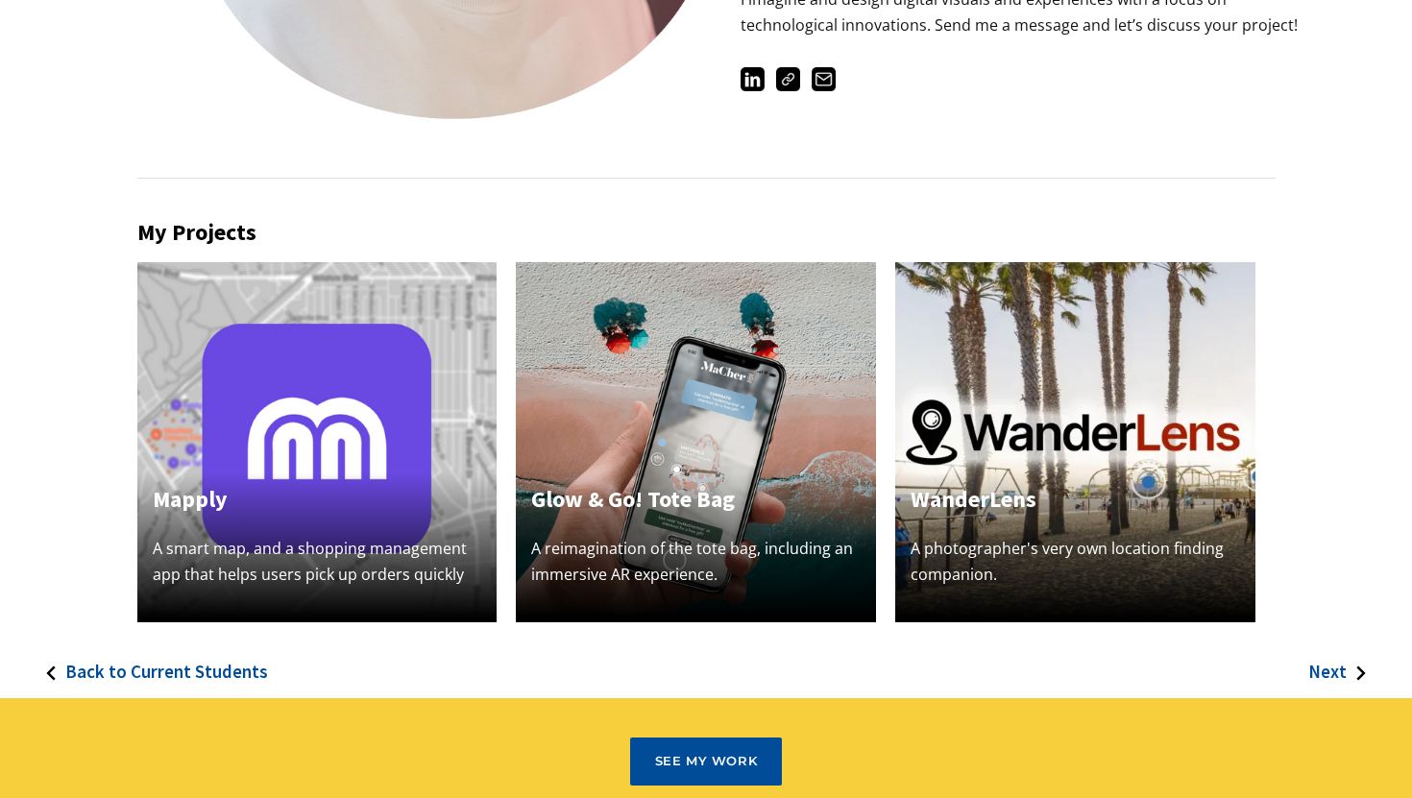
click at [614, 412] on img at bounding box center [696, 442] width 360 height 360
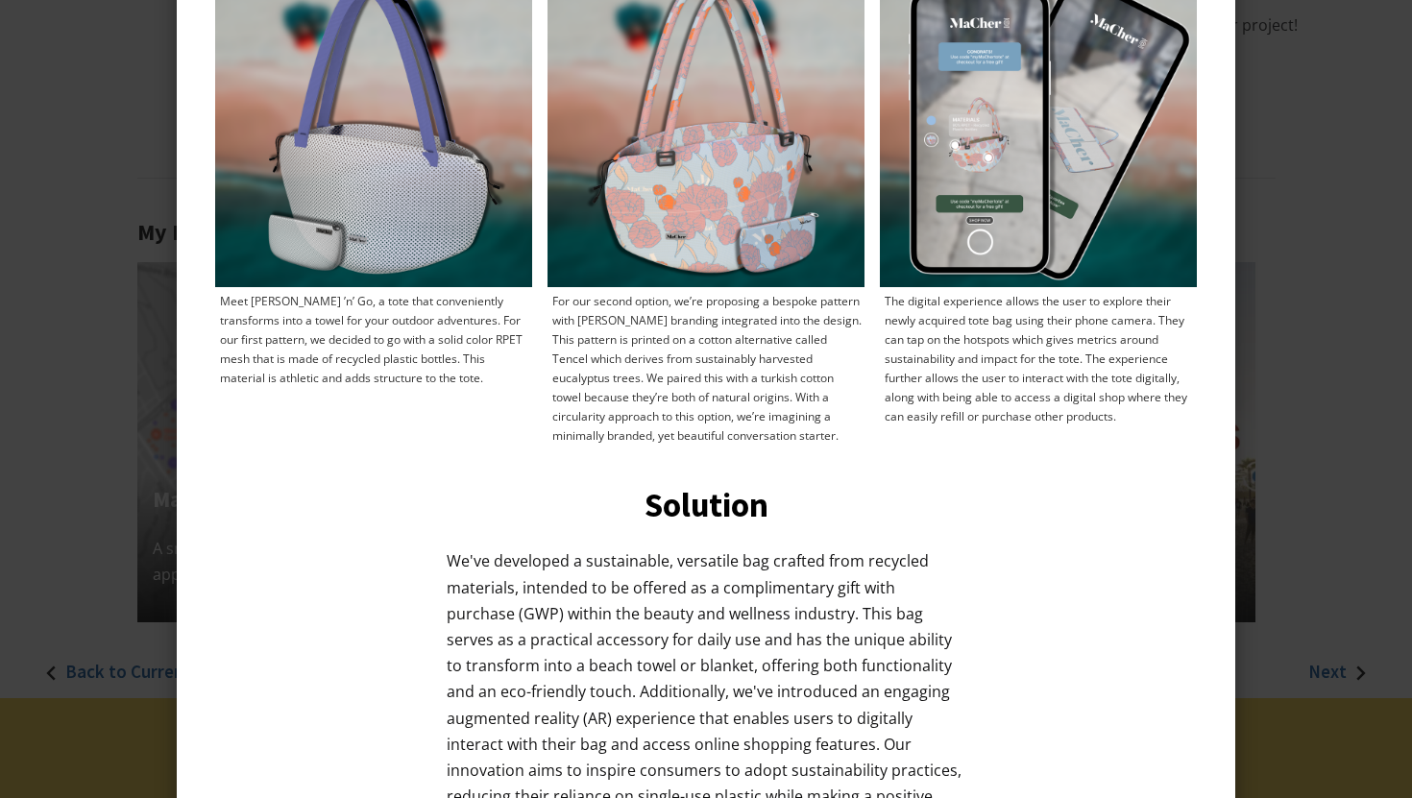
scroll to position [1632, 0]
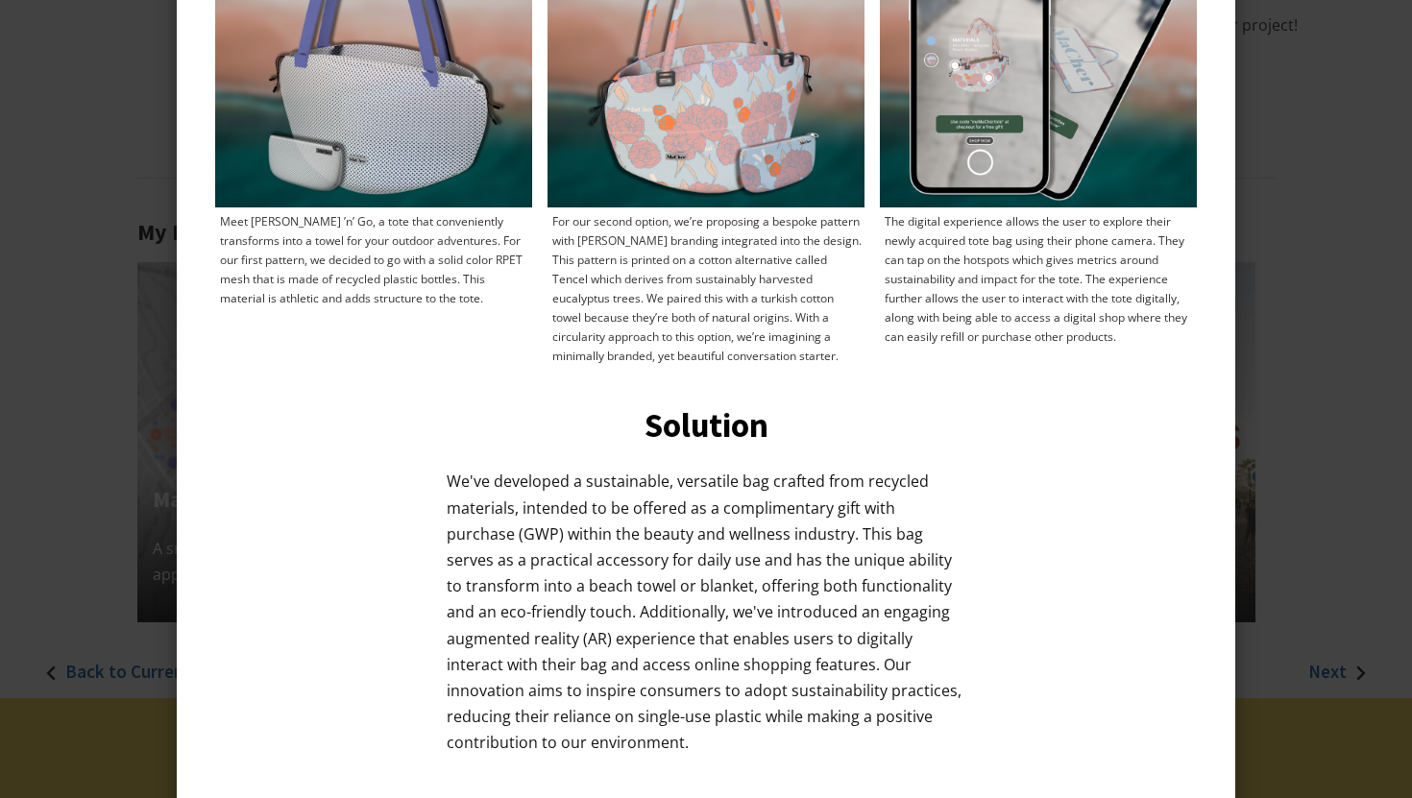
click at [1288, 448] on div at bounding box center [706, 399] width 1412 height 798
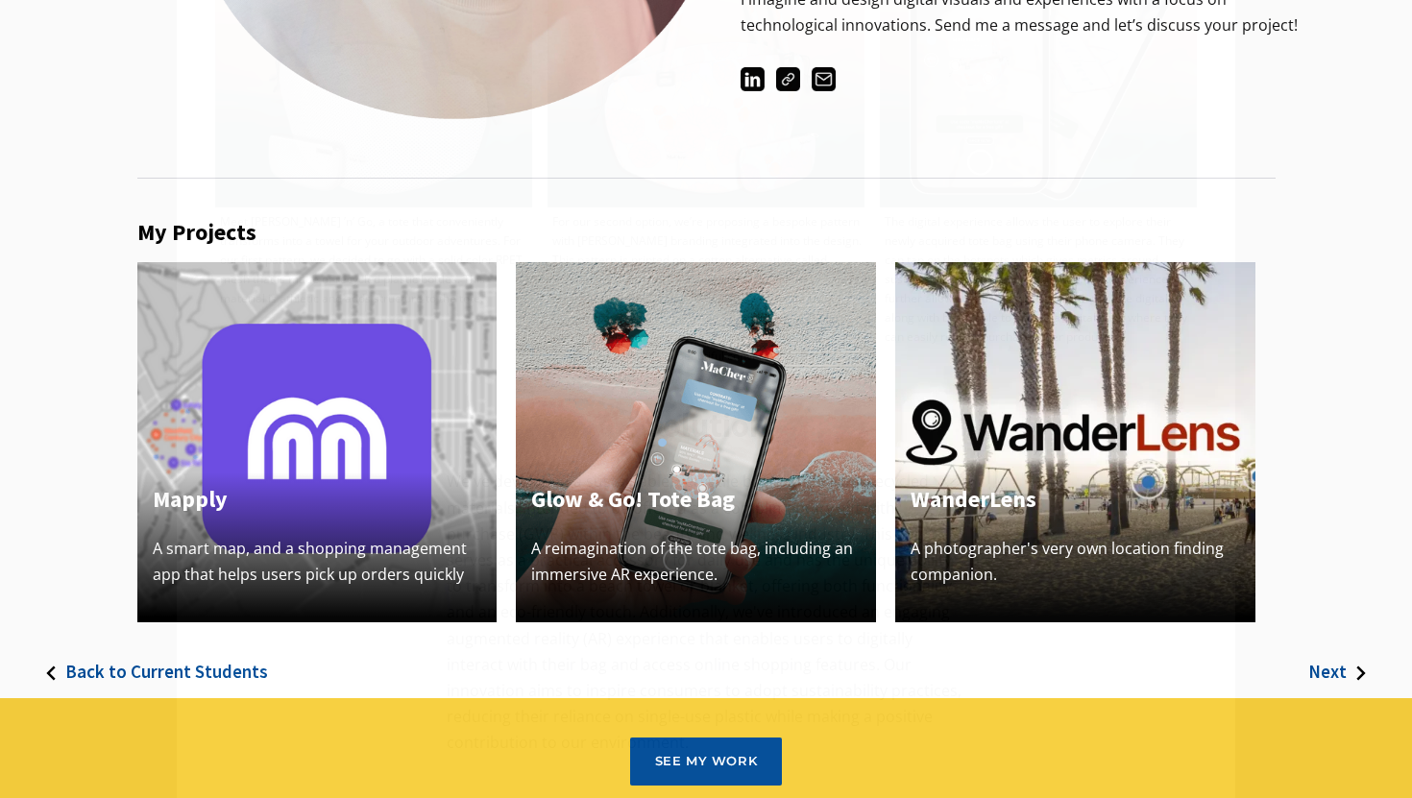
click at [976, 468] on div "Mapply A smart map, and a shopping management app that helps users pick up orde…" at bounding box center [706, 442] width 1138 height 360
click at [976, 468] on img at bounding box center [1075, 442] width 360 height 360
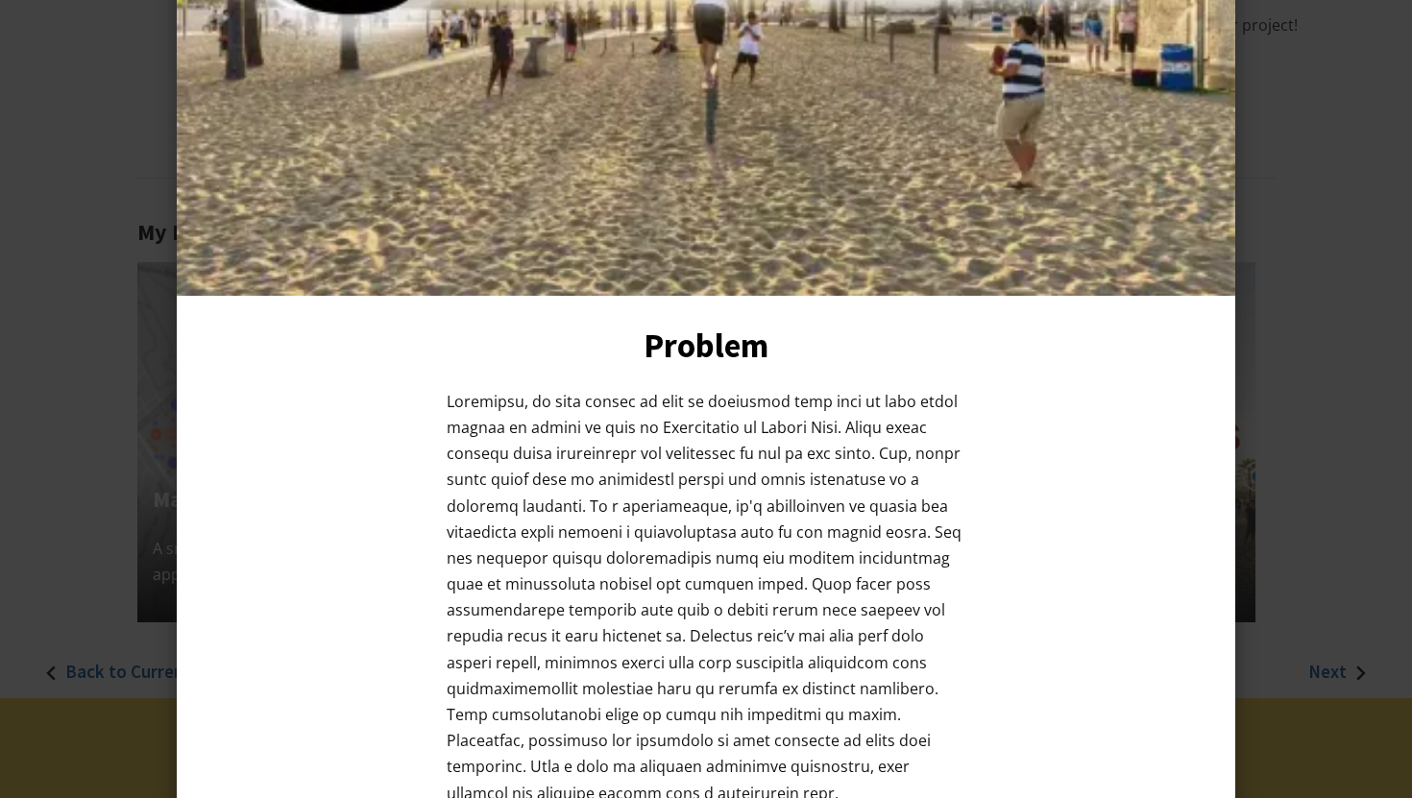
scroll to position [0, 0]
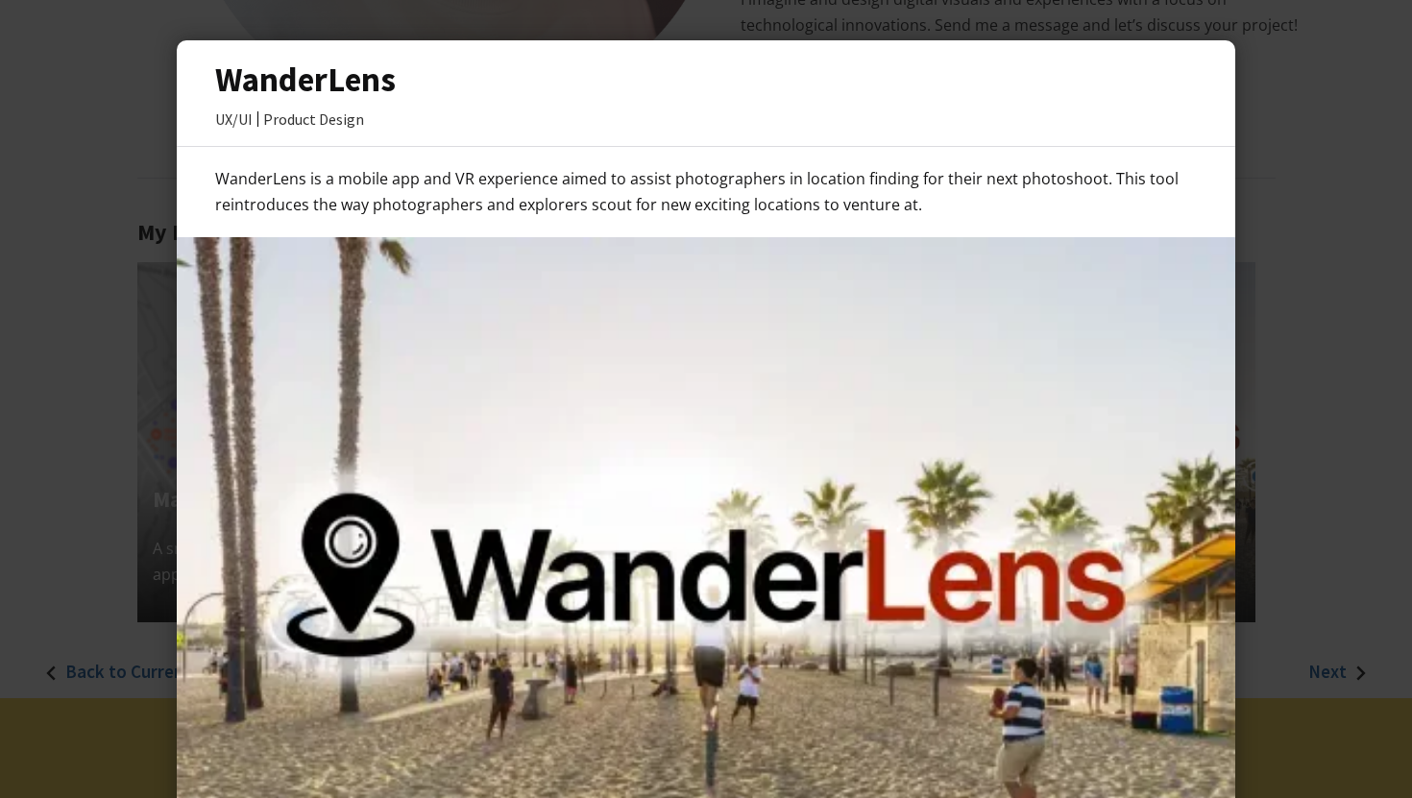
click at [138, 538] on div at bounding box center [706, 399] width 1412 height 798
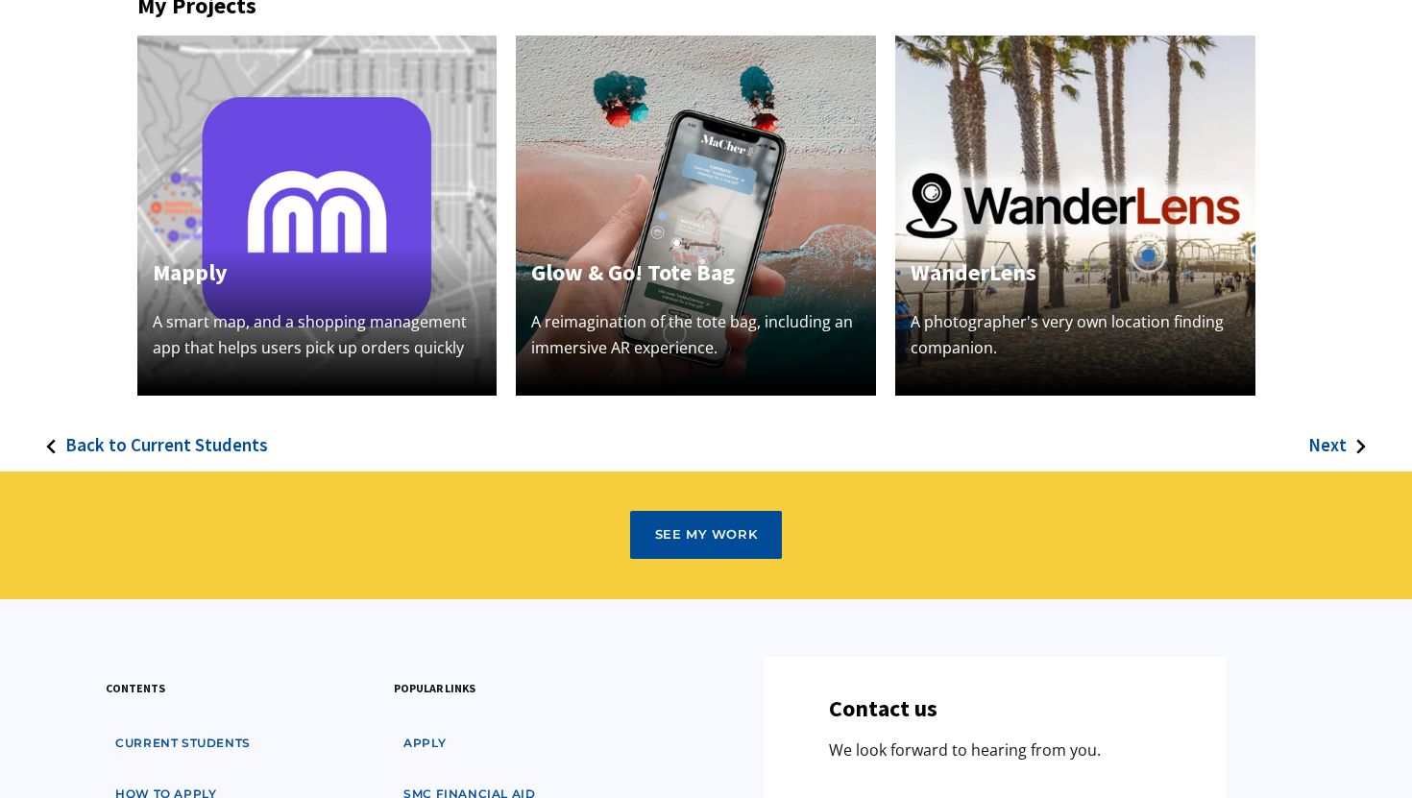
scroll to position [669, 0]
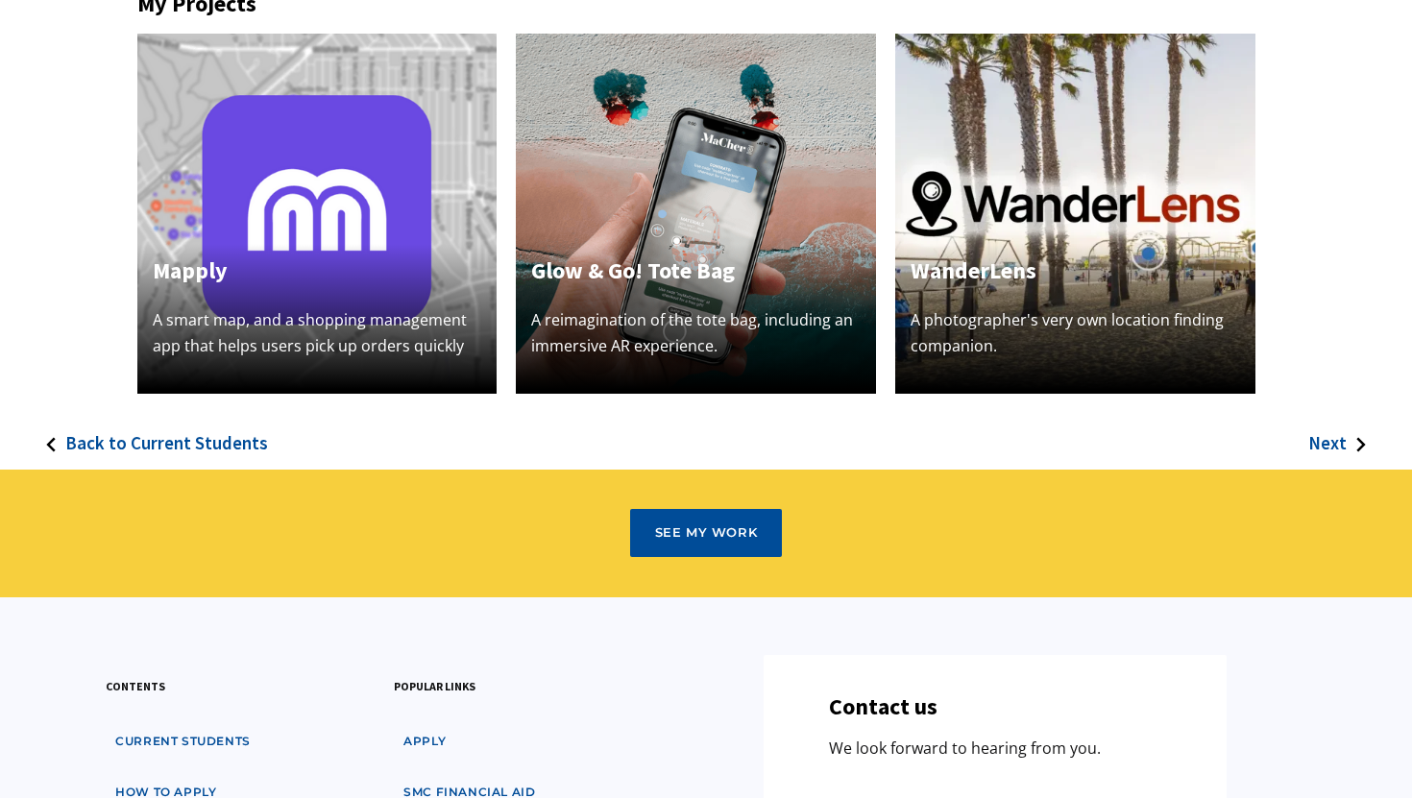
click at [154, 439] on h3 "Back to Current Students" at bounding box center [166, 443] width 203 height 22
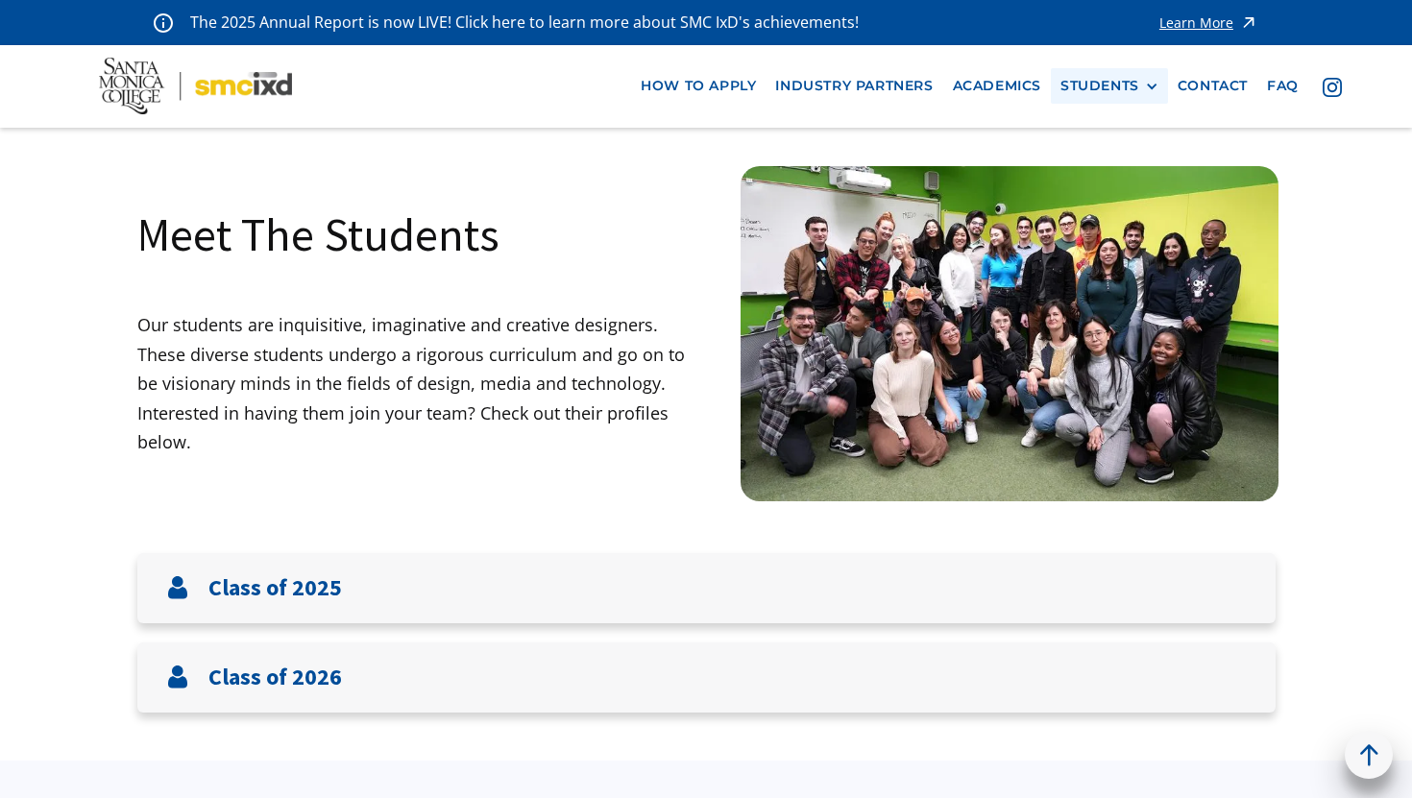
click at [1128, 78] on div "STUDENTS" at bounding box center [1099, 86] width 79 height 16
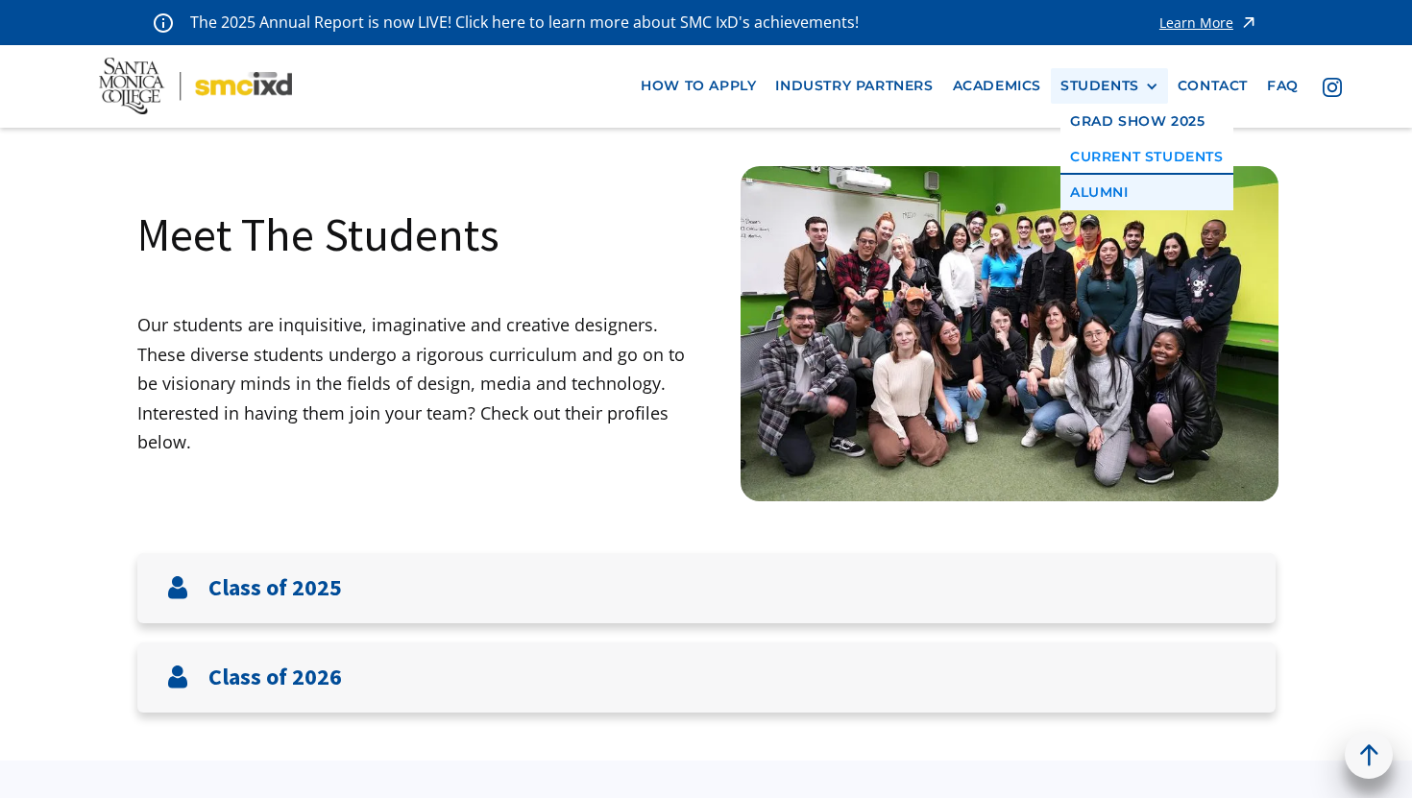
click at [1118, 184] on link "Alumni" at bounding box center [1146, 193] width 173 height 36
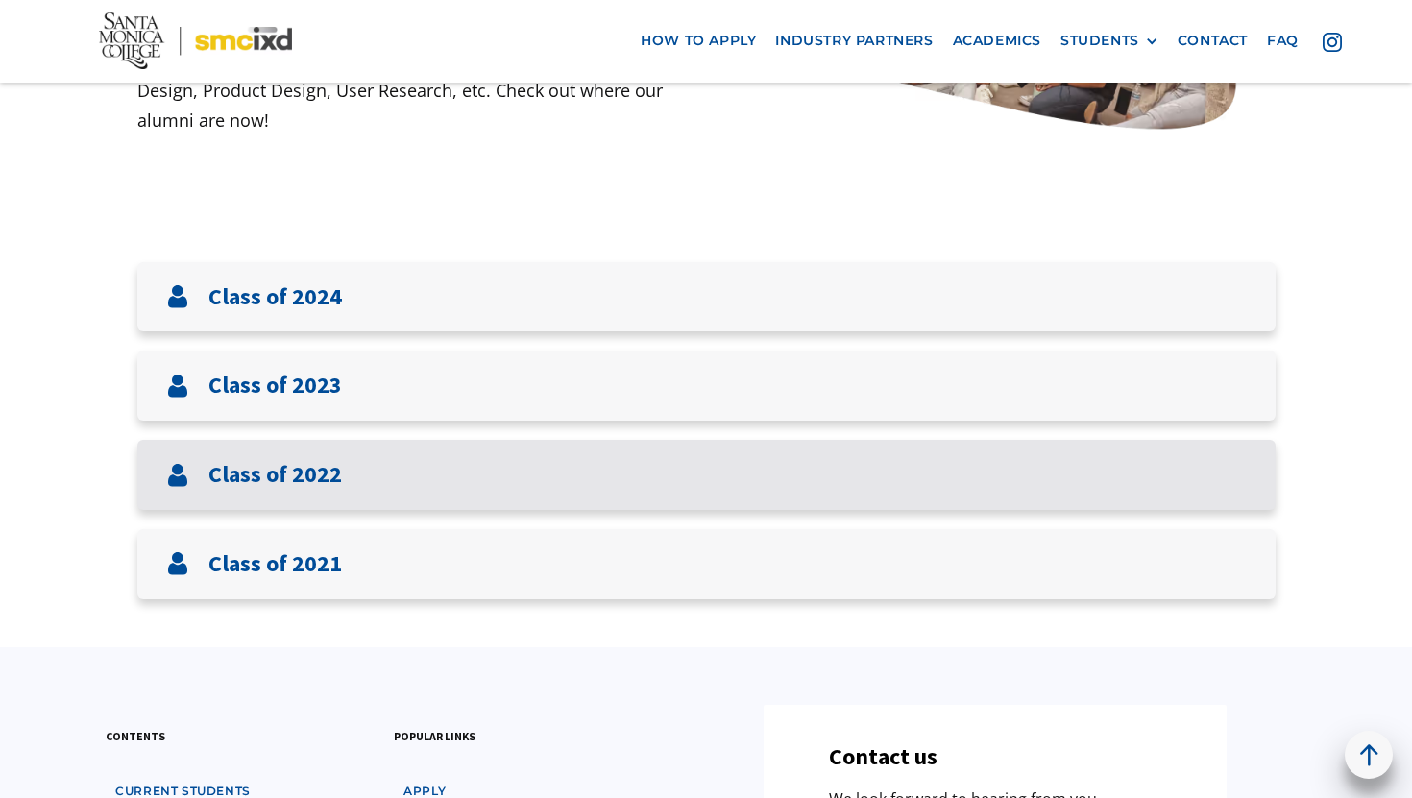
scroll to position [562, 0]
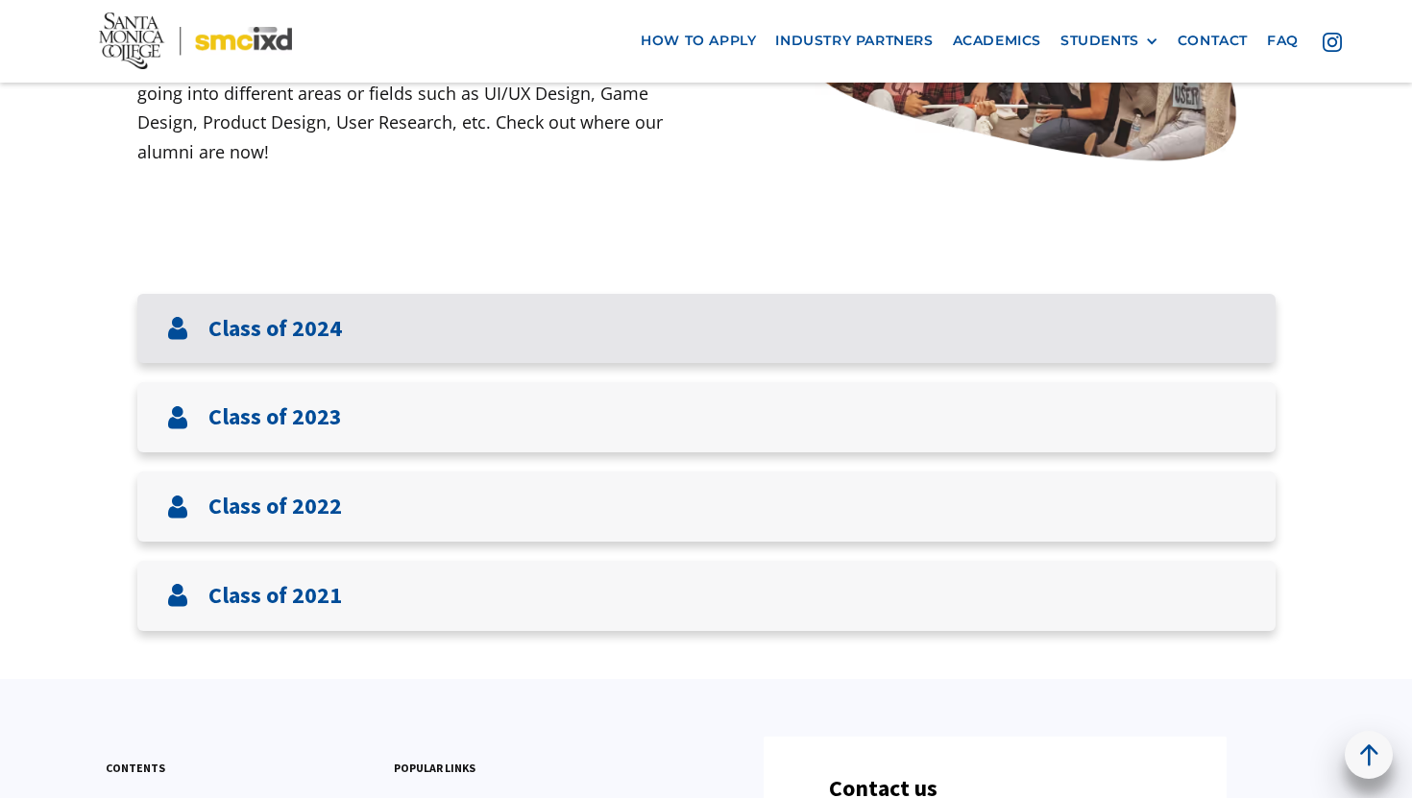
click at [414, 314] on div "Class of 2024" at bounding box center [706, 329] width 1138 height 70
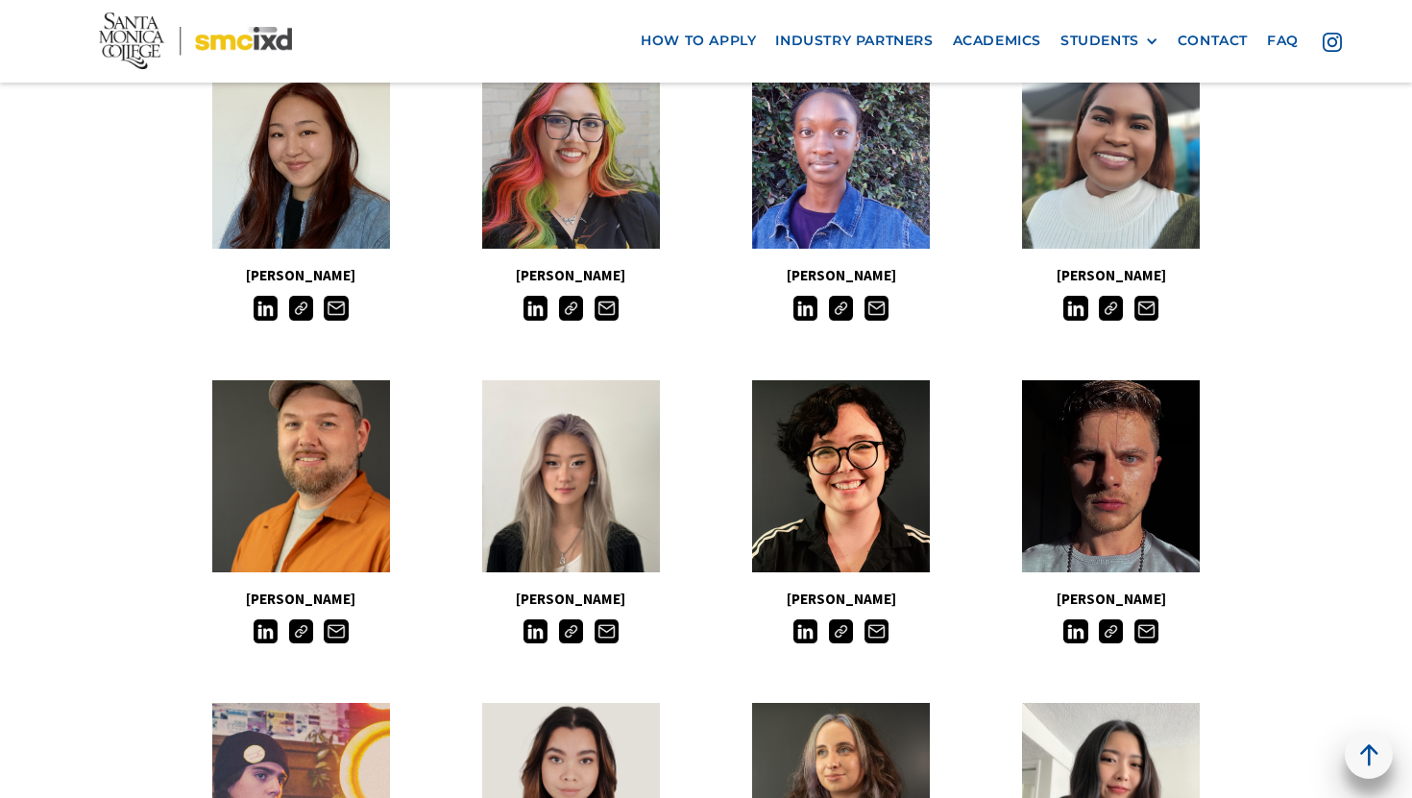
scroll to position [646, 0]
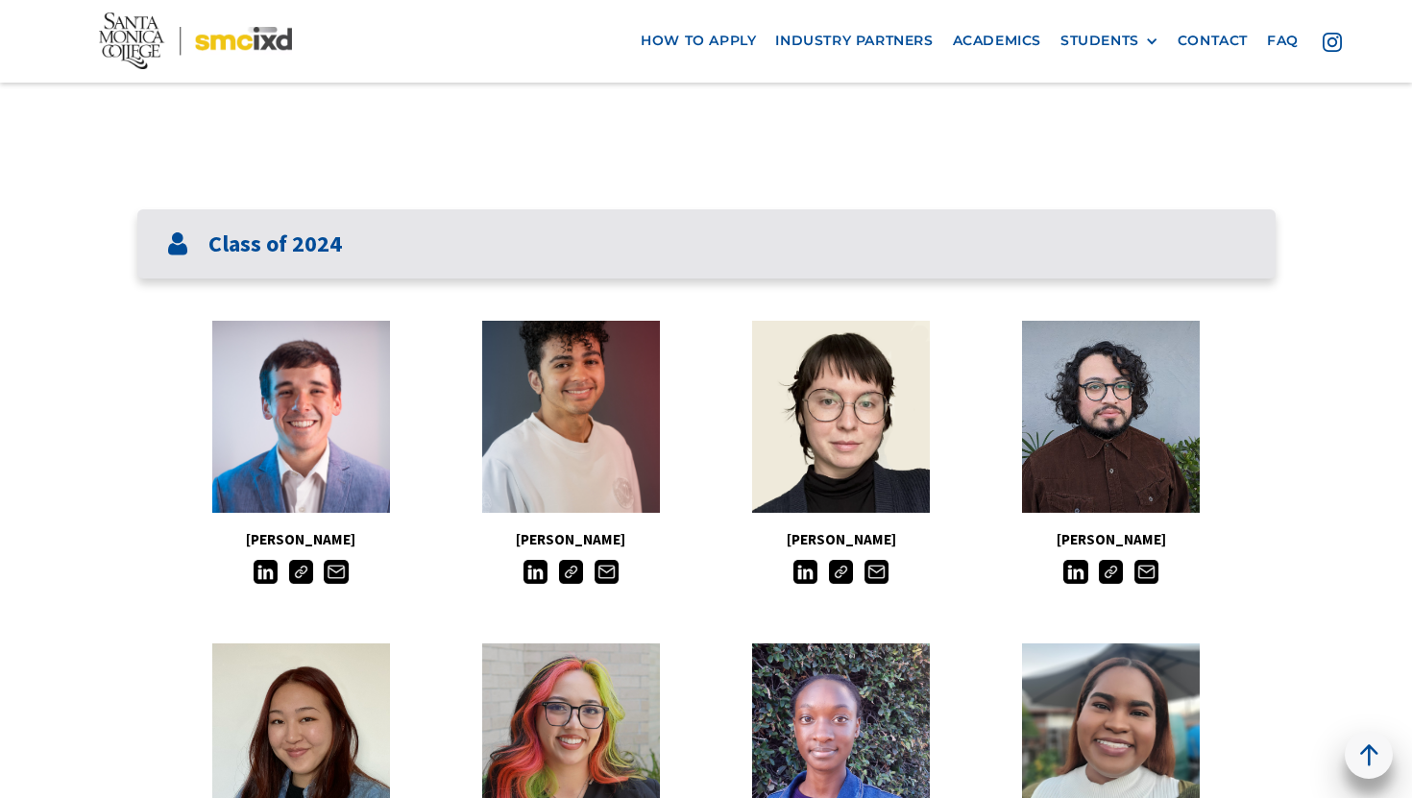
click at [453, 250] on div "Class of 2024" at bounding box center [706, 244] width 1138 height 70
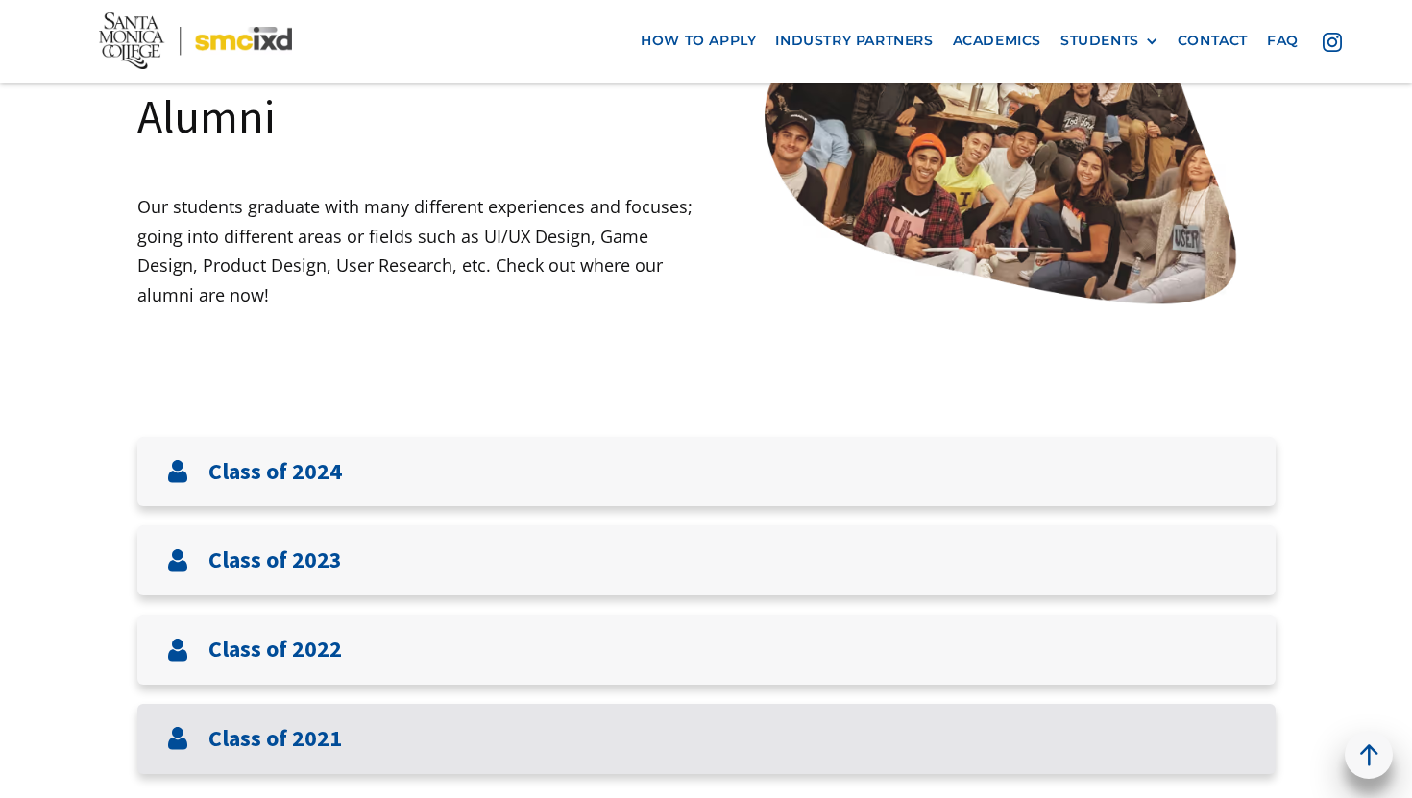
scroll to position [413, 0]
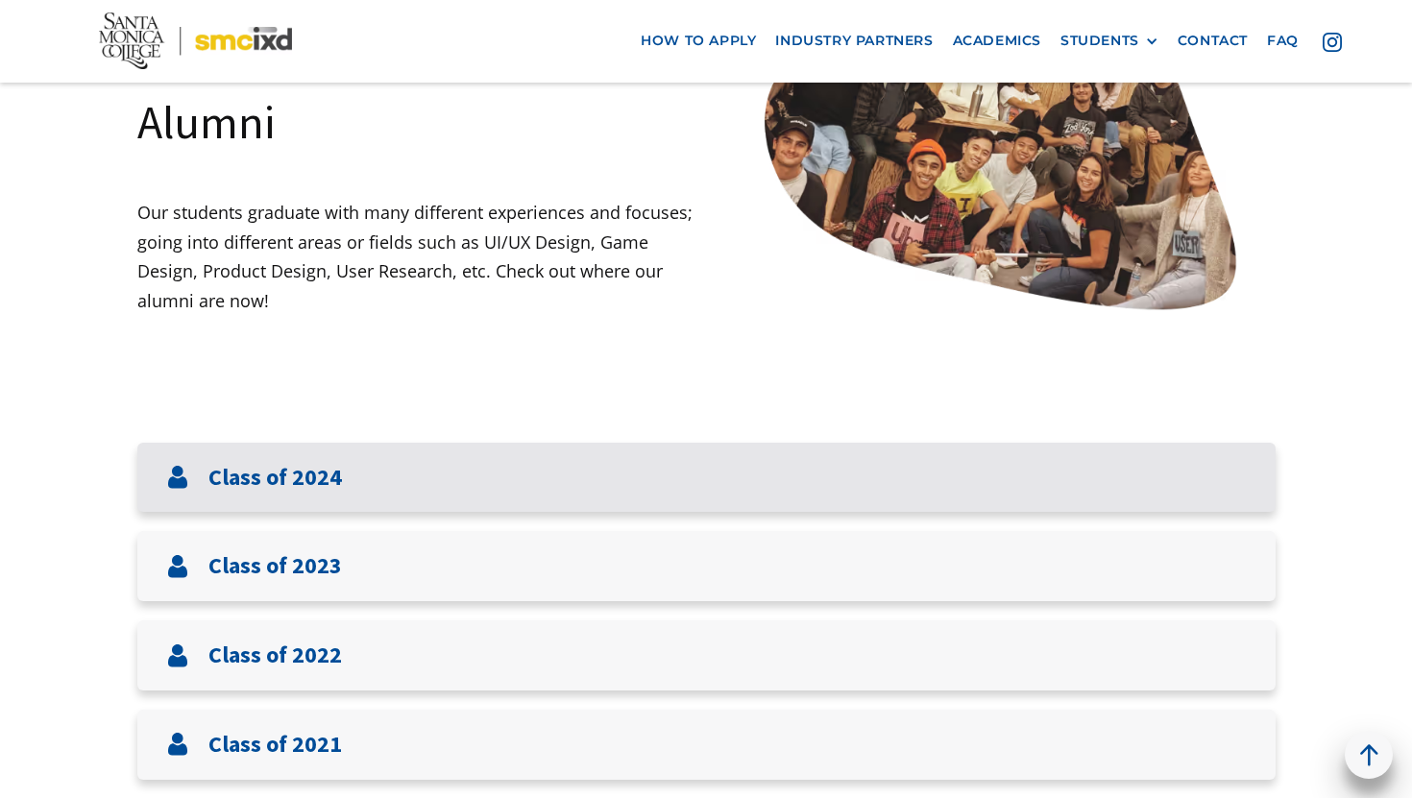
click at [279, 504] on div "Class of 2024" at bounding box center [706, 478] width 1138 height 70
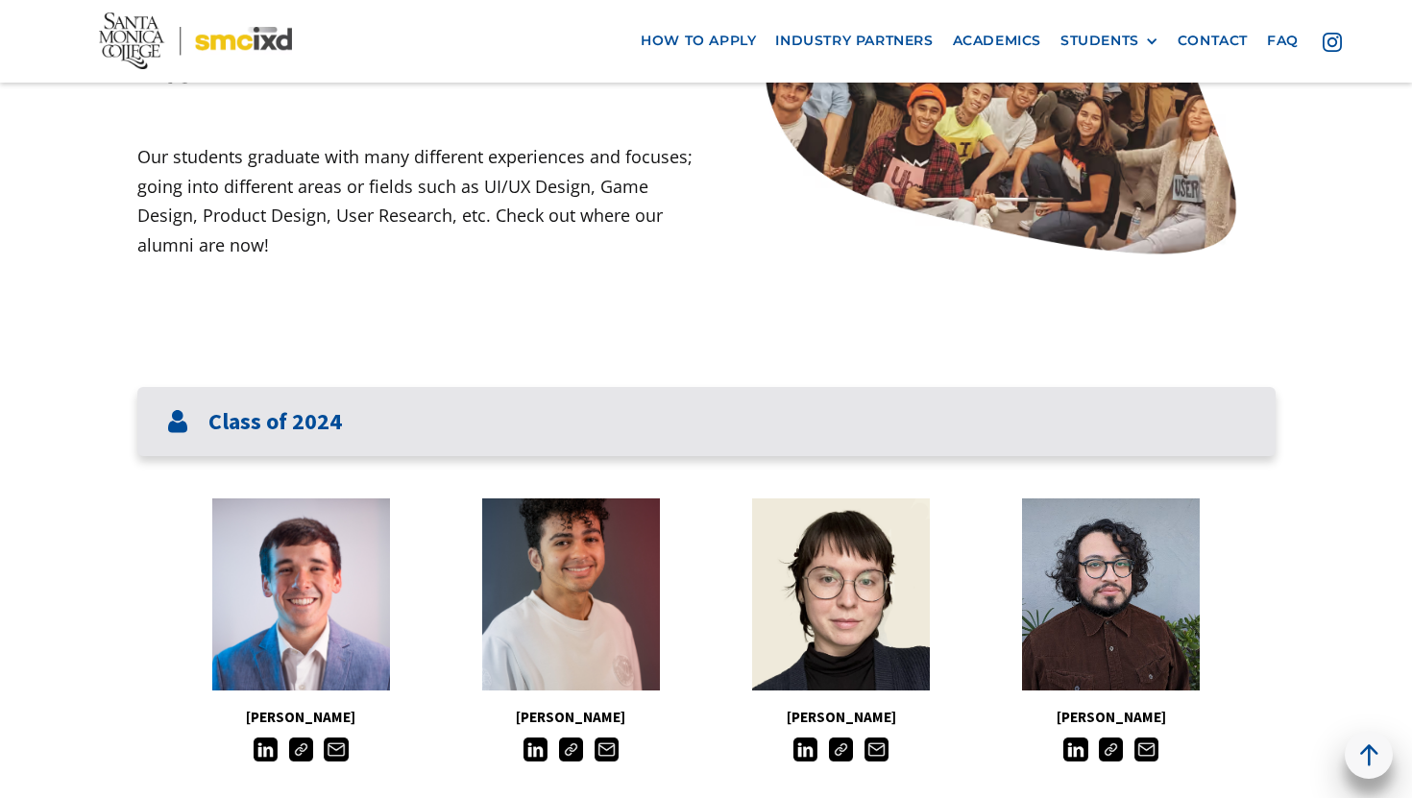
click at [276, 402] on div "Class of 2024" at bounding box center [706, 422] width 1138 height 70
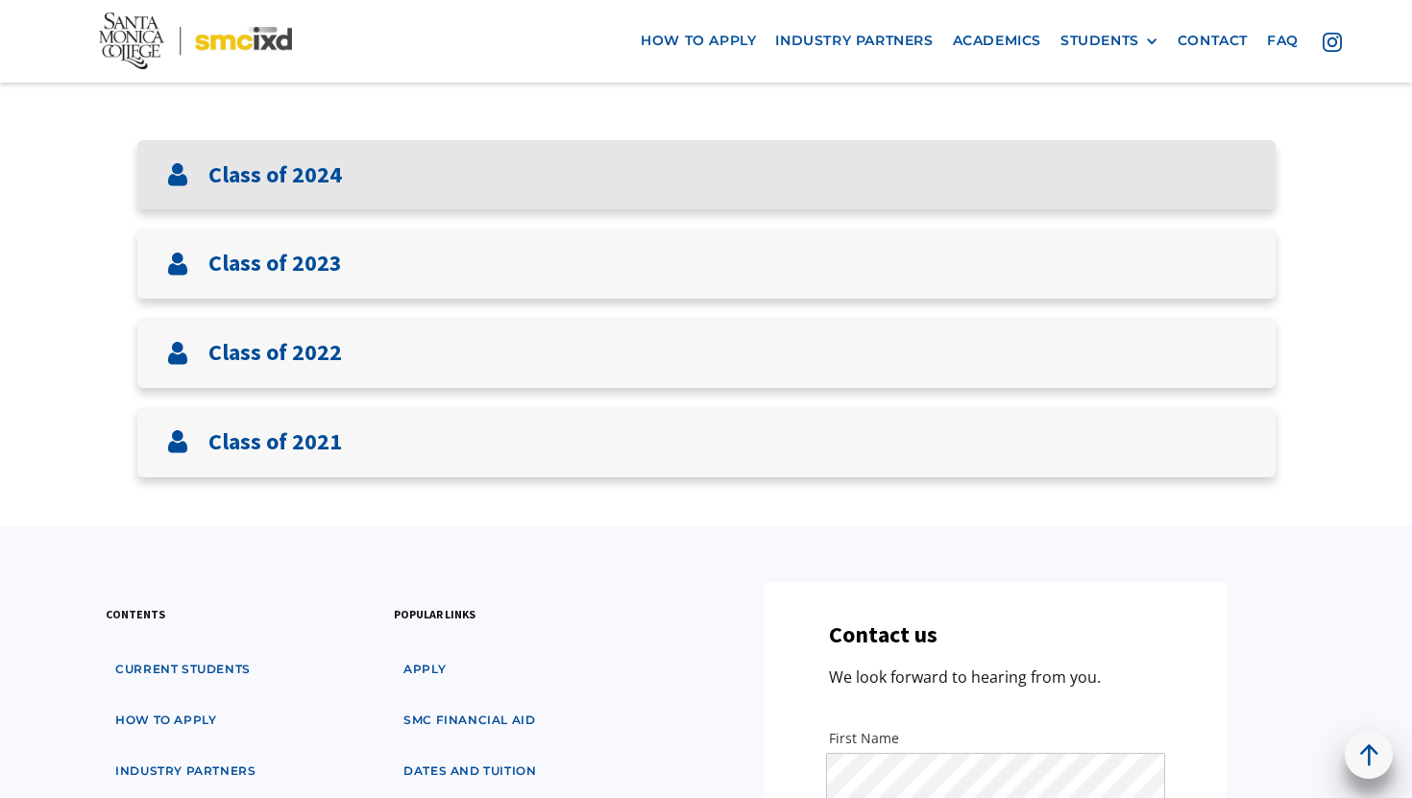
scroll to position [728, 0]
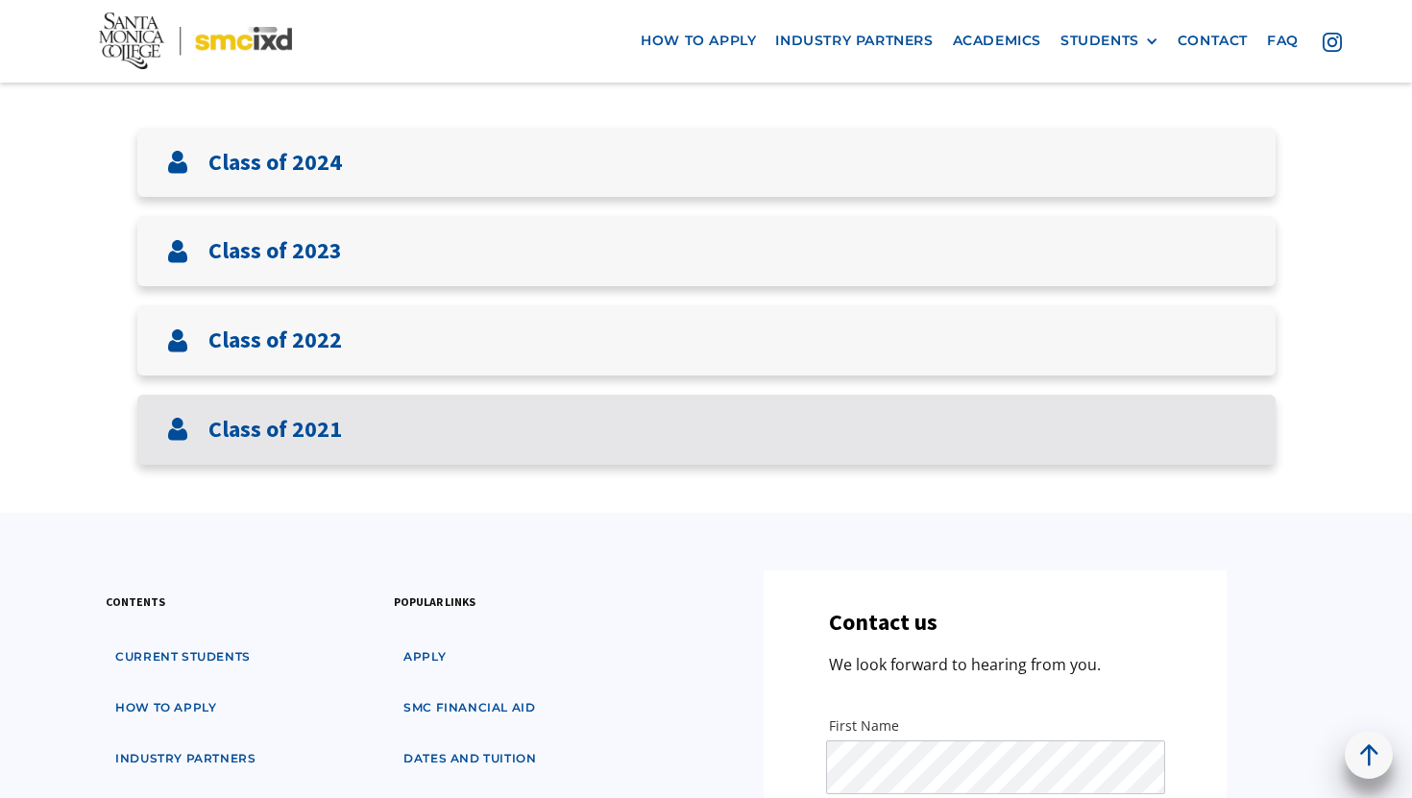
click at [278, 409] on div "Class of 2021" at bounding box center [706, 430] width 1138 height 70
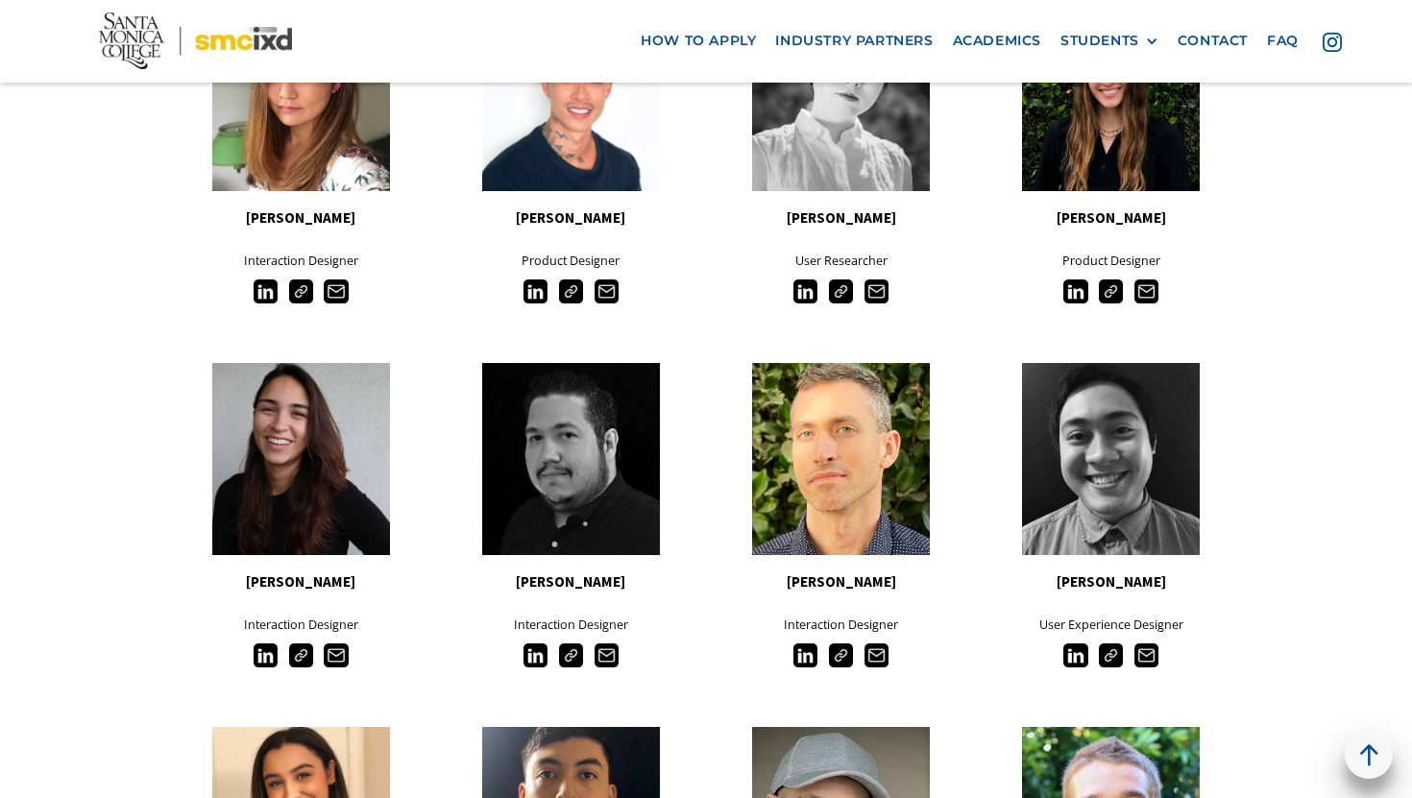
scroll to position [900, 0]
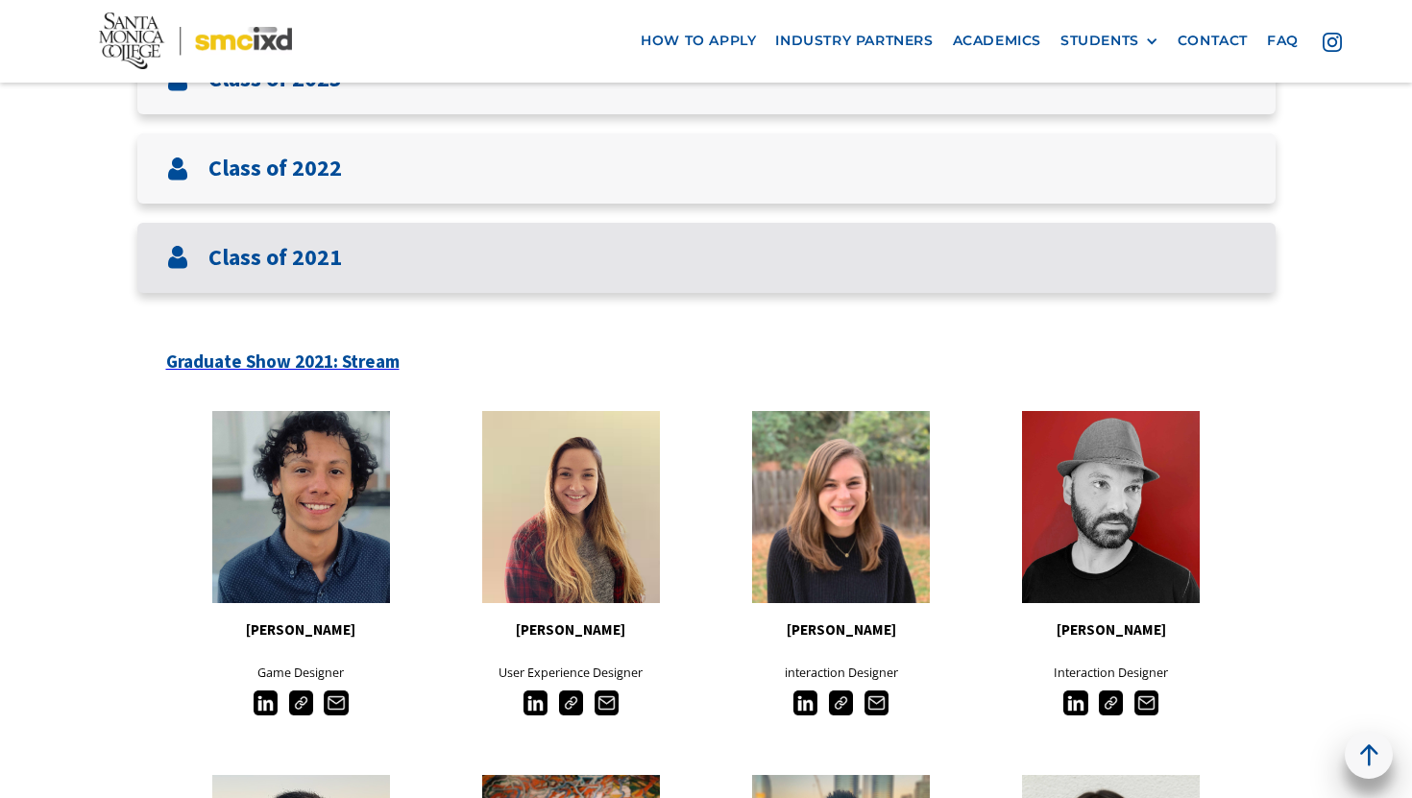
click at [663, 261] on div "Class of 2021" at bounding box center [706, 258] width 1138 height 70
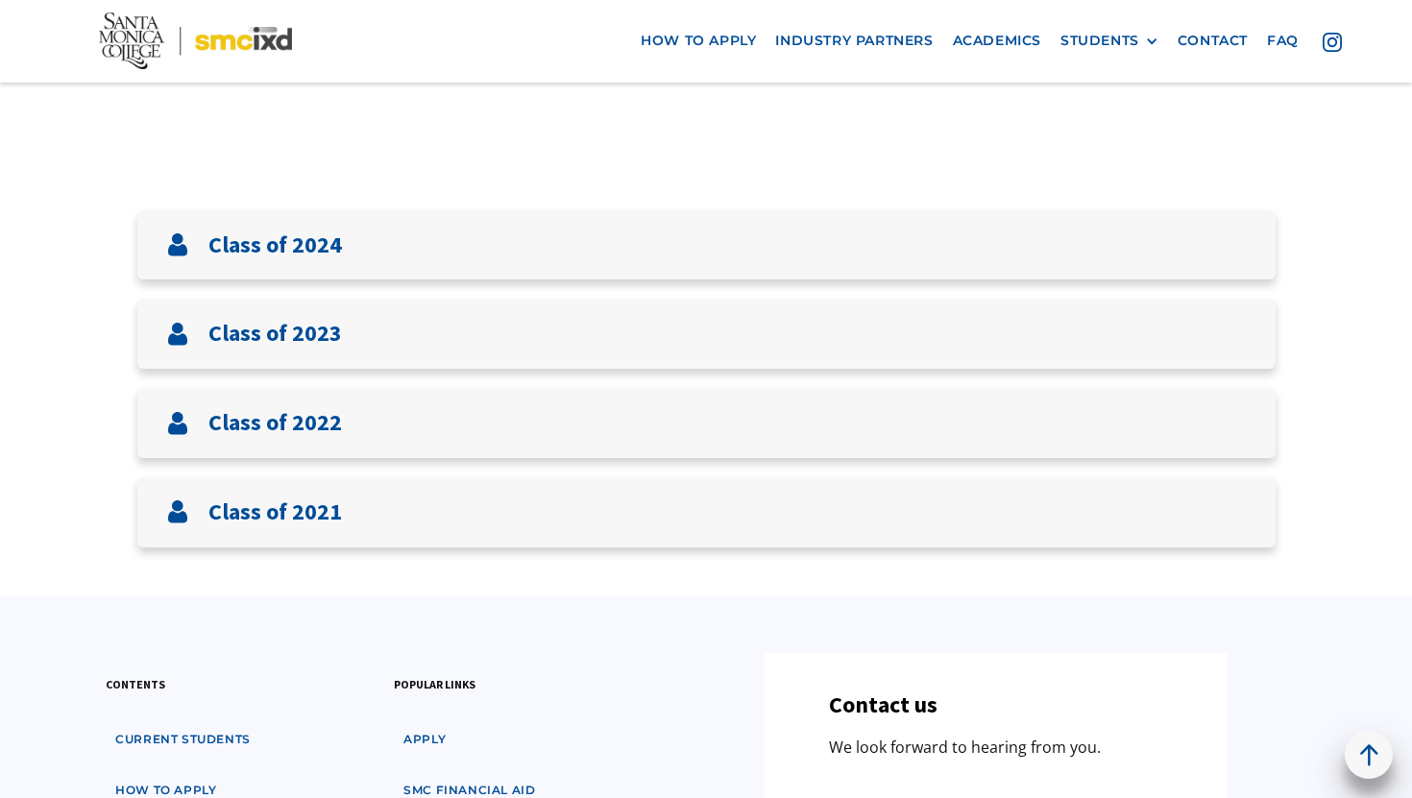
scroll to position [604, 0]
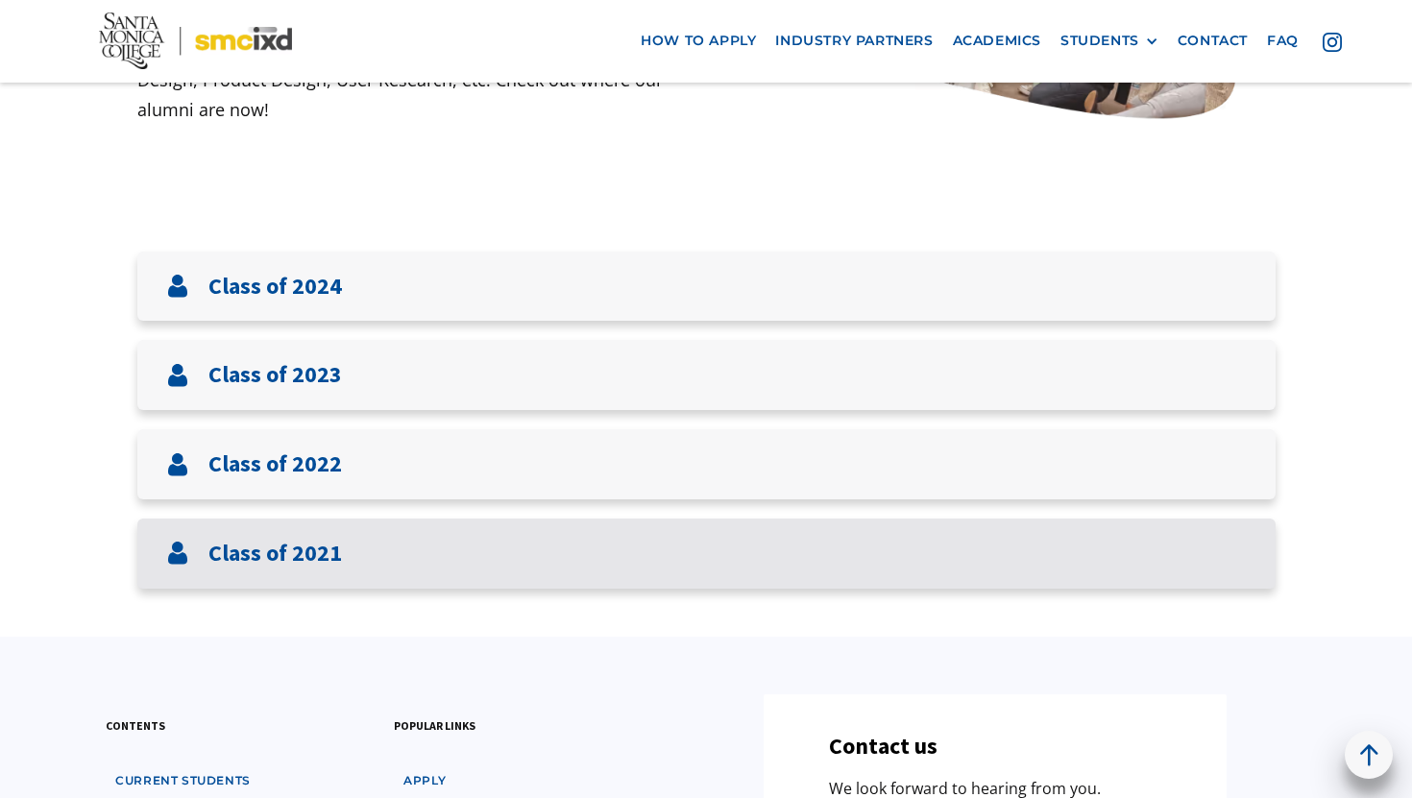
click at [391, 543] on div "Class of 2021" at bounding box center [706, 554] width 1138 height 70
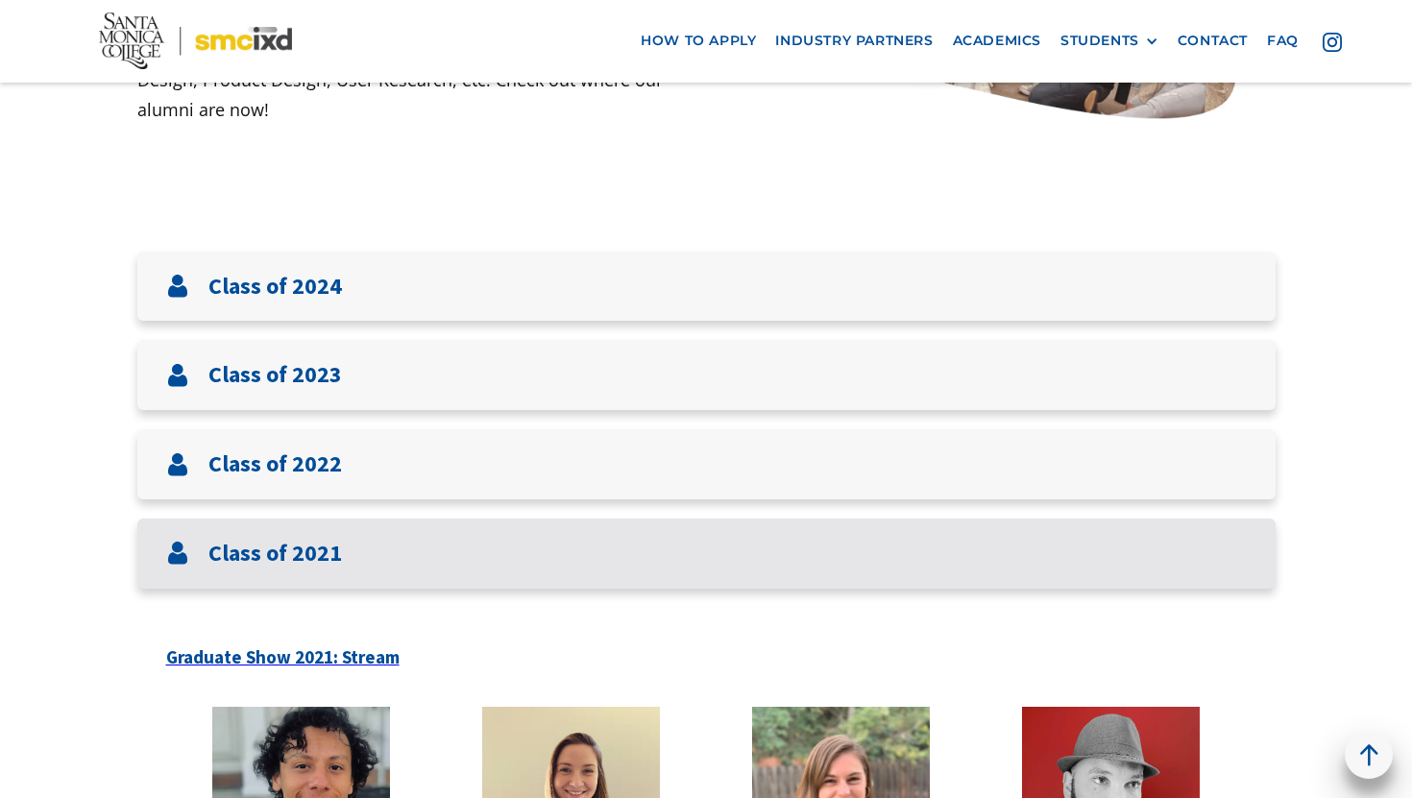
click at [386, 535] on div "Class of 2021" at bounding box center [706, 554] width 1138 height 70
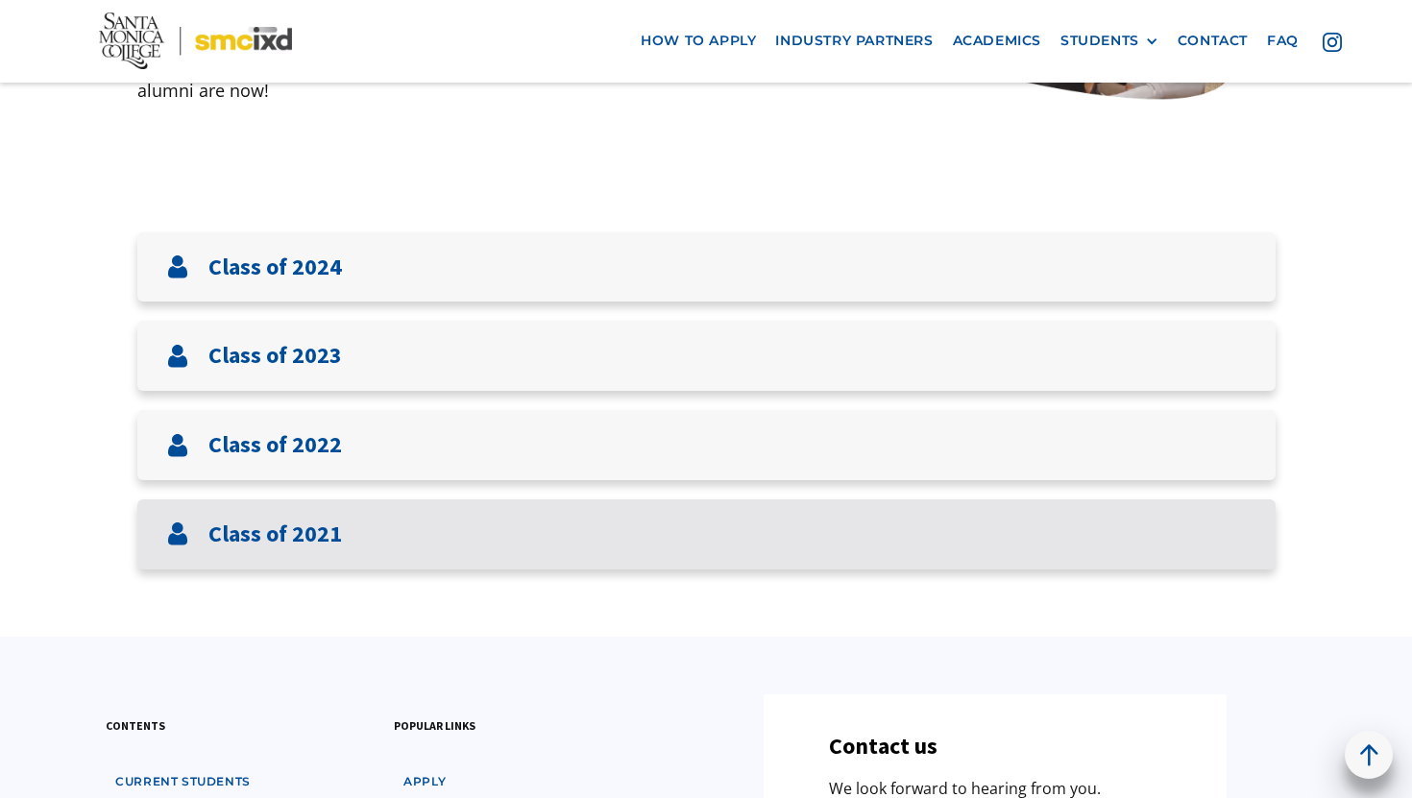
scroll to position [625, 0]
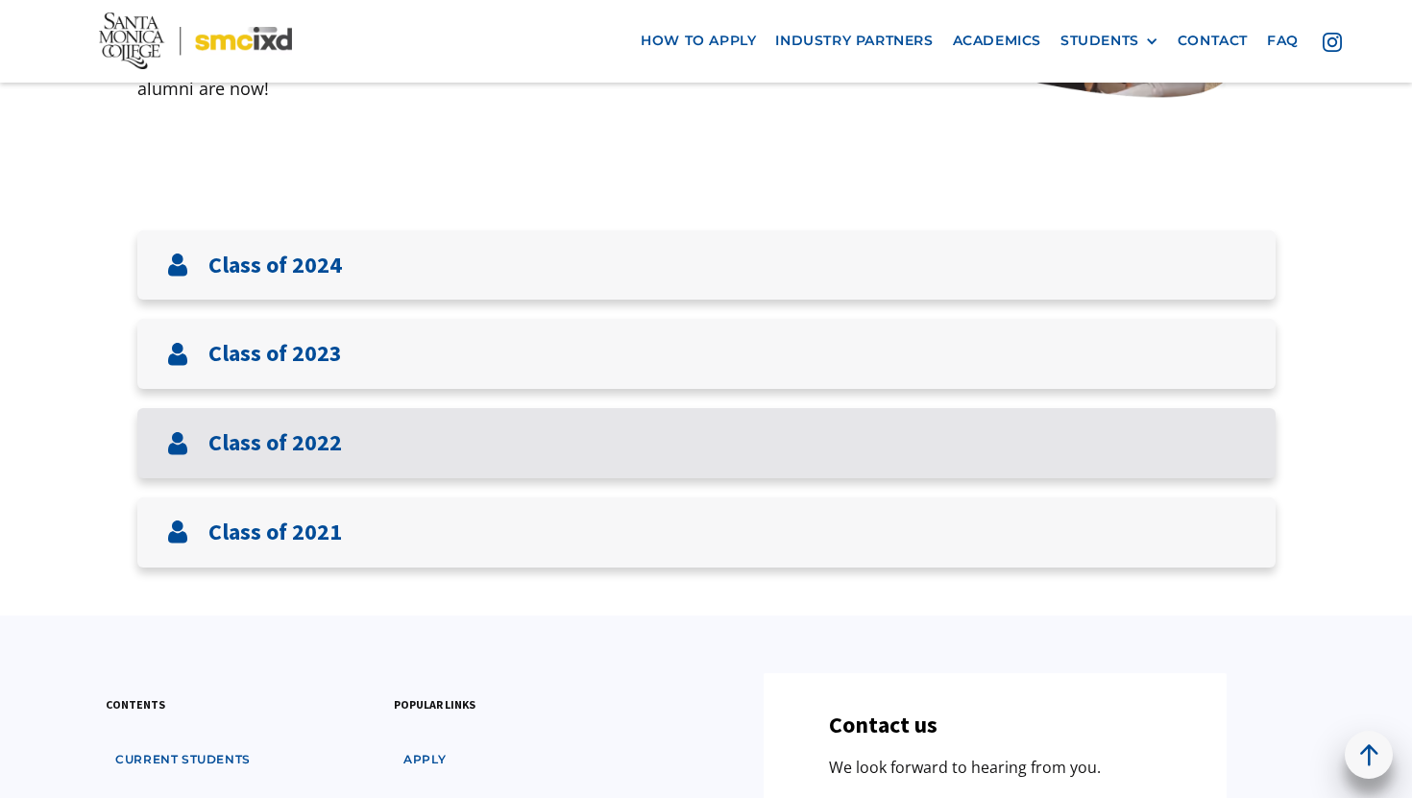
click at [364, 465] on div "Class of 2022" at bounding box center [706, 443] width 1138 height 70
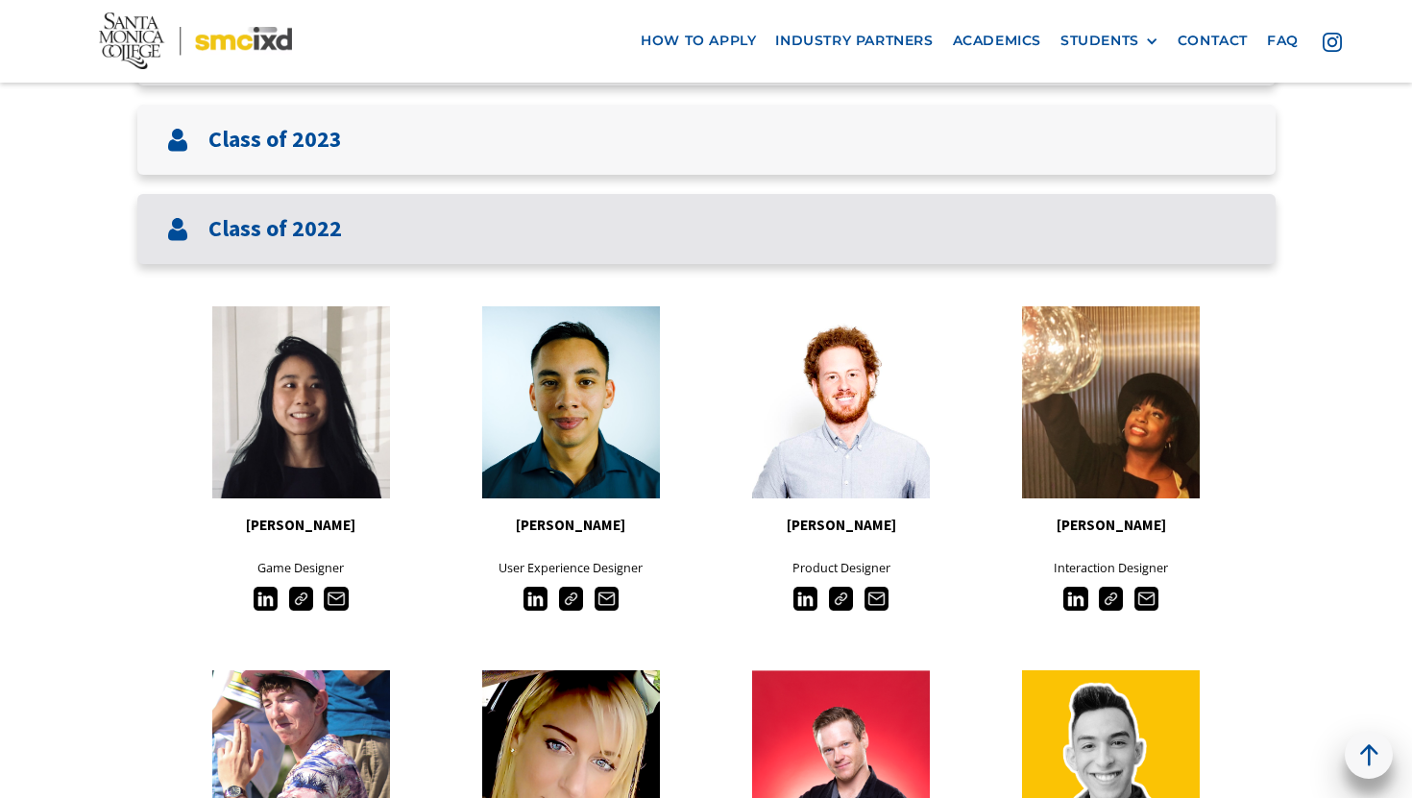
scroll to position [670, 0]
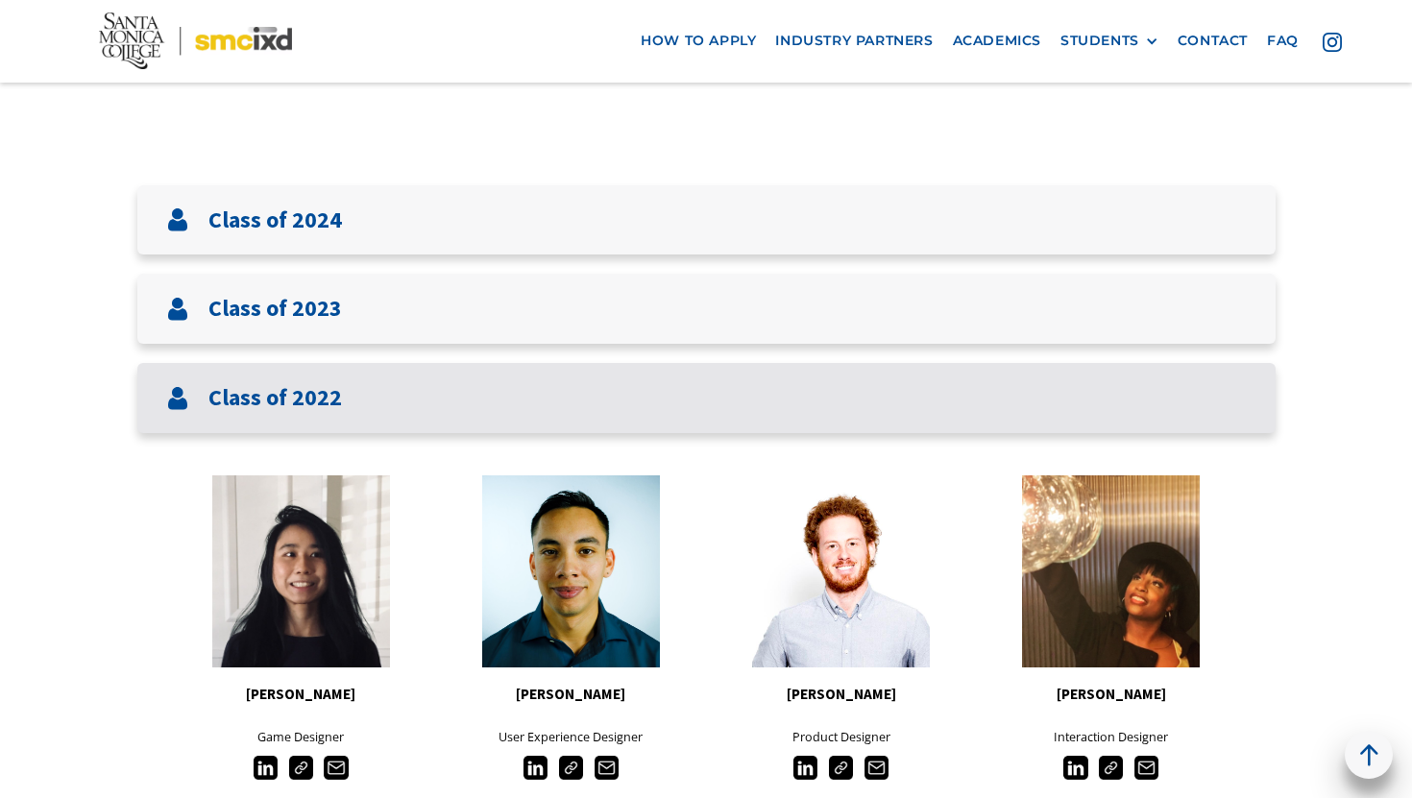
click at [374, 393] on div "Class of 2022" at bounding box center [706, 398] width 1138 height 70
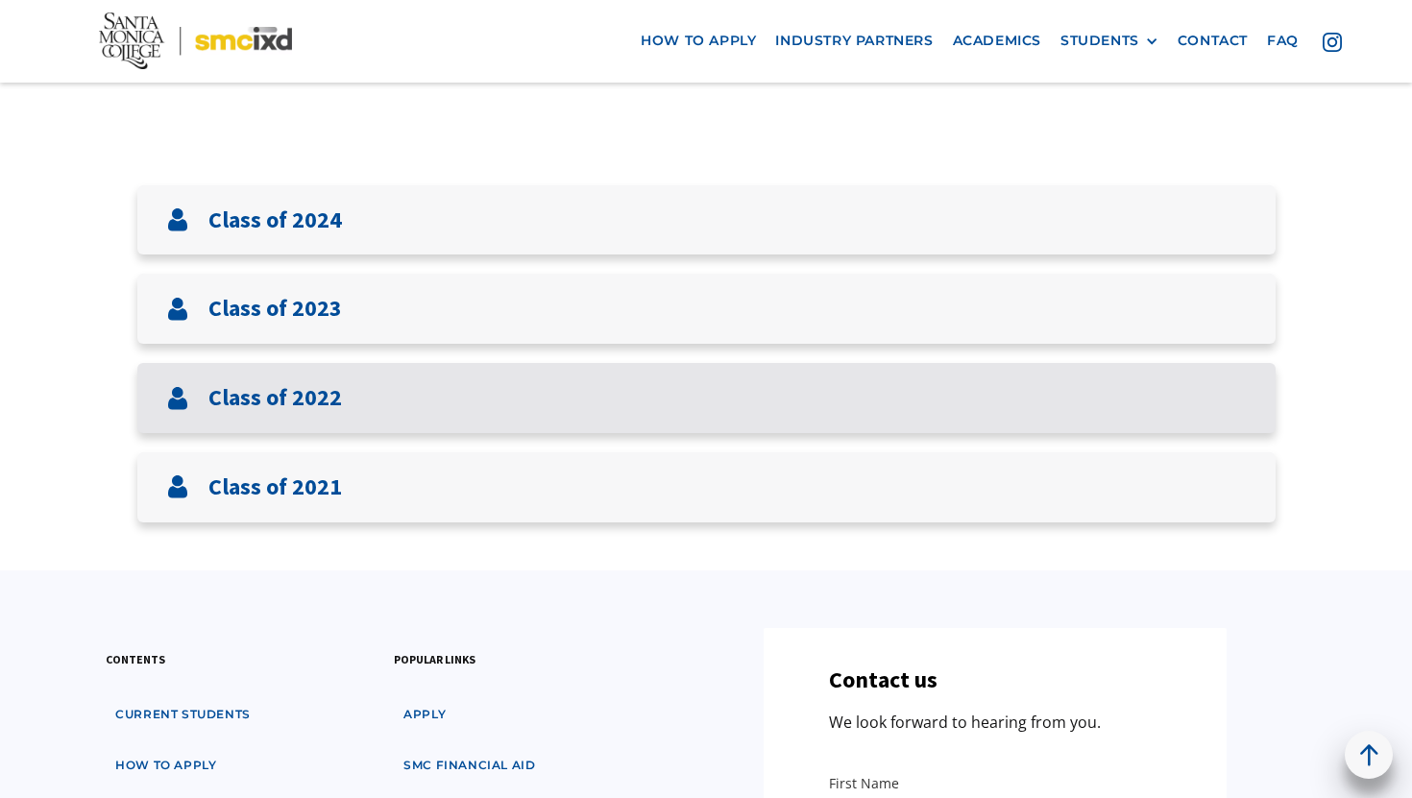
scroll to position [669, 0]
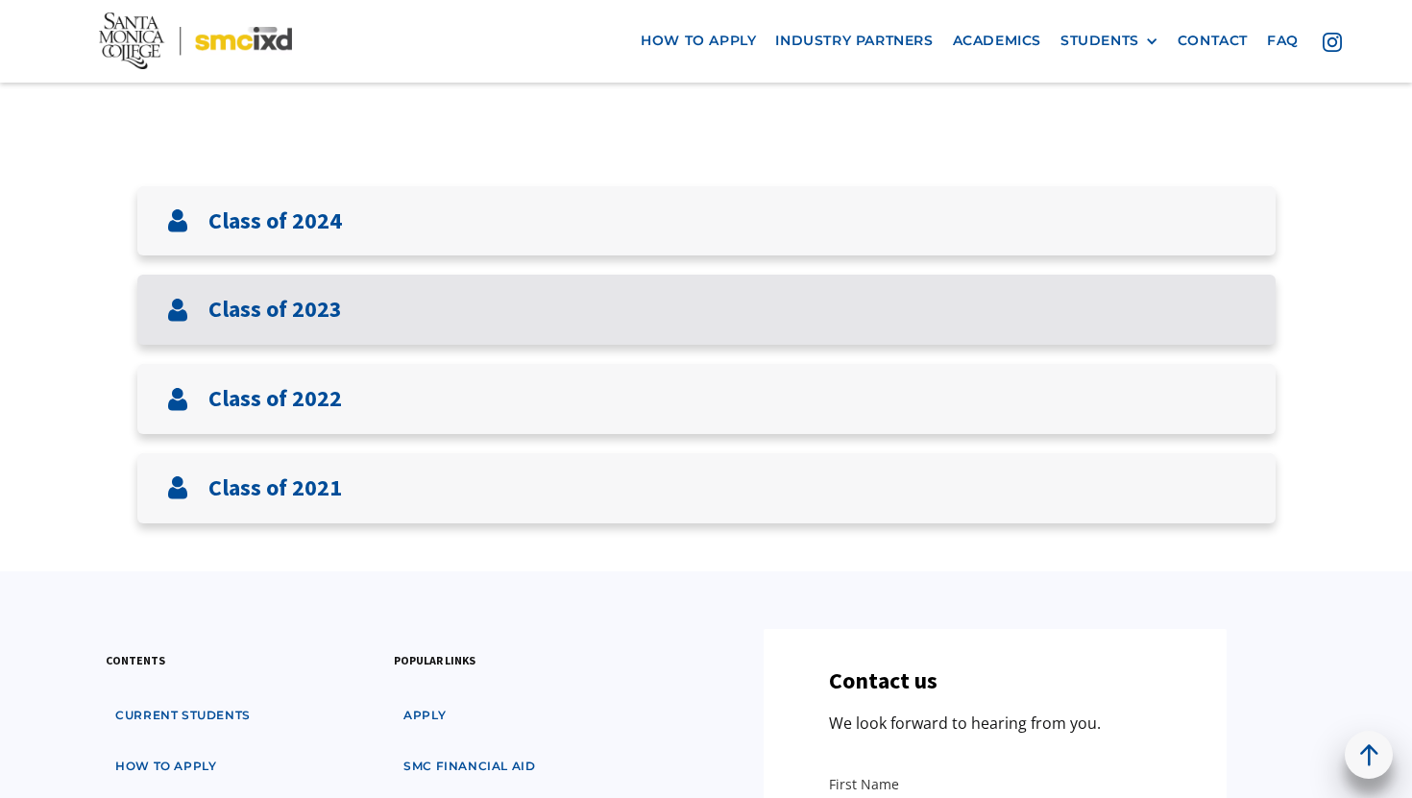
click at [382, 328] on div "Class of 2023" at bounding box center [706, 310] width 1138 height 70
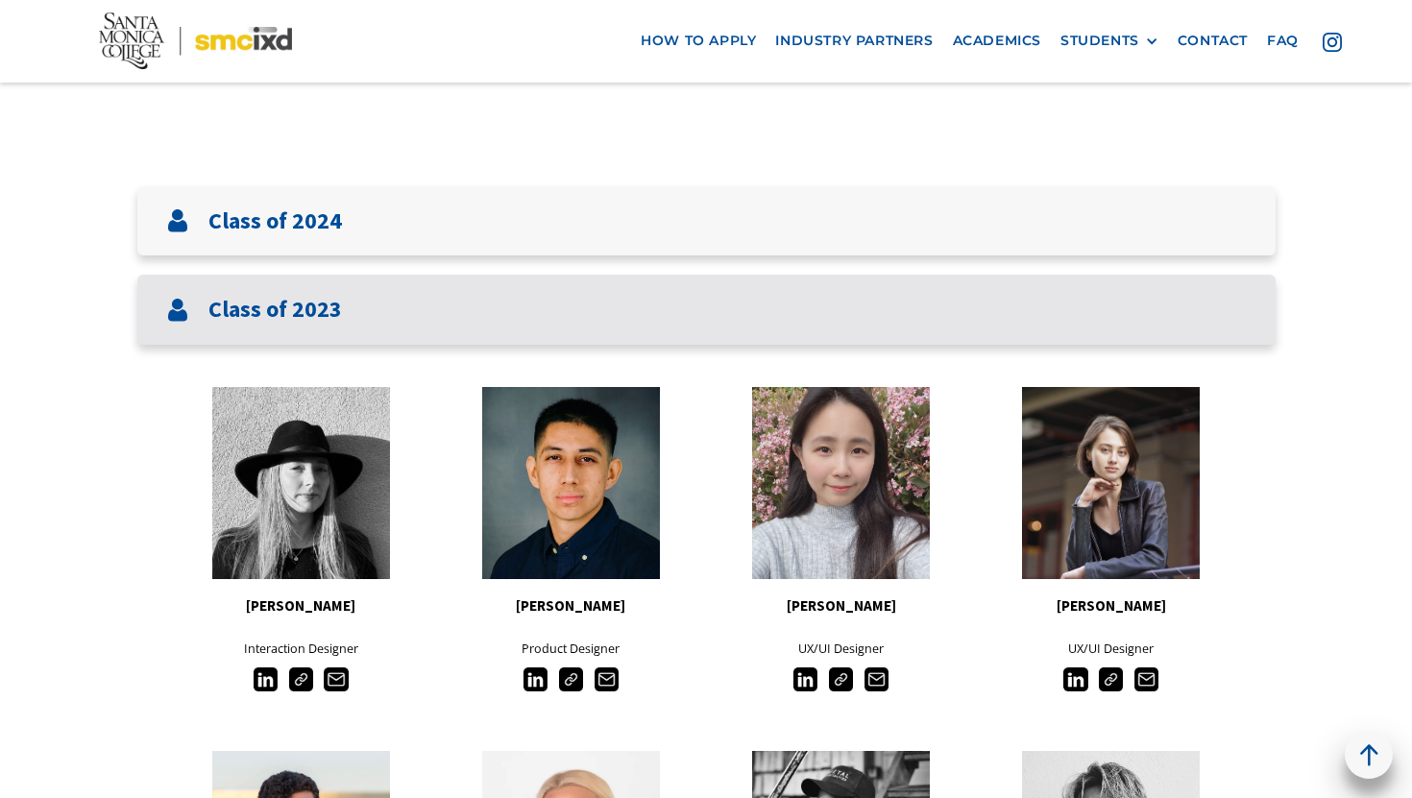
click at [382, 328] on div "Class of 2023" at bounding box center [706, 310] width 1138 height 70
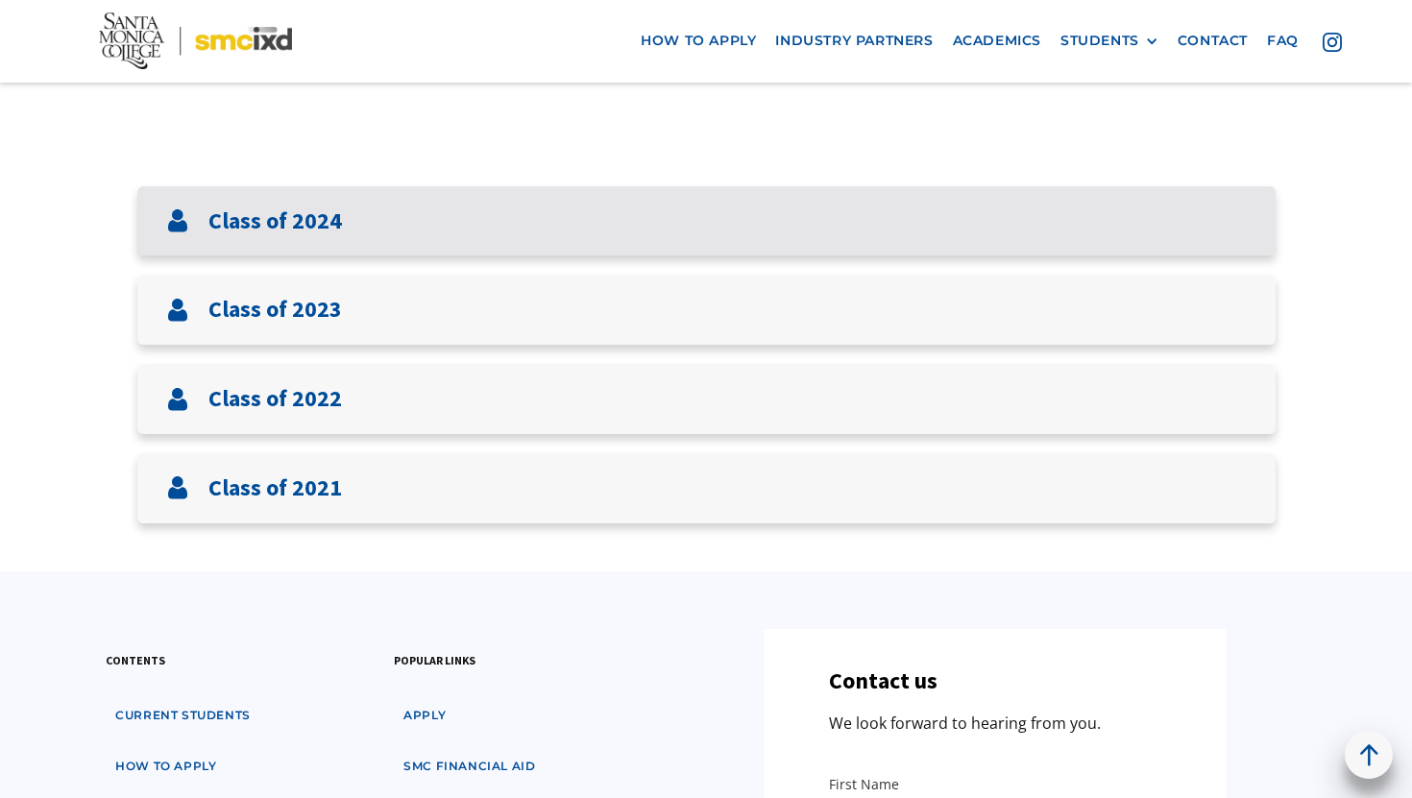
click at [272, 217] on h3 "Class of 2024" at bounding box center [274, 221] width 133 height 28
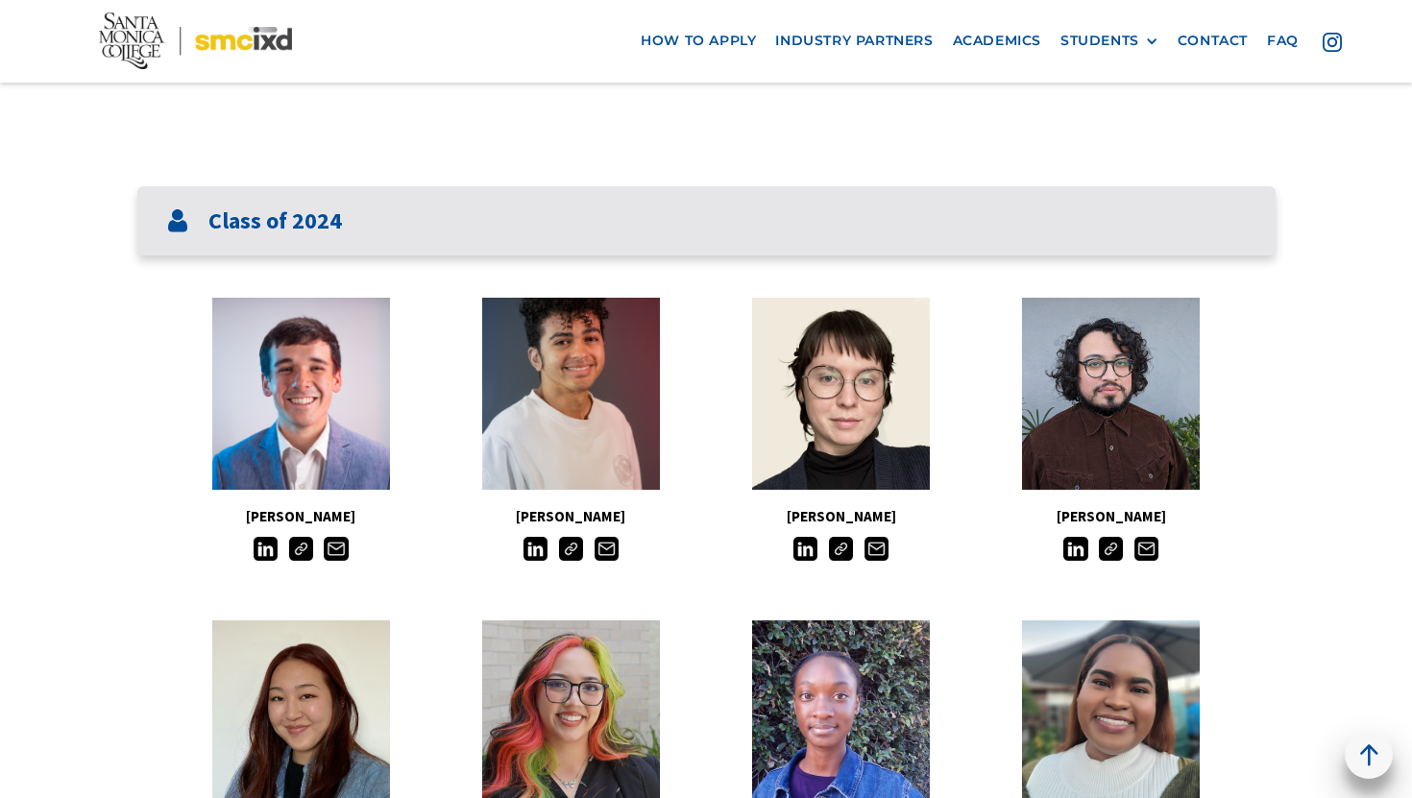
click at [272, 217] on h3 "Class of 2024" at bounding box center [274, 221] width 133 height 28
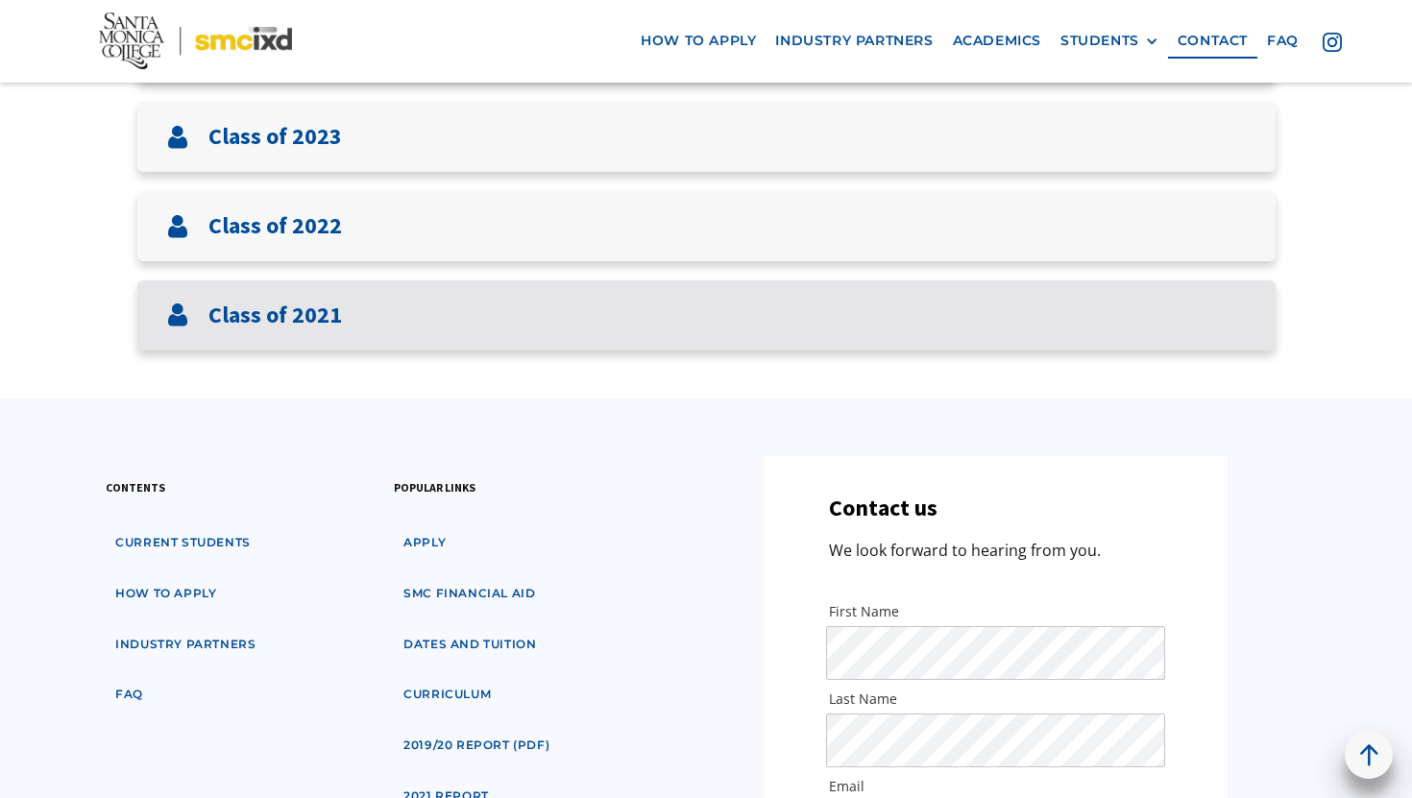
click at [332, 336] on div "Class of 2021" at bounding box center [706, 315] width 1138 height 70
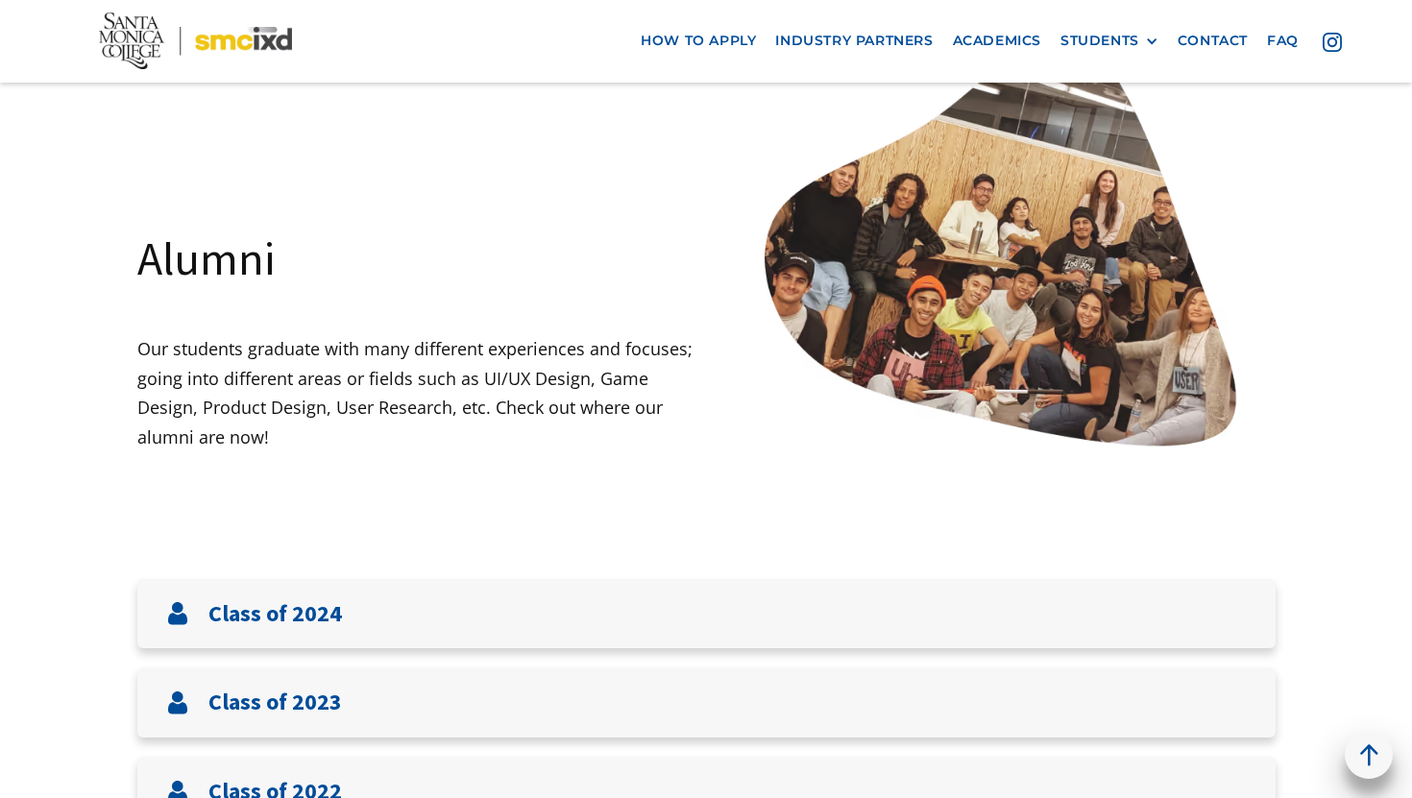
scroll to position [569, 0]
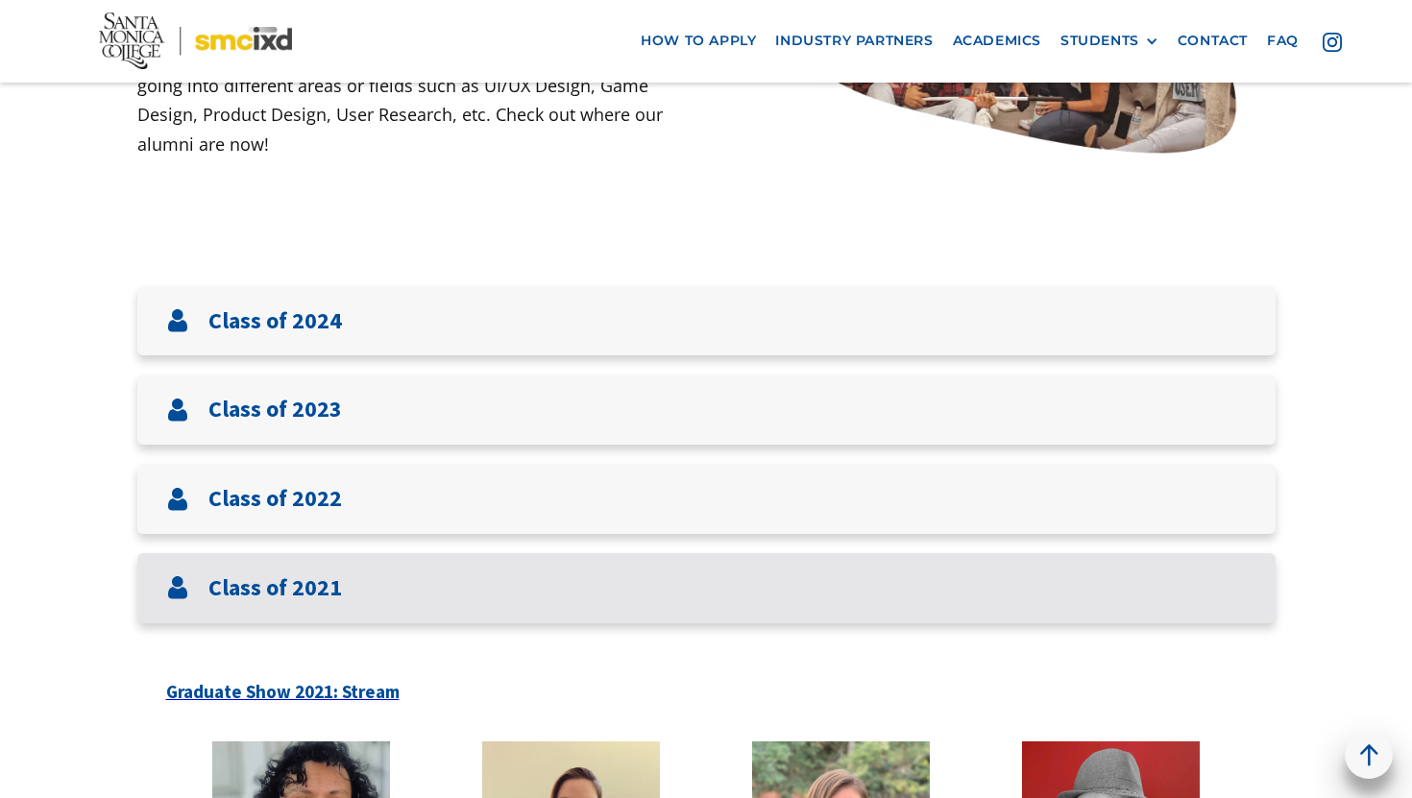
click at [265, 616] on div "Class of 2021" at bounding box center [706, 588] width 1138 height 70
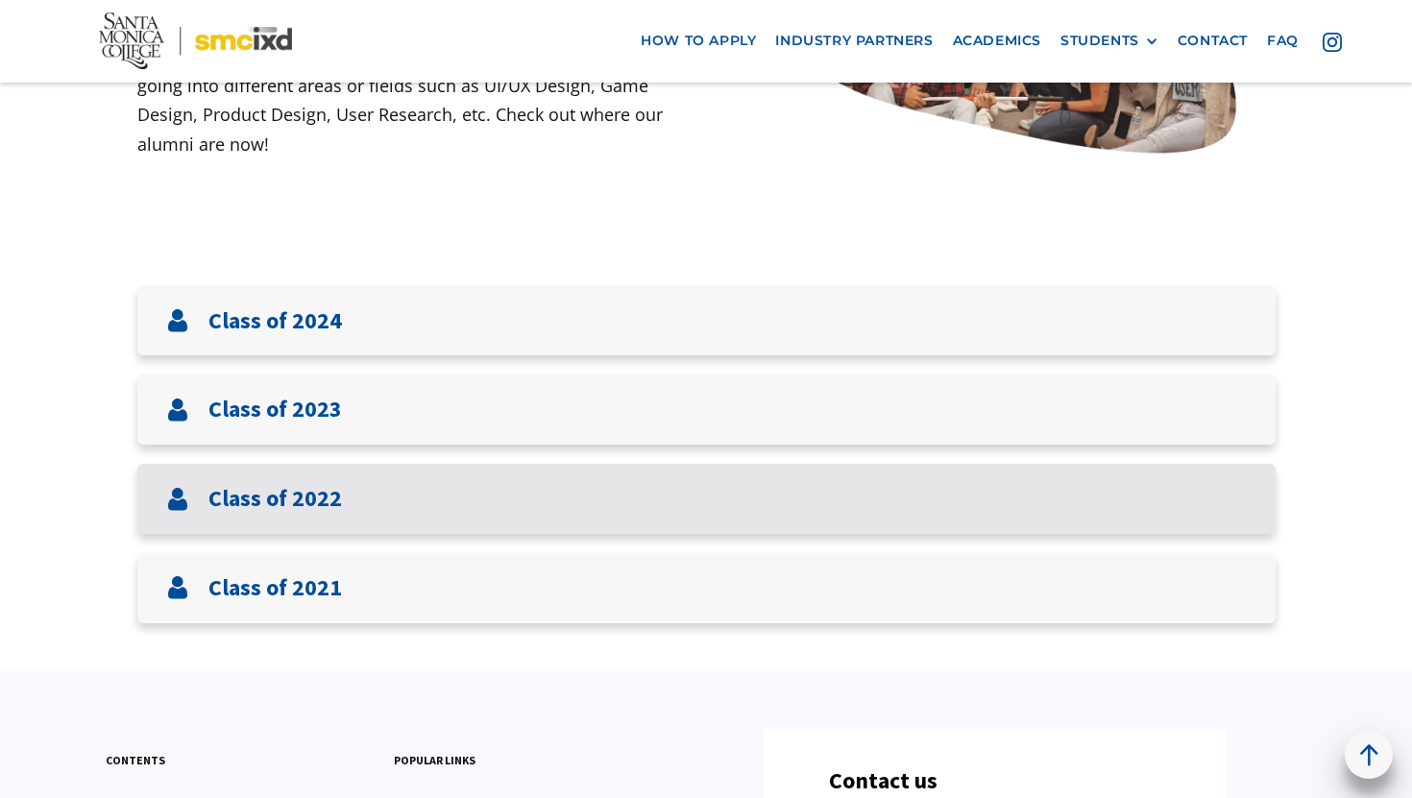
click at [333, 501] on h3 "Class of 2022" at bounding box center [274, 499] width 133 height 28
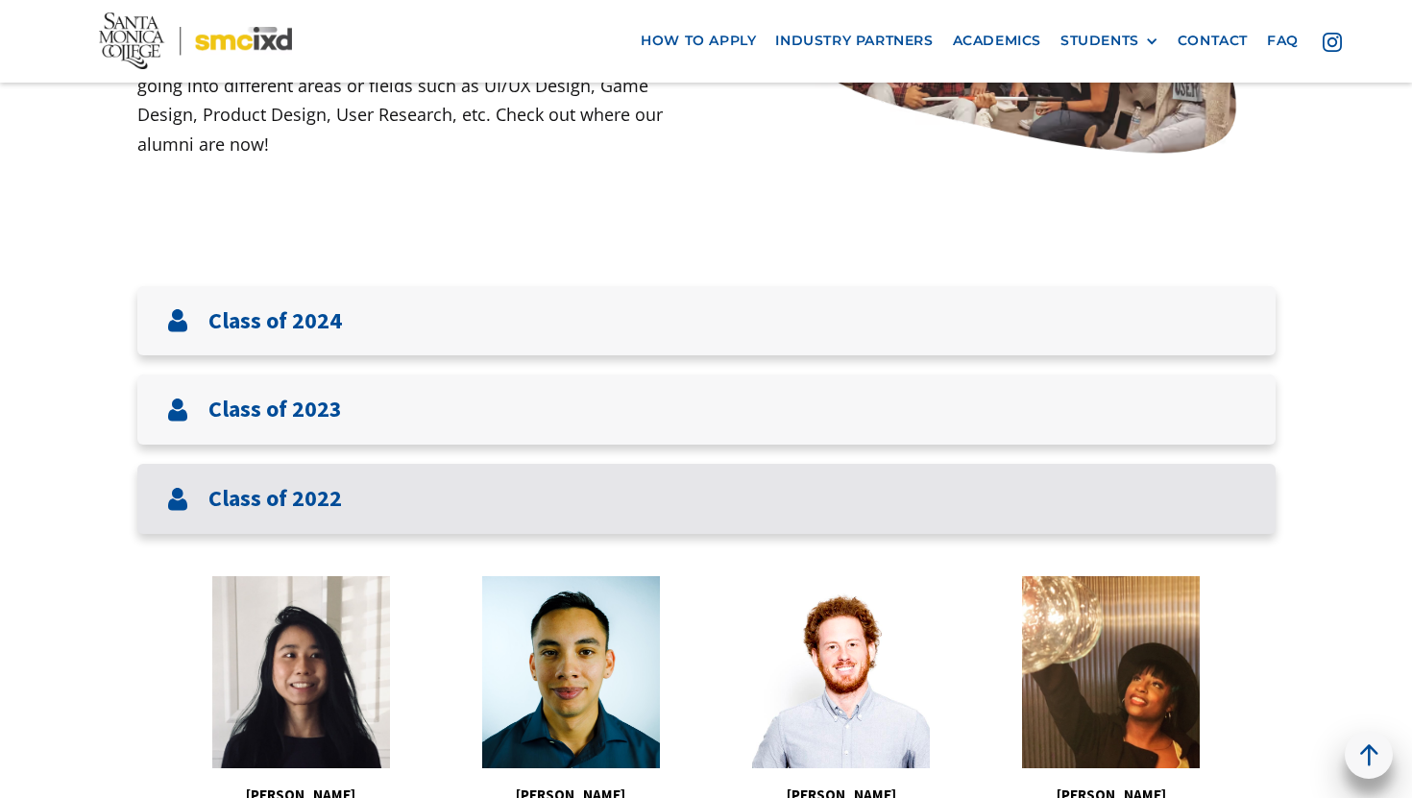
click at [333, 501] on h3 "Class of 2022" at bounding box center [274, 499] width 133 height 28
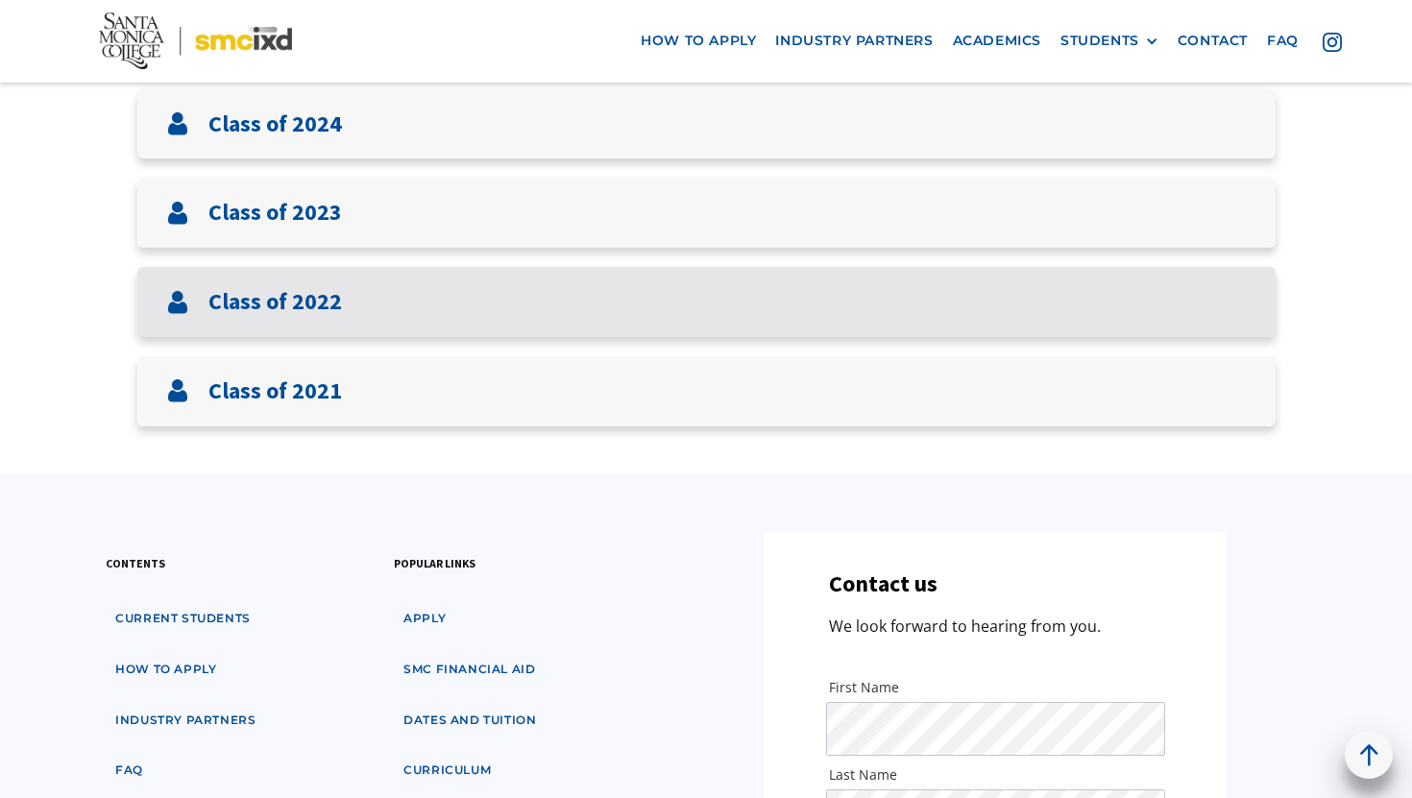
scroll to position [772, 0]
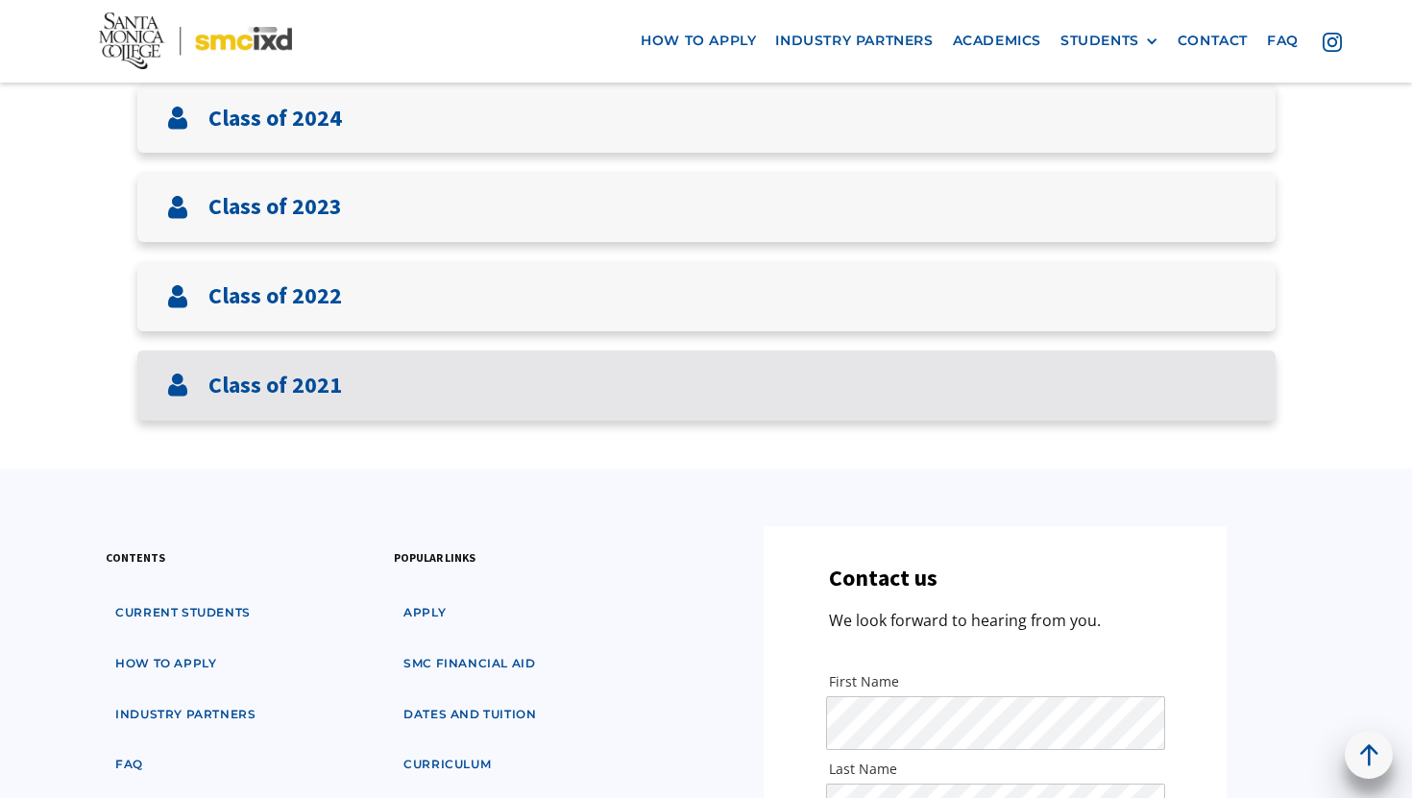
click at [373, 390] on div "Class of 2021" at bounding box center [706, 385] width 1138 height 70
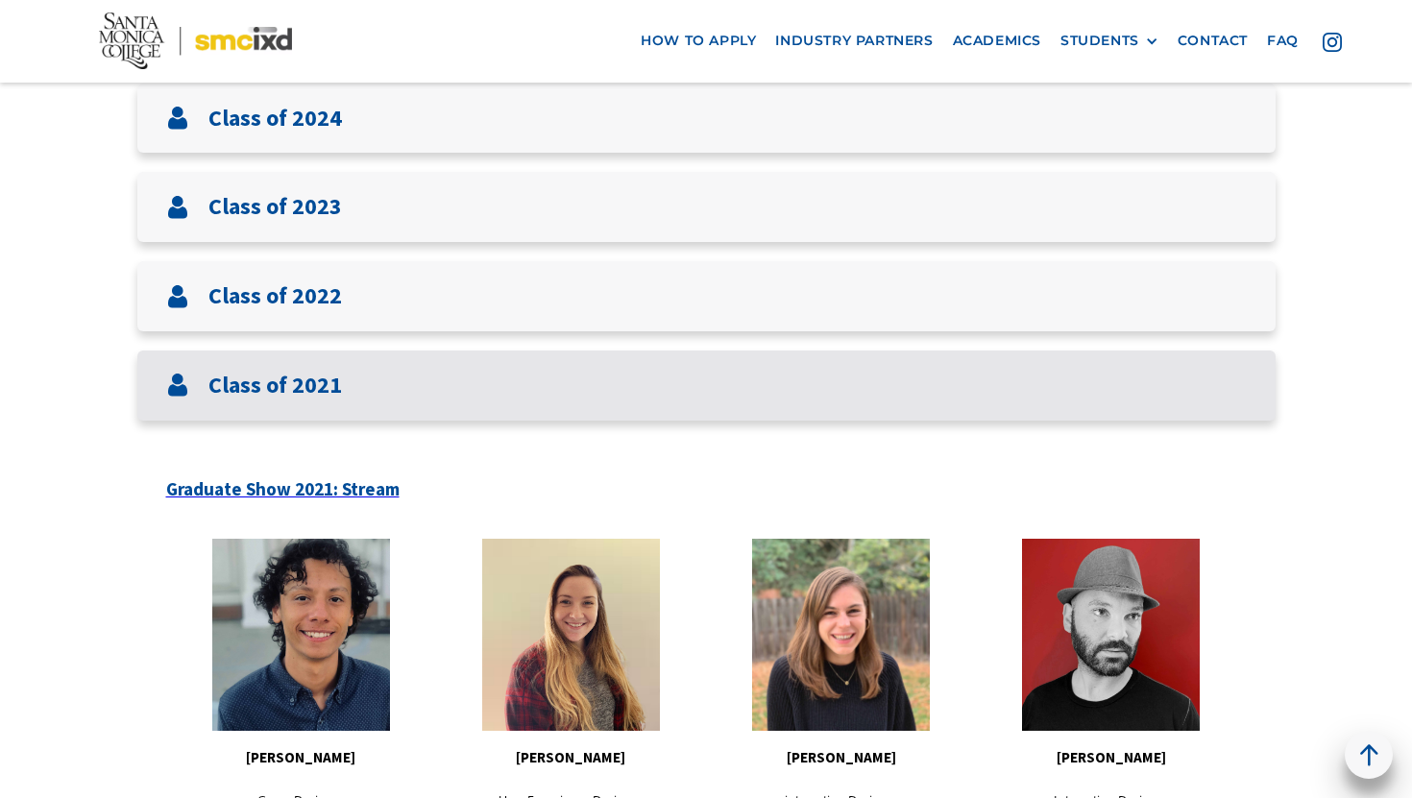
click at [373, 390] on div "Class of 2021" at bounding box center [706, 385] width 1138 height 70
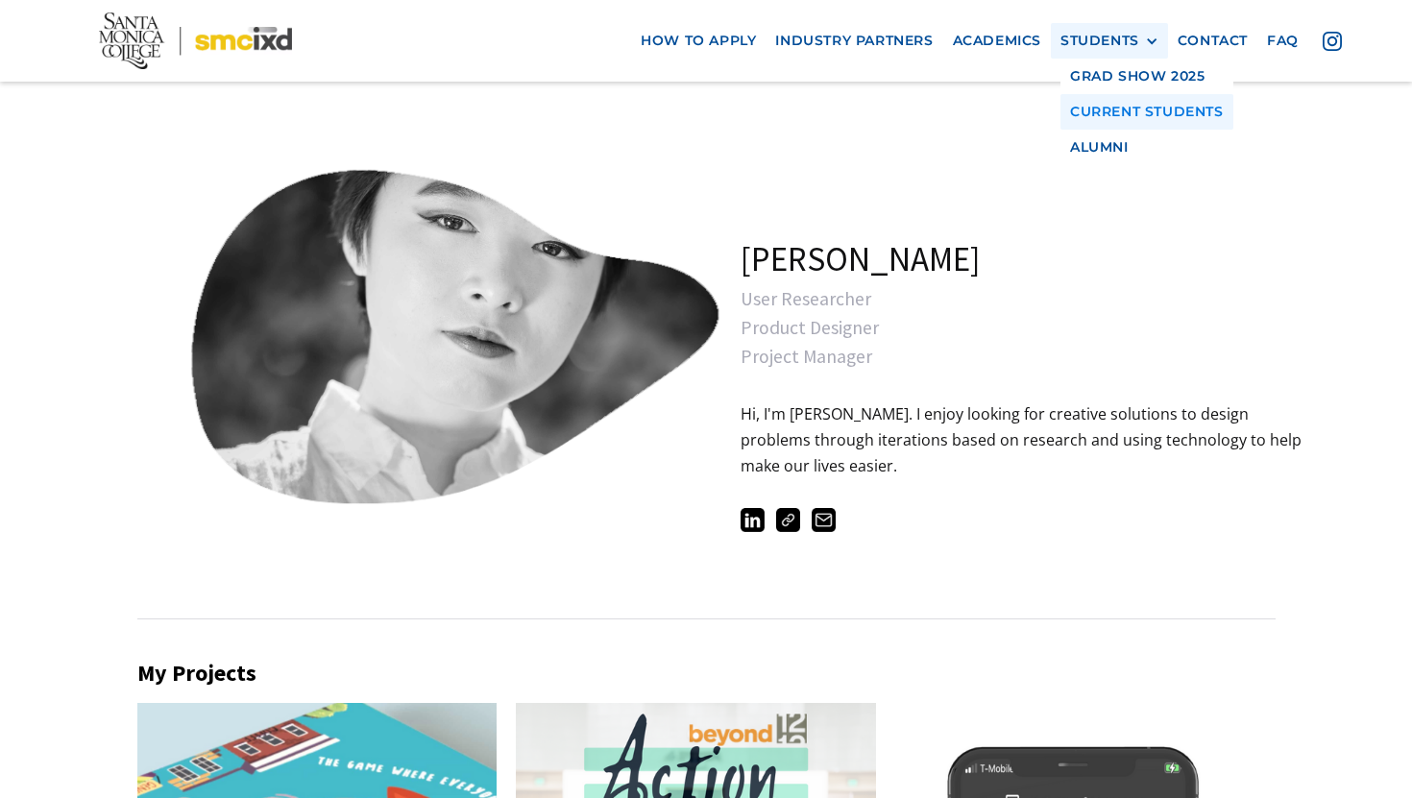
click at [1094, 112] on link "Current Students" at bounding box center [1146, 112] width 173 height 36
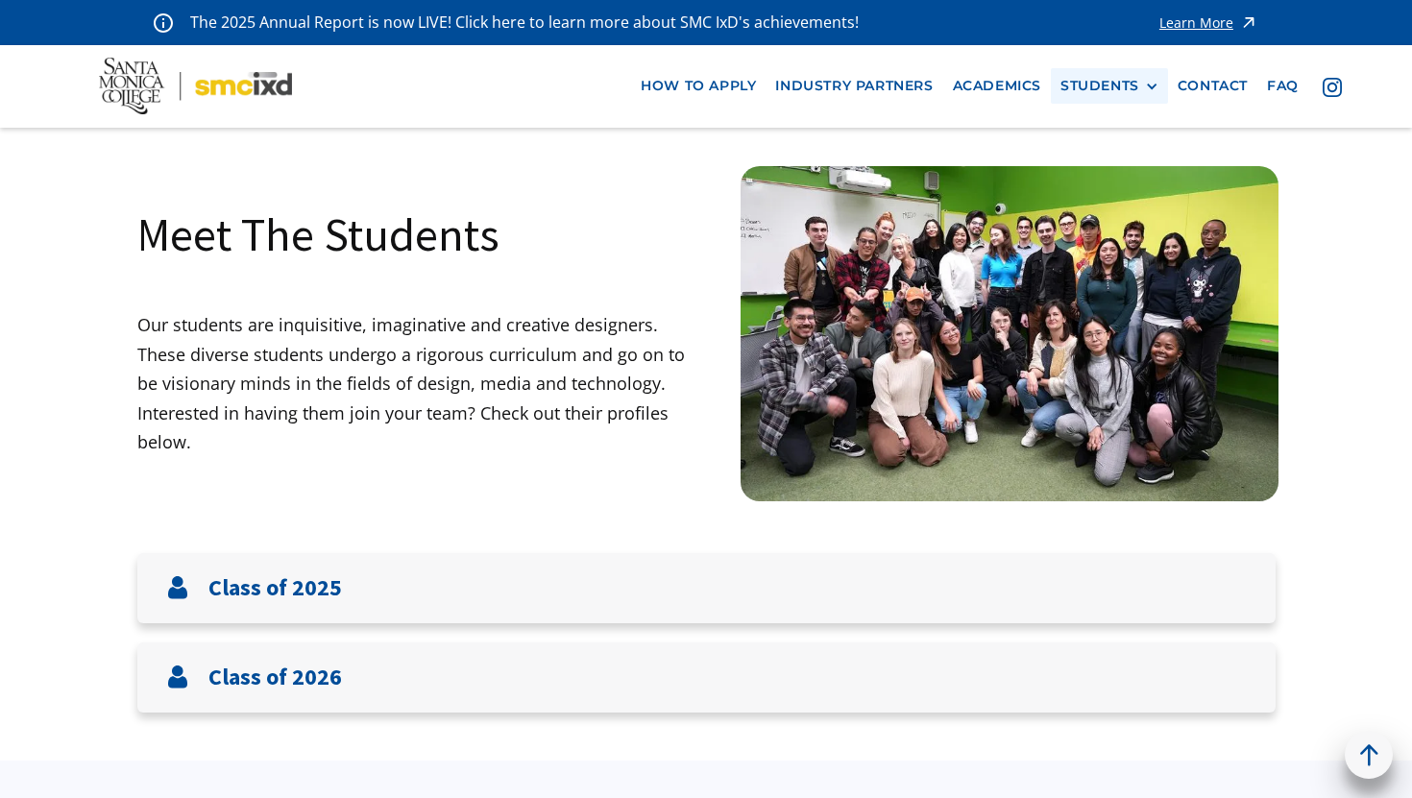
click at [1106, 86] on div "STUDENTS" at bounding box center [1099, 86] width 79 height 16
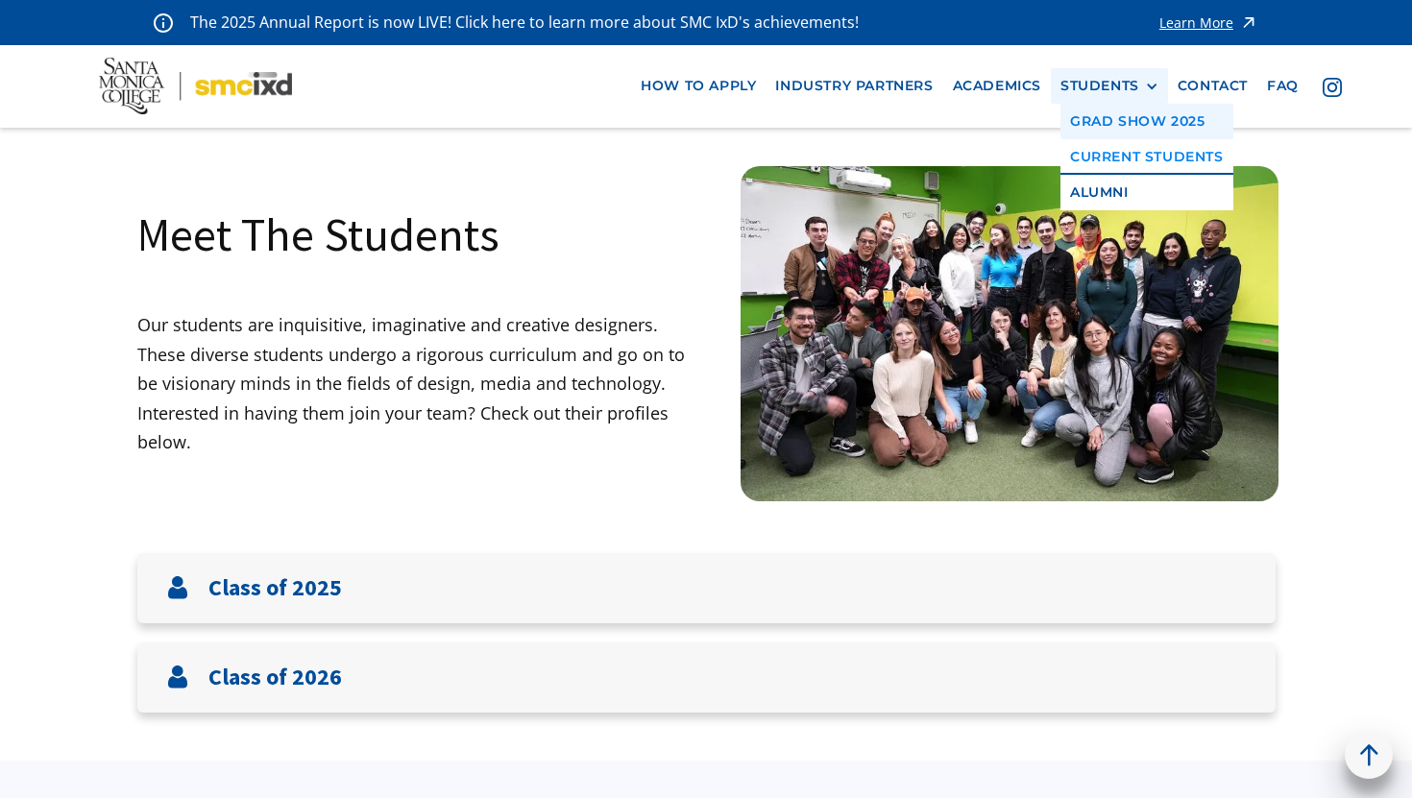
click at [1121, 124] on link "GRAD SHOW 2025" at bounding box center [1146, 122] width 173 height 36
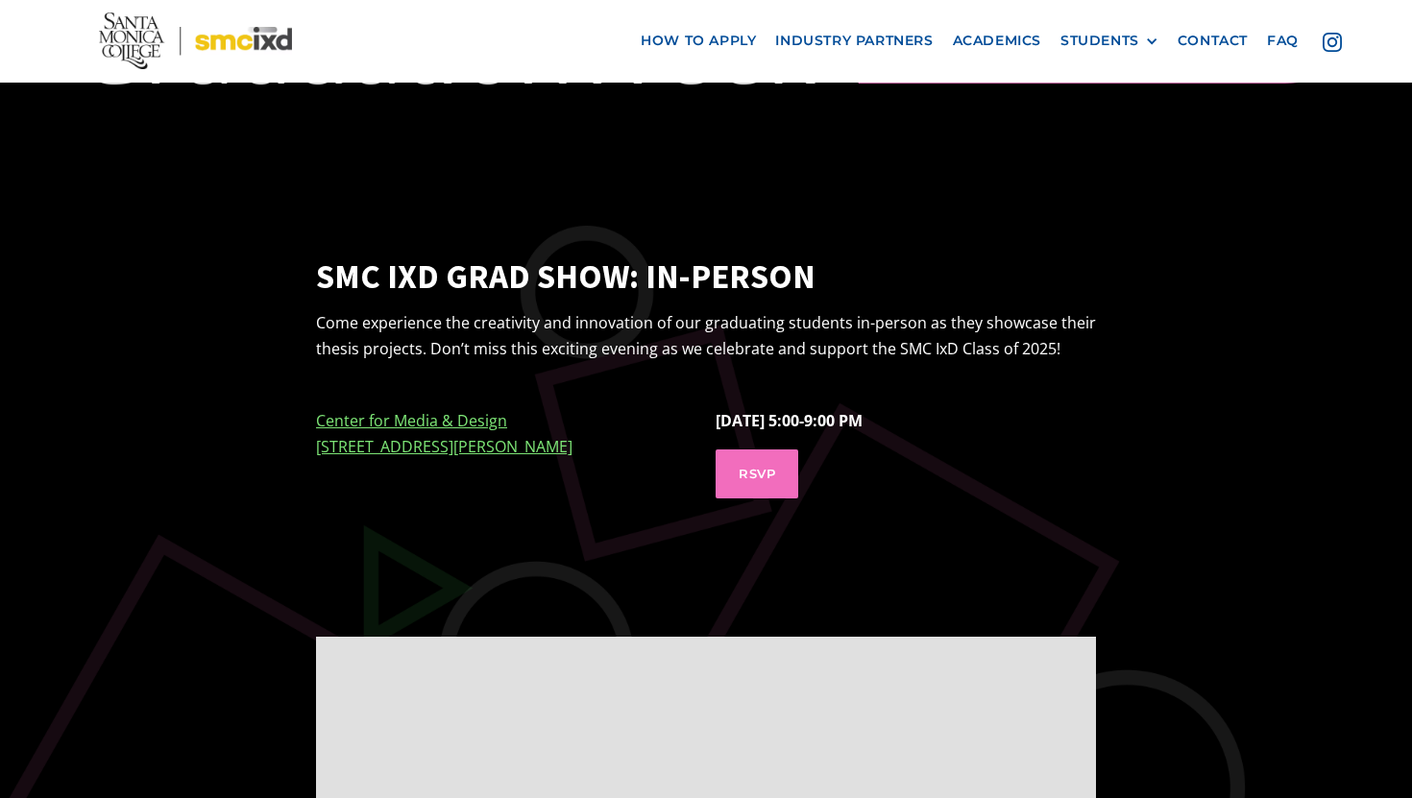
scroll to position [718, 0]
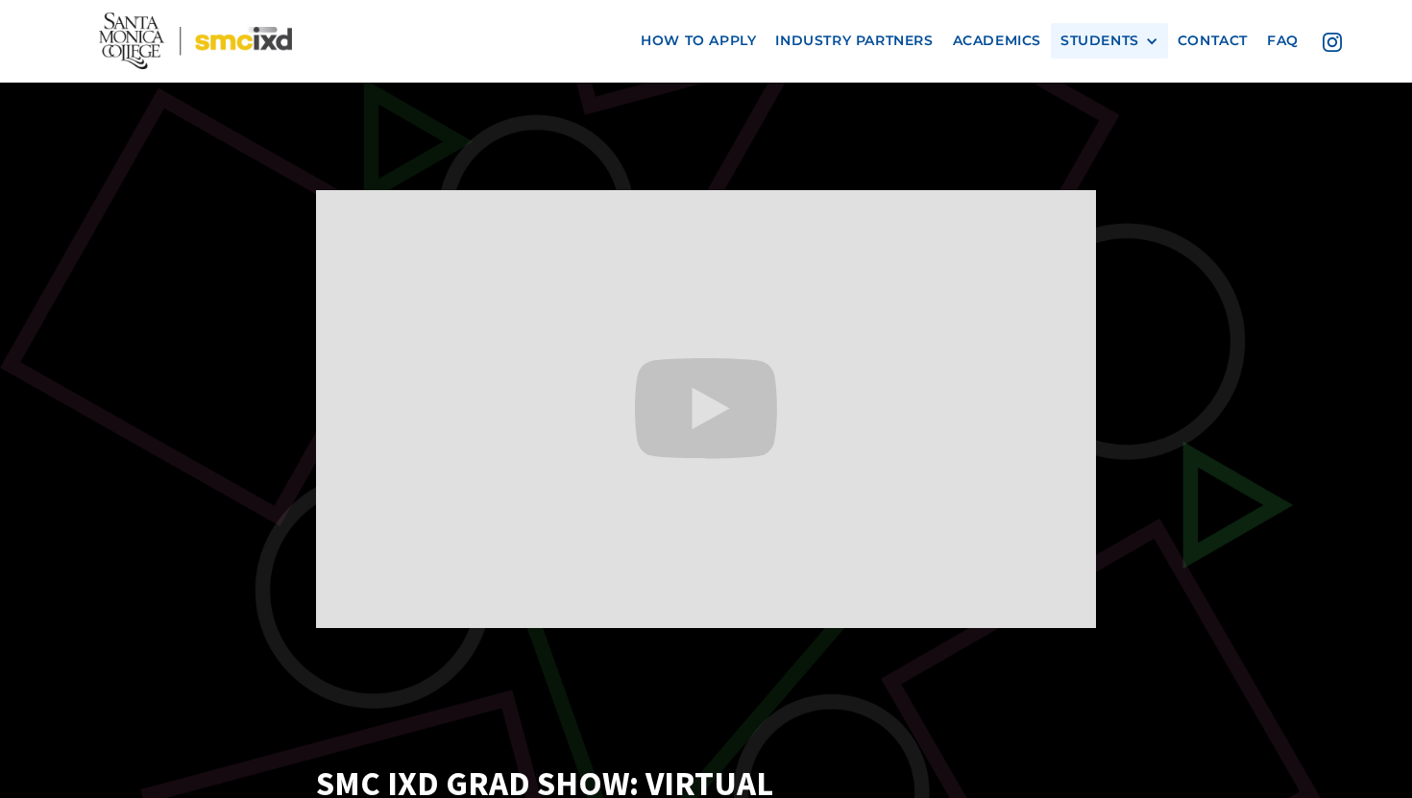
click at [1094, 50] on div "STUDENTS PROspective Students GRAD SHOW 2025 Current Students Alumni" at bounding box center [1109, 41] width 117 height 36
click at [1116, 43] on div "STUDENTS" at bounding box center [1099, 41] width 79 height 16
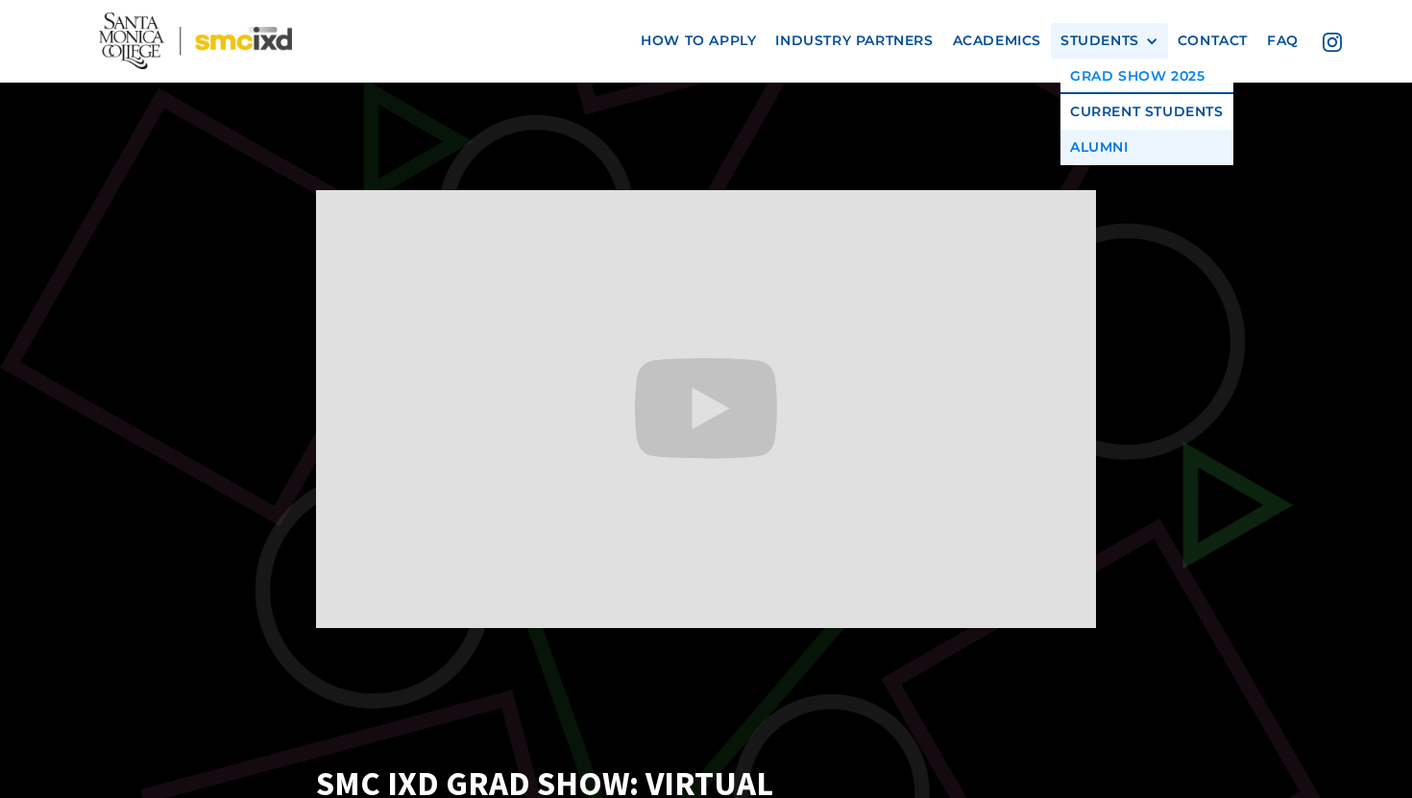
click at [1104, 135] on link "Alumni" at bounding box center [1146, 148] width 173 height 36
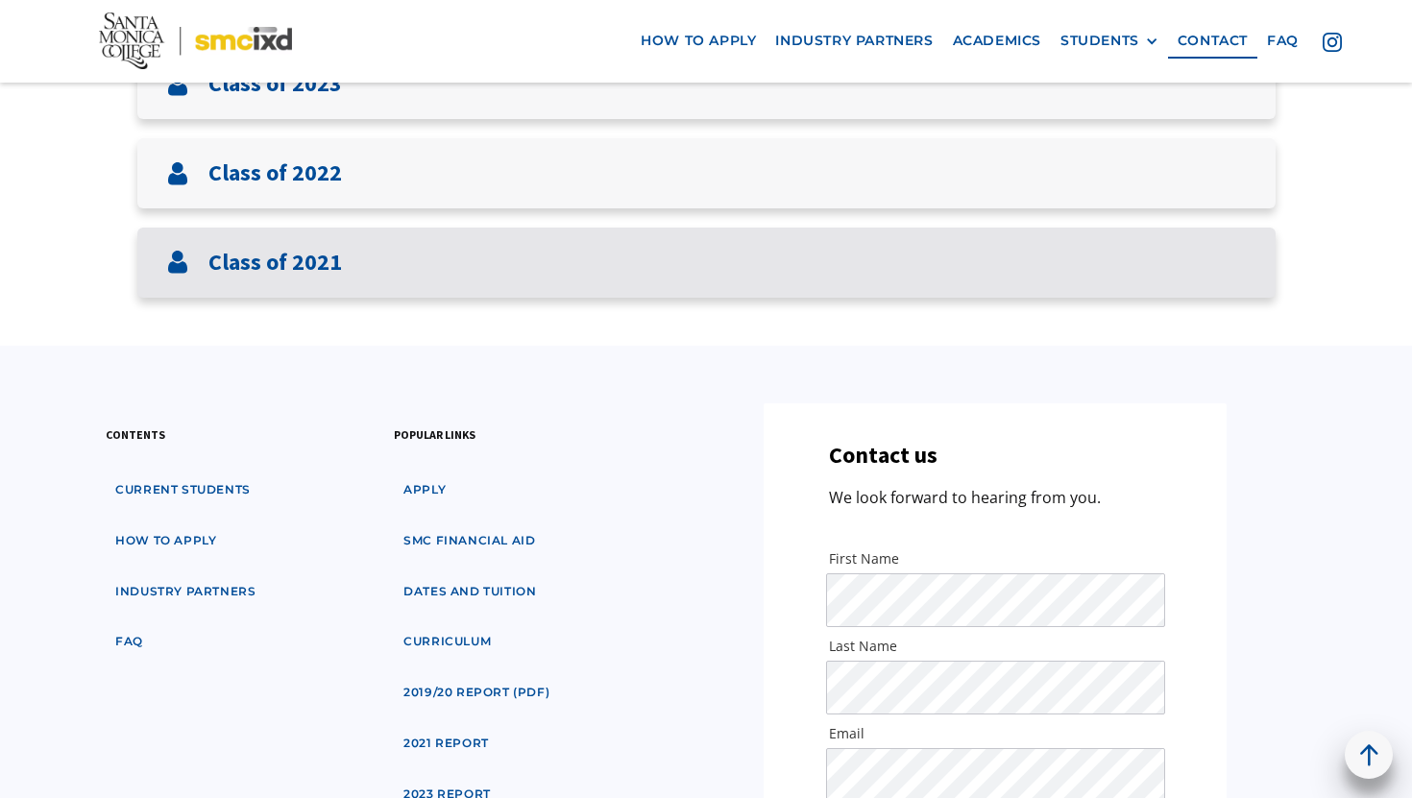
click at [358, 264] on div "Class of 2021" at bounding box center [706, 263] width 1138 height 70
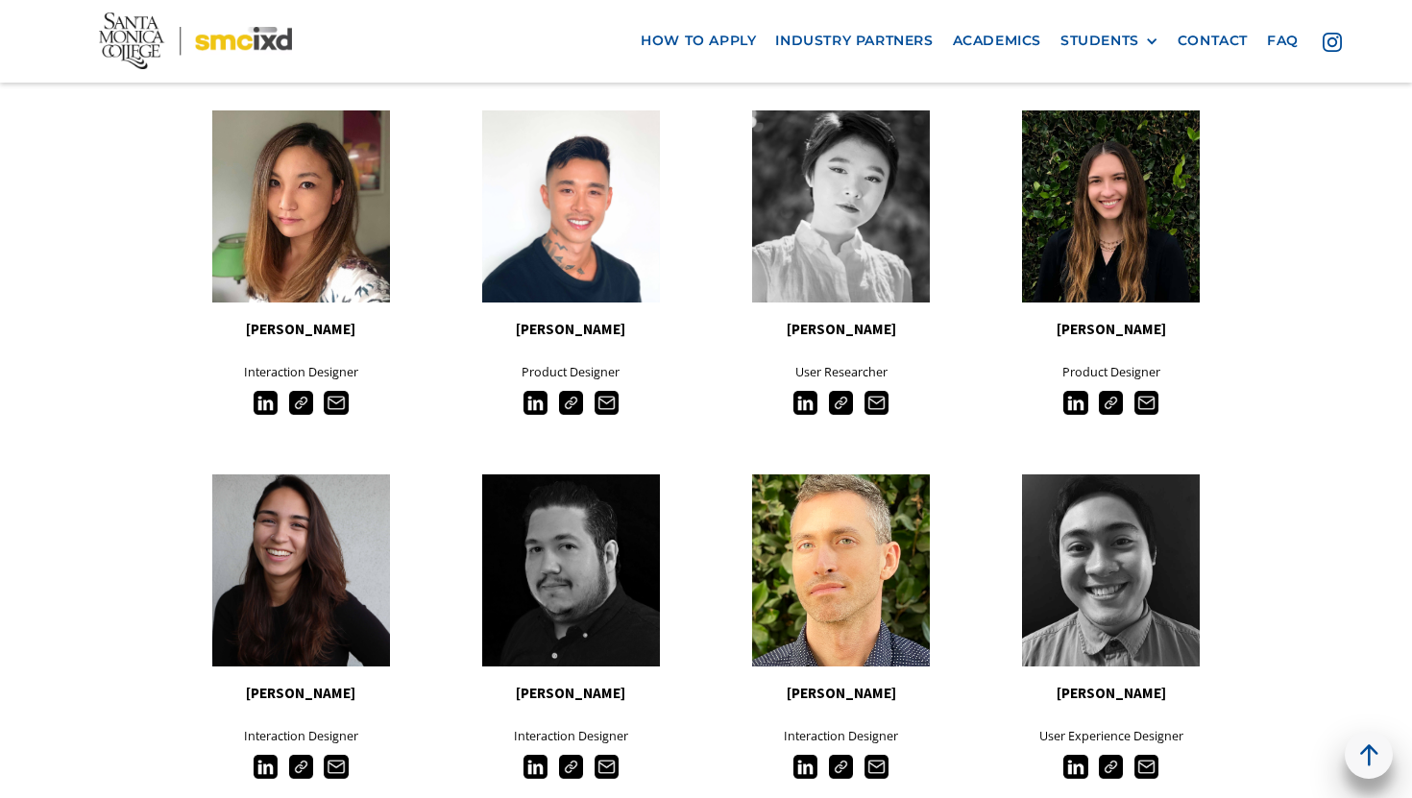
scroll to position [2076, 0]
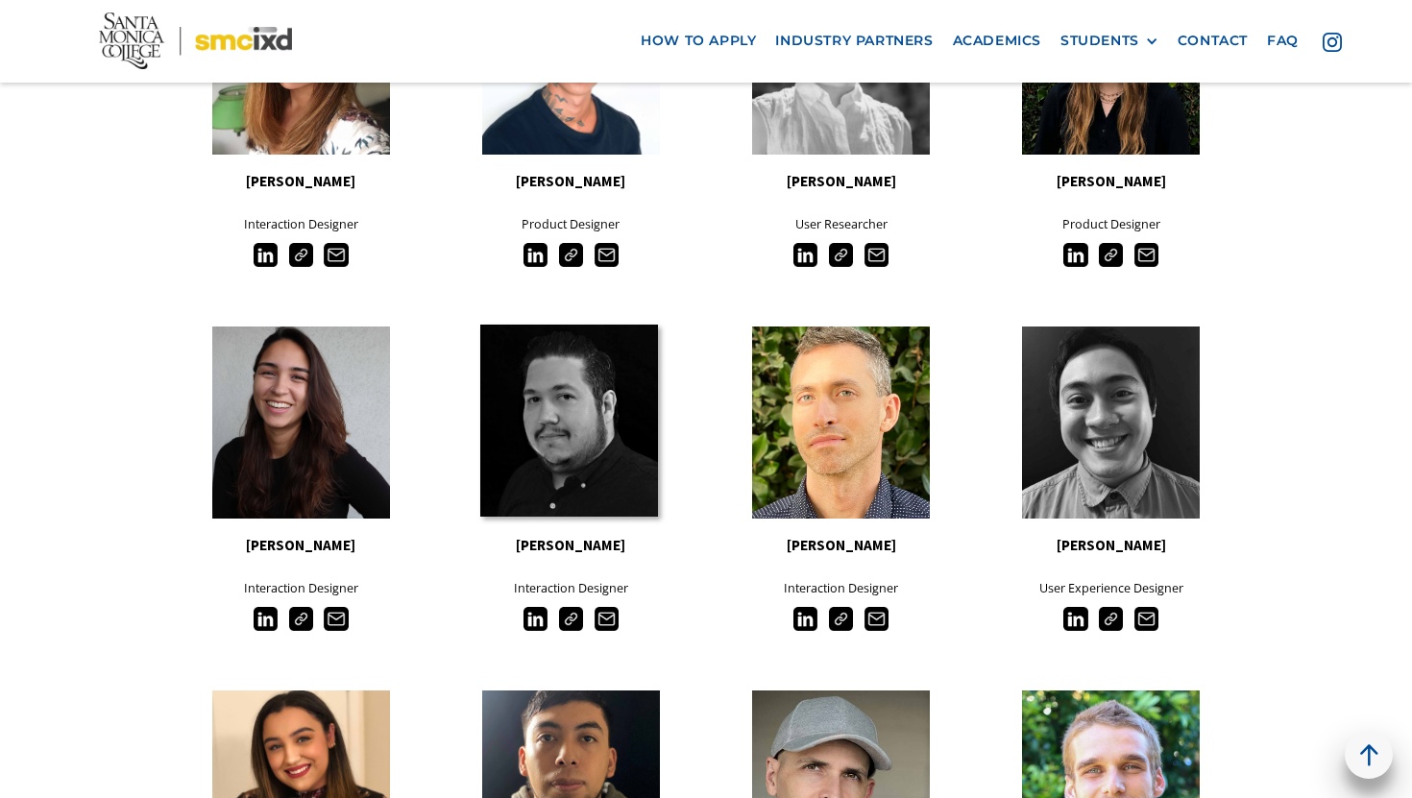
click at [575, 401] on link at bounding box center [569, 421] width 178 height 192
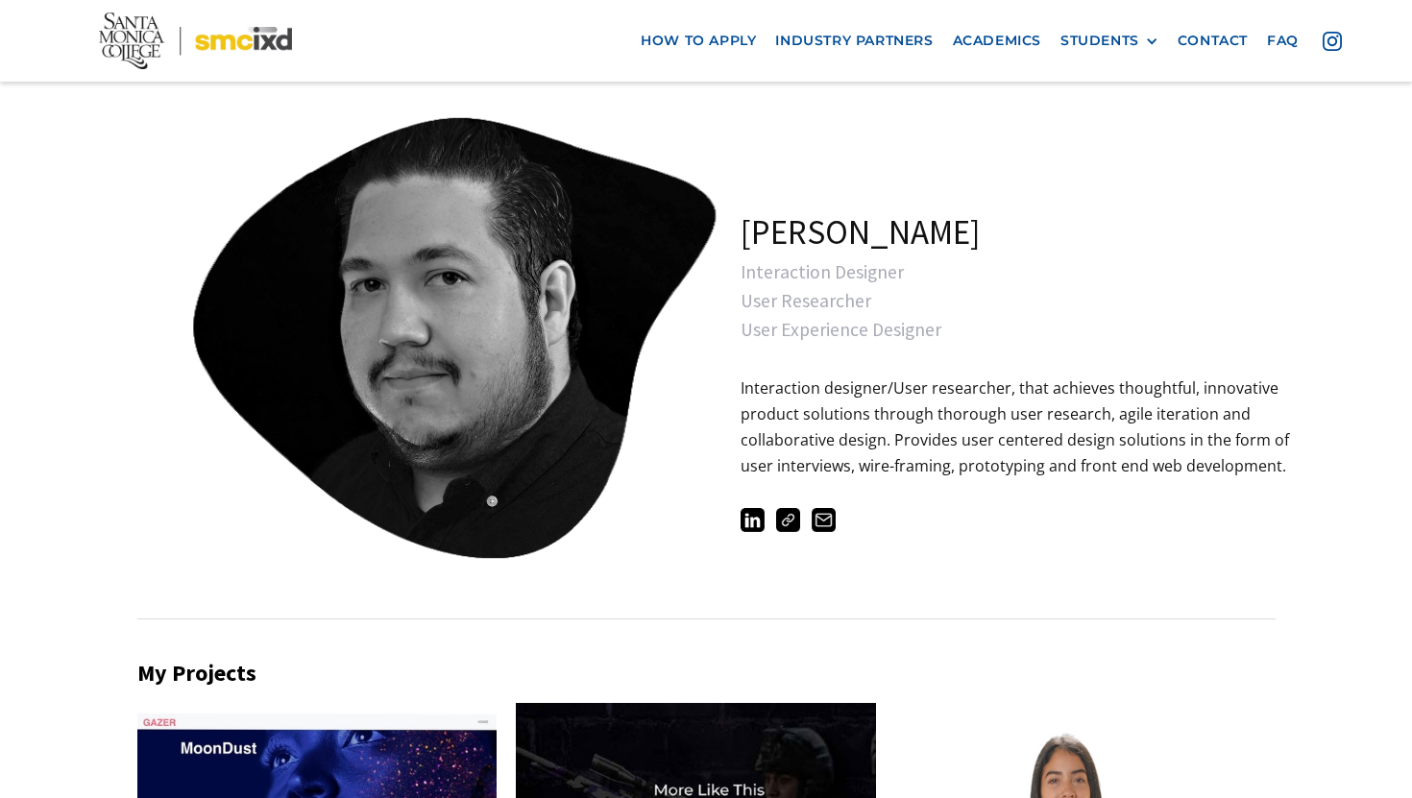
drag, startPoint x: 0, startPoint y: 0, endPoint x: 573, endPoint y: 439, distance: 721.9
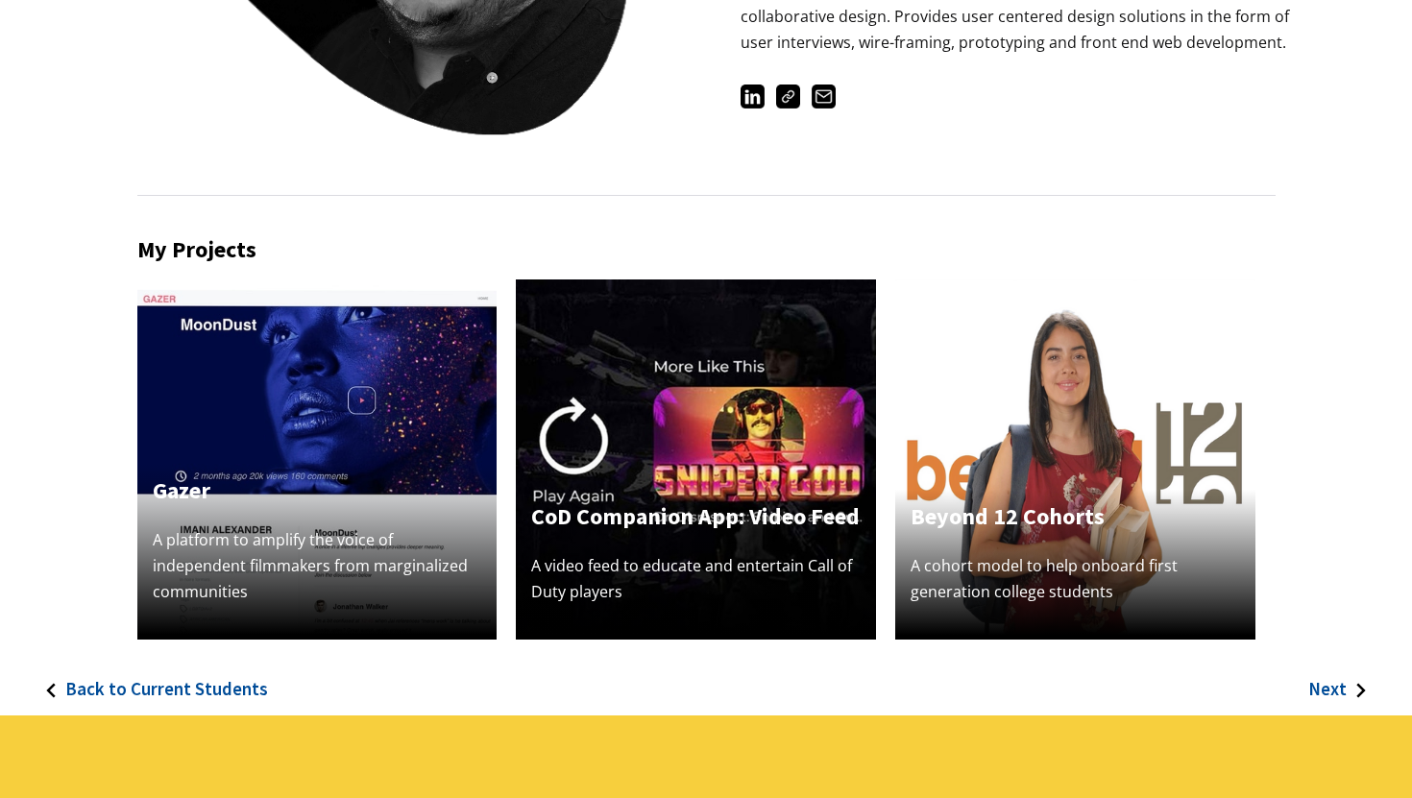
click at [688, 483] on img at bounding box center [696, 459] width 360 height 360
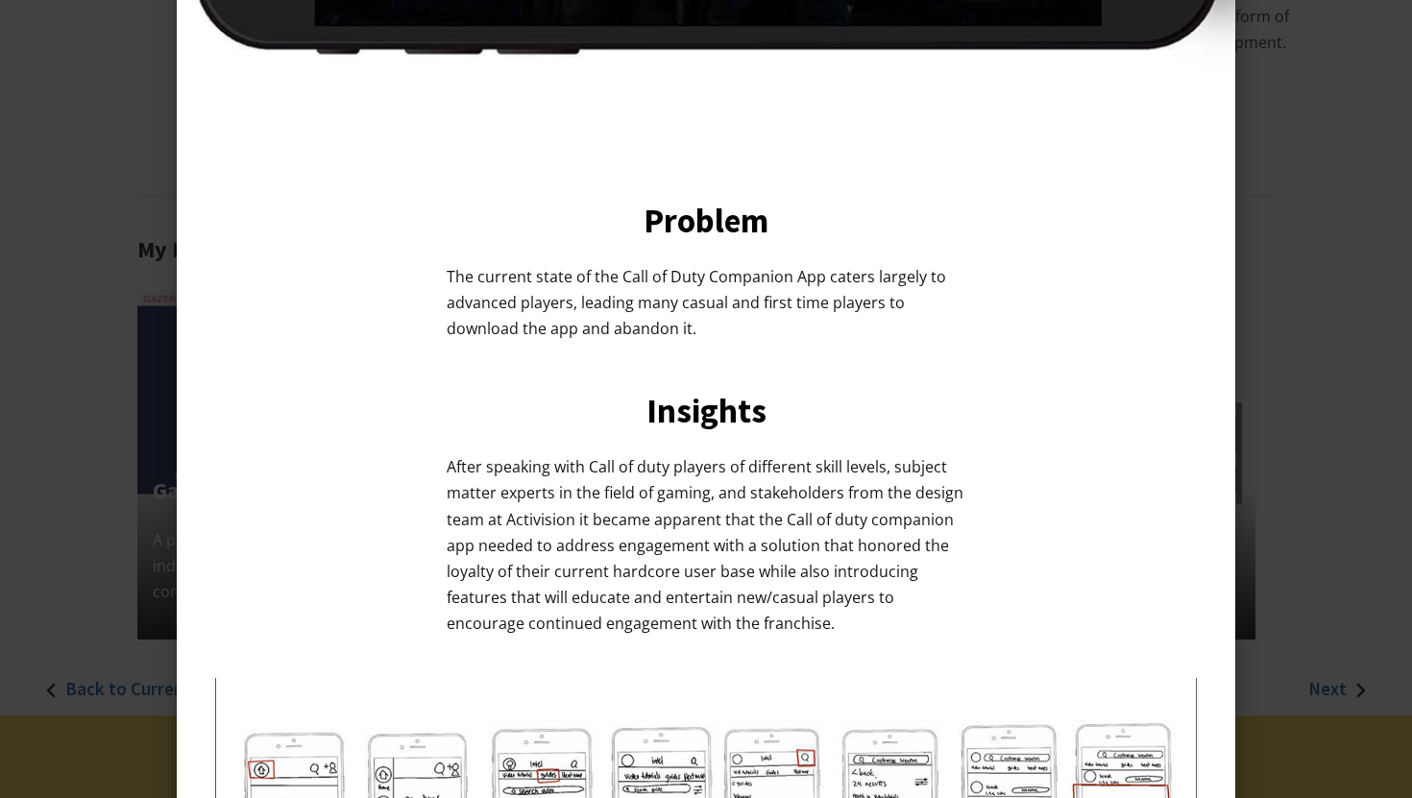
scroll to position [0, 0]
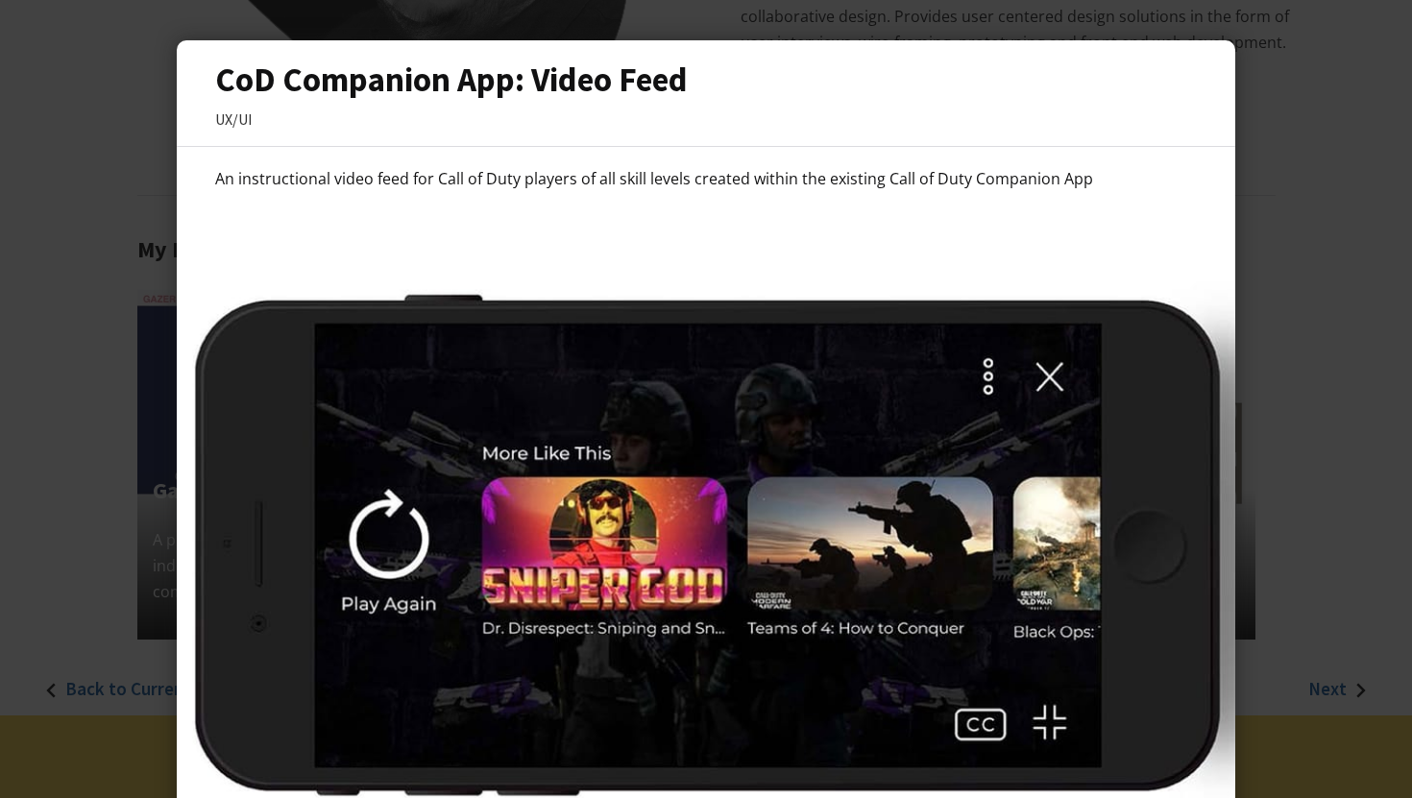
click at [1273, 203] on div at bounding box center [706, 399] width 1412 height 798
